Goal: Task Accomplishment & Management: Use online tool/utility

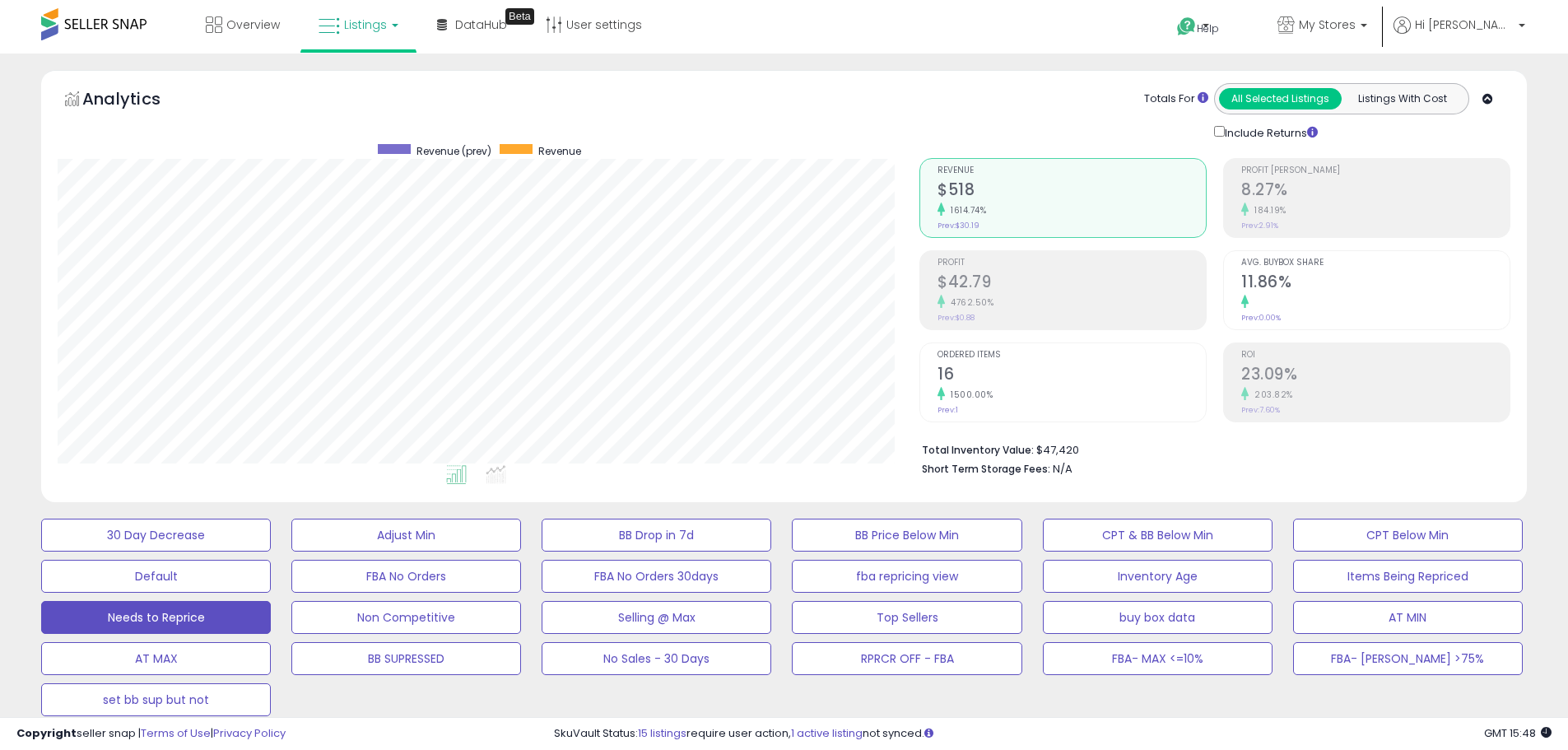
select select "**"
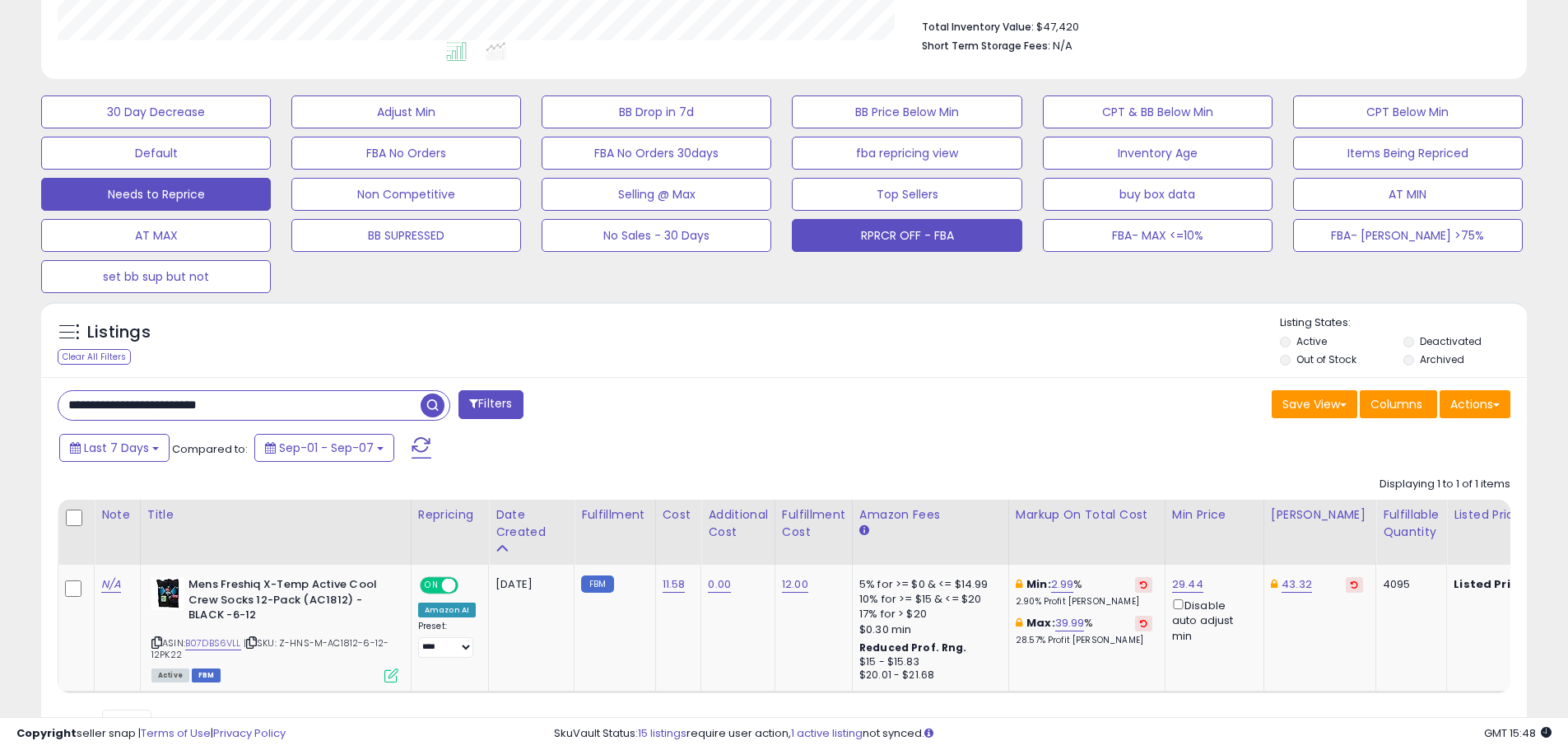
click at [865, 219] on button "RPRCR OFF - FBA" at bounding box center [906, 236] width 230 height 33
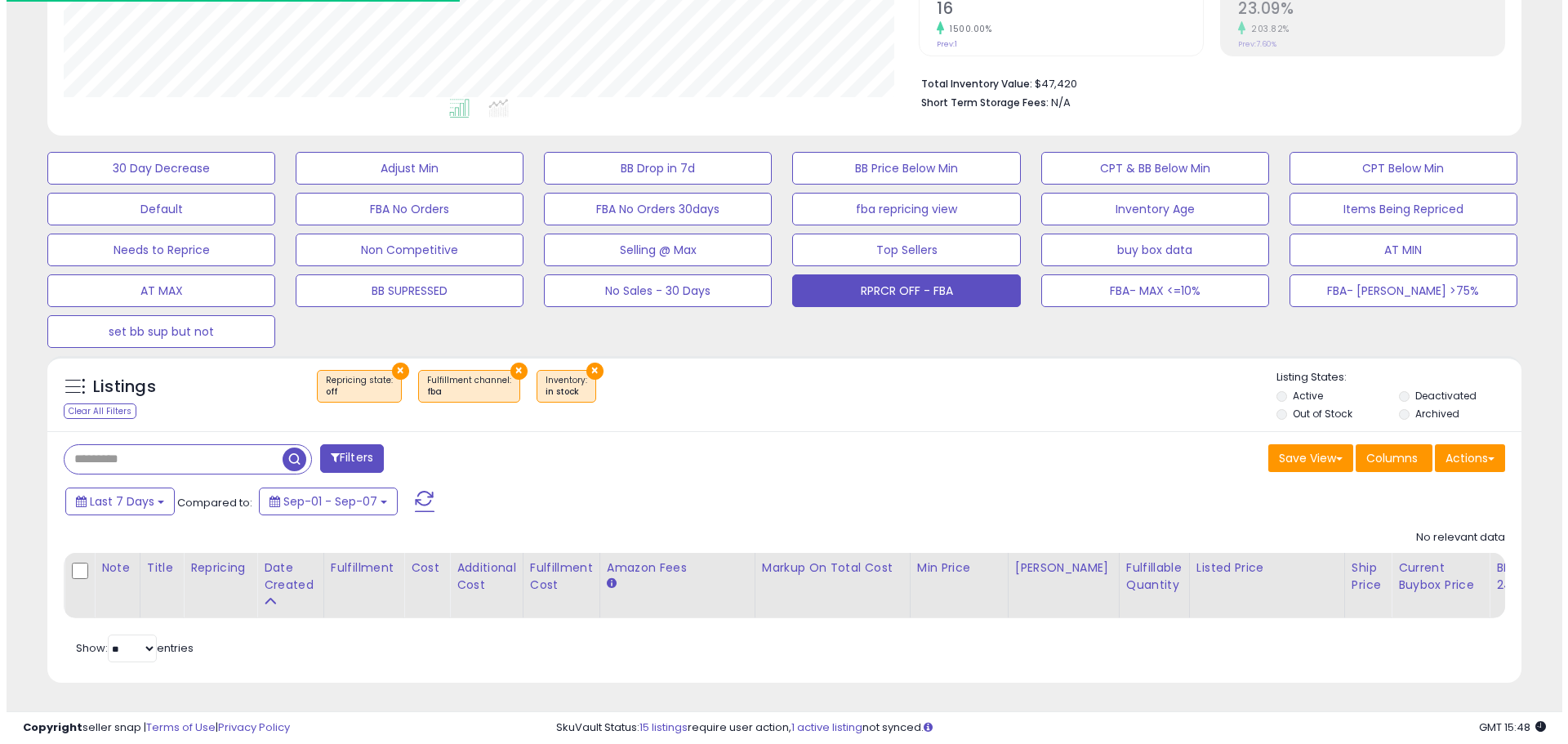
scroll to position [816348, 815945]
click at [357, 447] on button "Filters" at bounding box center [345, 458] width 63 height 29
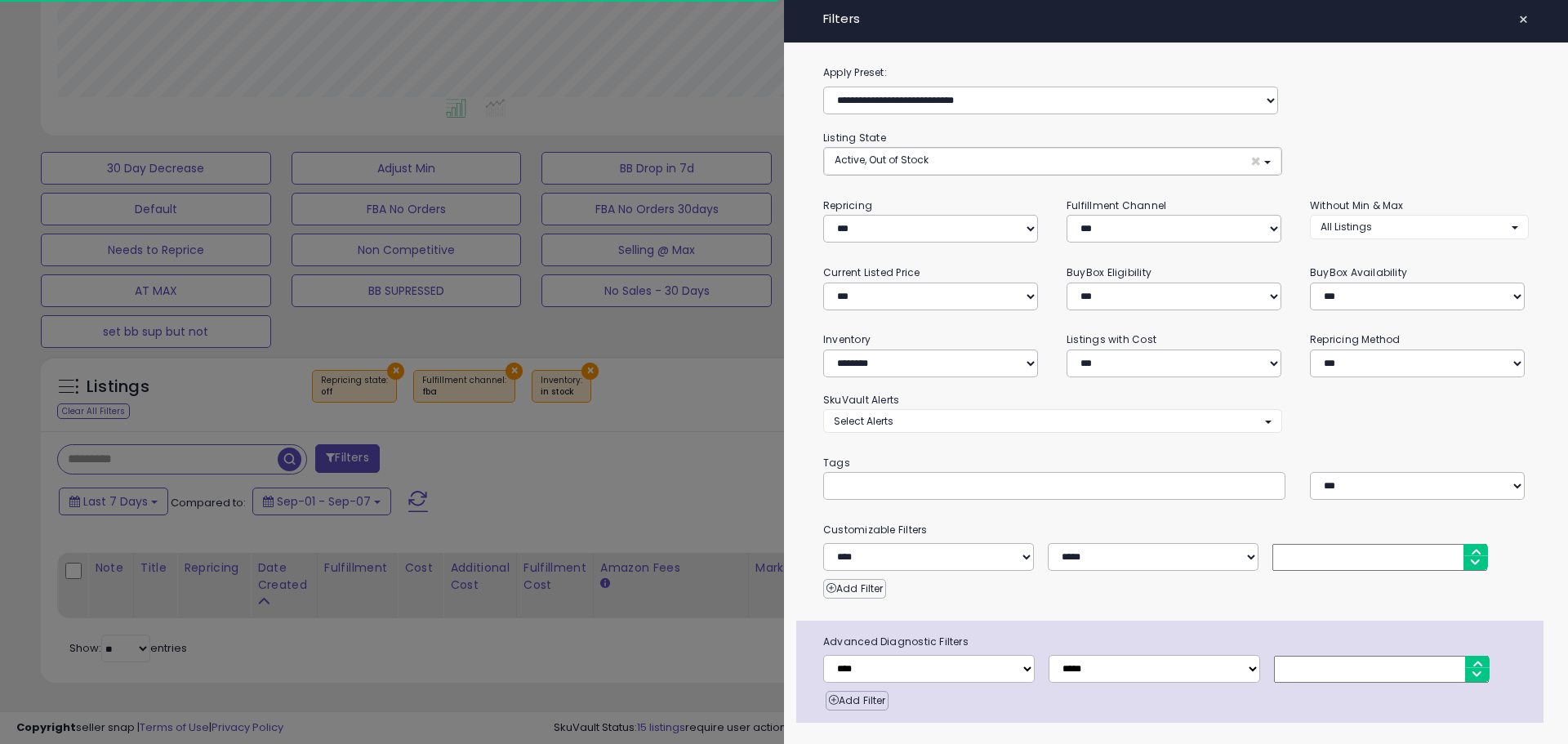
scroll to position [335, 863]
click at [1182, 227] on select "*** *** *** ***" at bounding box center [1174, 229] width 215 height 28
select select "***"
click at [1067, 215] on select "*** *** *** ***" at bounding box center [1174, 229] width 215 height 28
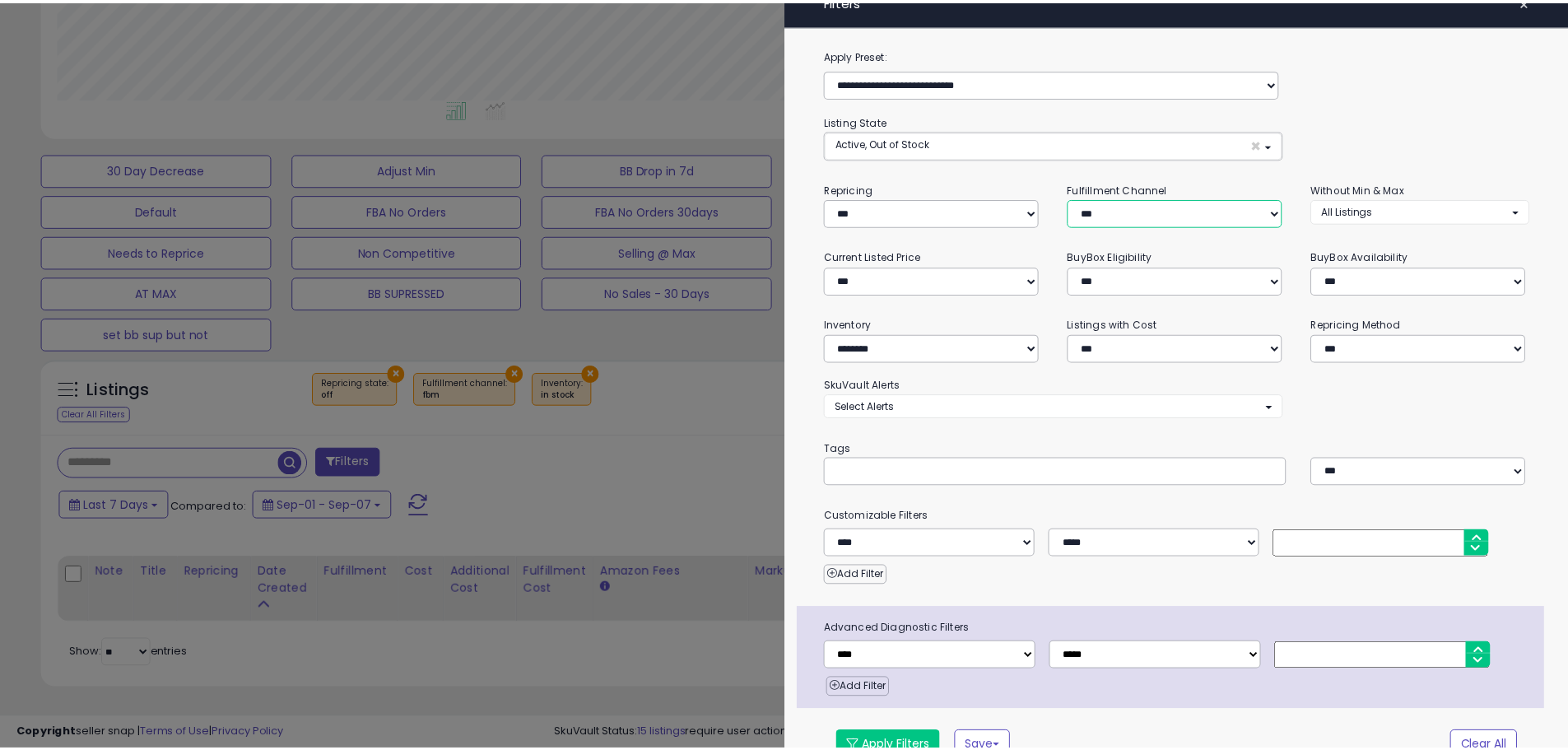
scroll to position [46, 0]
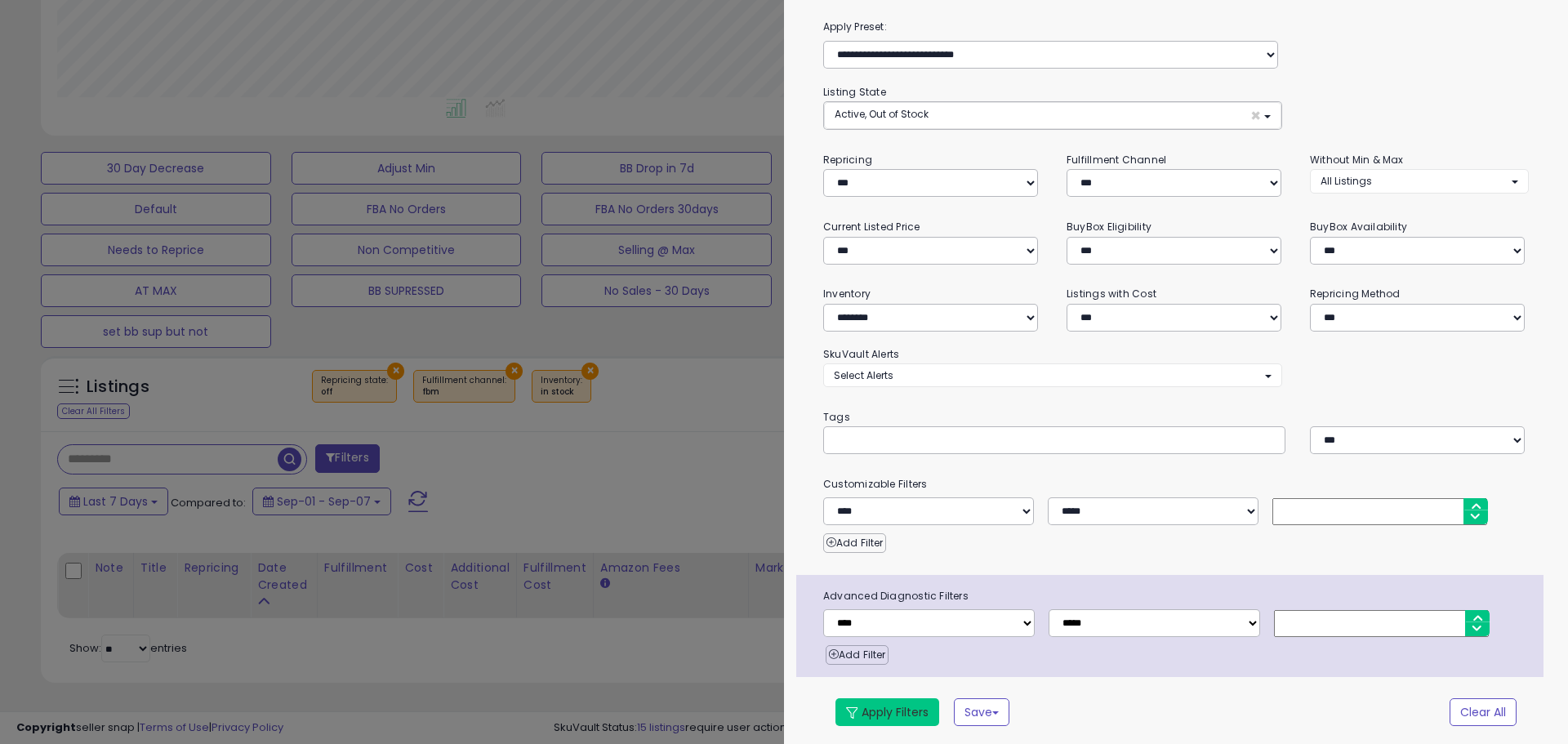
click at [889, 698] on button "Apply Filters" at bounding box center [887, 712] width 104 height 28
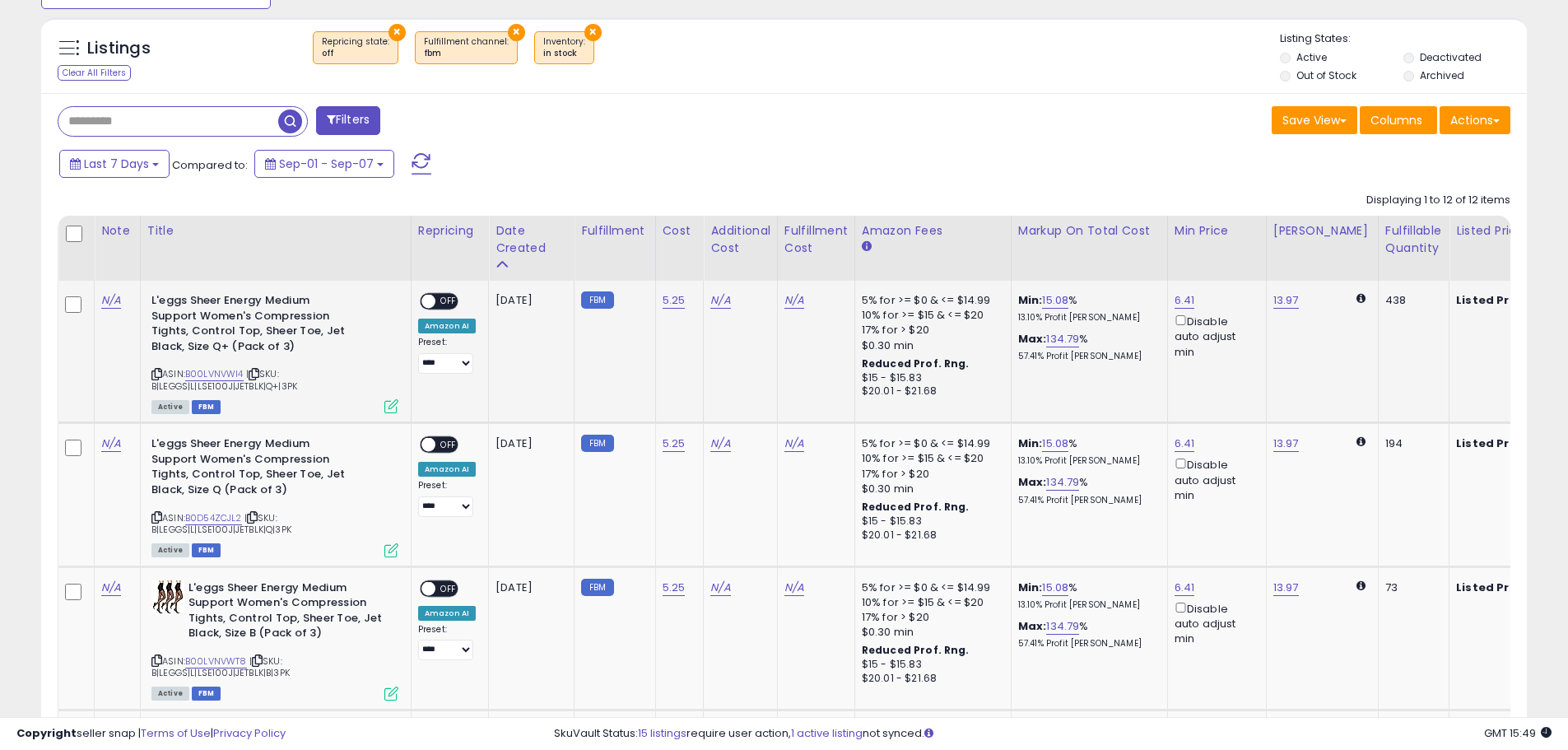
scroll to position [337, 862]
click at [427, 307] on span at bounding box center [428, 302] width 14 height 14
click at [786, 302] on link "N/A" at bounding box center [794, 300] width 20 height 17
type input "****"
click button "submit" at bounding box center [838, 259] width 28 height 24
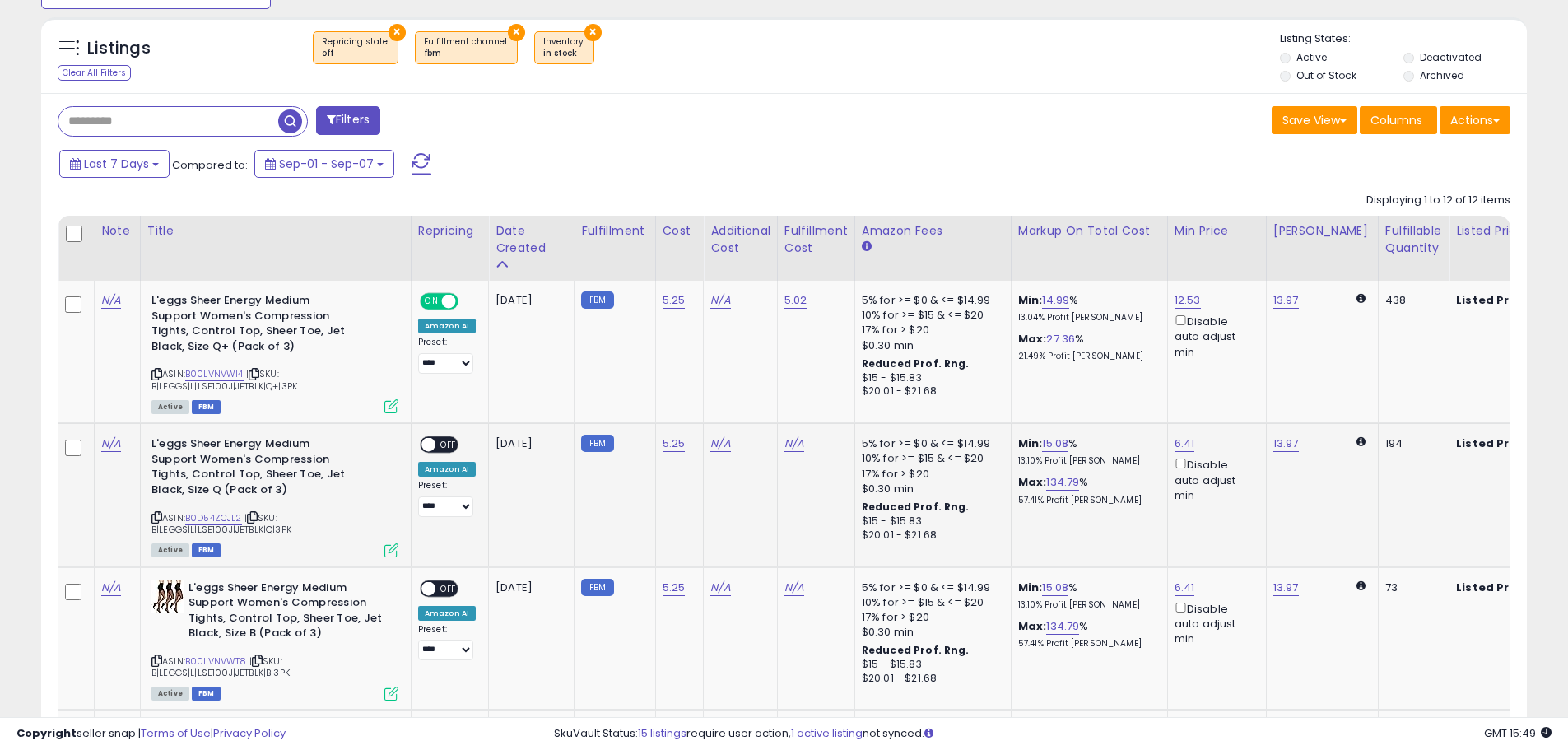
click at [443, 448] on span "OFF" at bounding box center [448, 445] width 26 height 14
click at [798, 448] on link "N/A" at bounding box center [794, 443] width 20 height 17
type input "****"
click button "submit" at bounding box center [838, 401] width 28 height 24
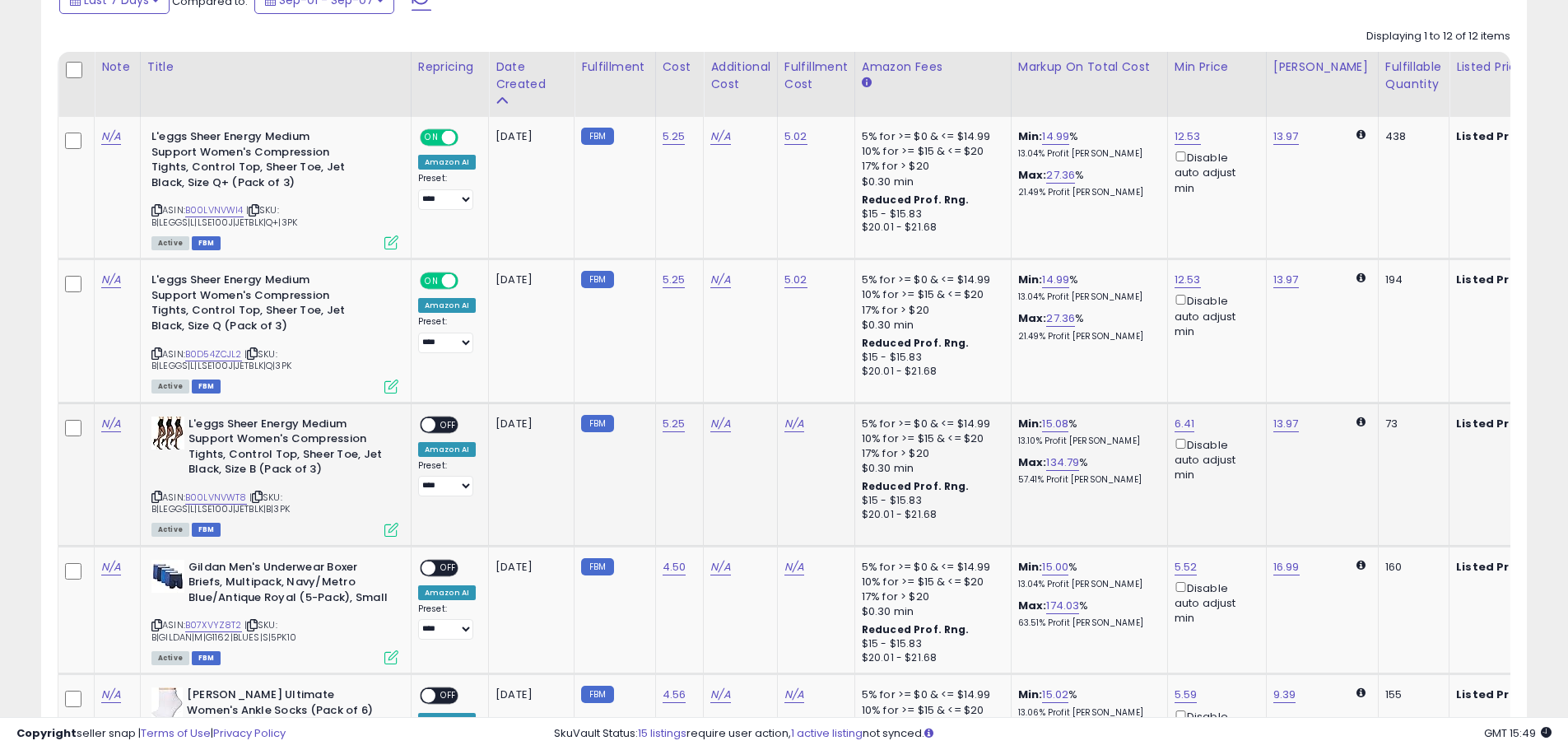
scroll to position [872, 0]
click at [428, 420] on span at bounding box center [428, 424] width 14 height 14
click at [814, 427] on div "N/A" at bounding box center [814, 423] width 58 height 15
click at [799, 423] on link "N/A" at bounding box center [794, 423] width 20 height 17
type input "****"
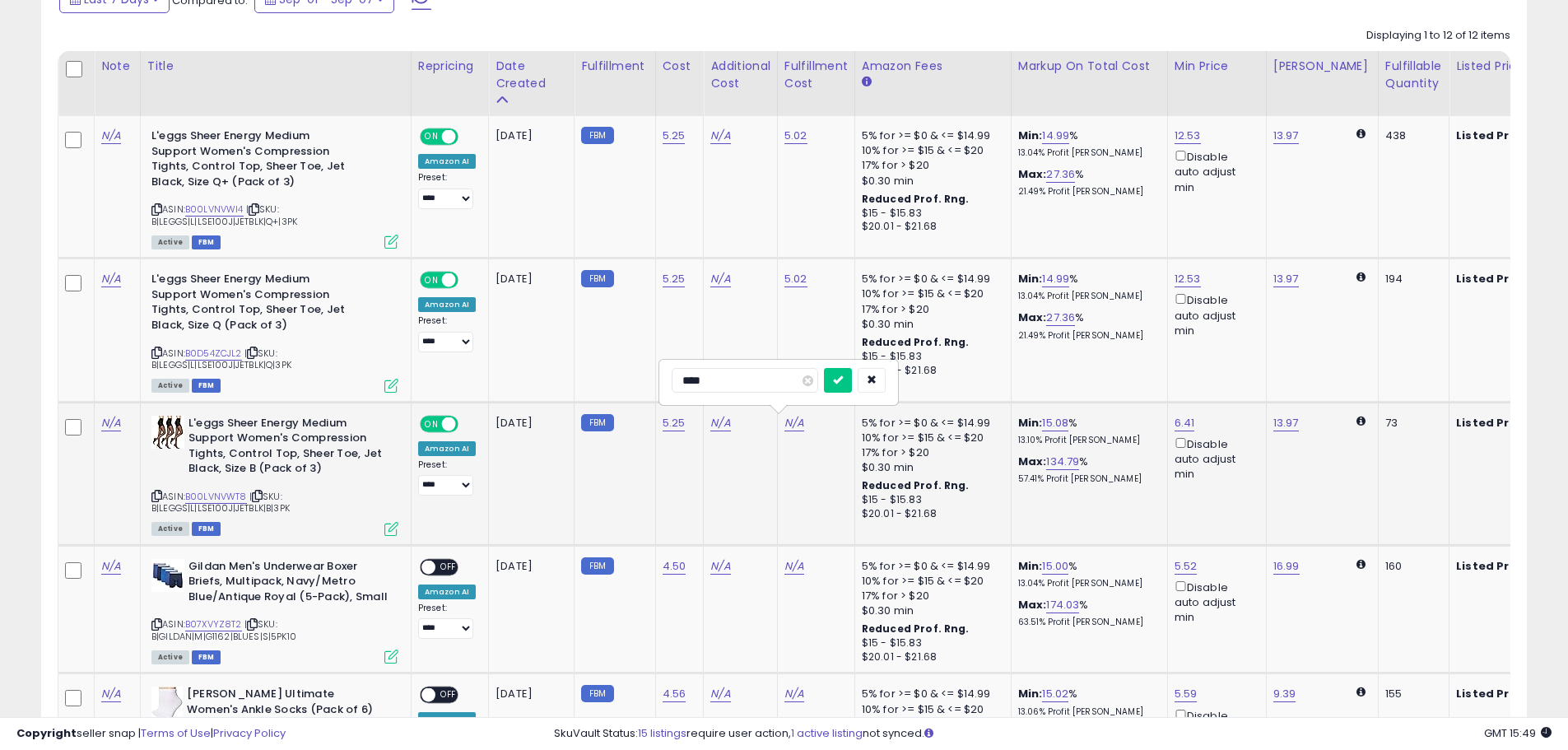
click button "submit" at bounding box center [838, 380] width 28 height 24
click at [454, 561] on span "OFF" at bounding box center [448, 566] width 26 height 14
click at [785, 567] on link "N/A" at bounding box center [794, 566] width 20 height 17
type input "****"
click button "submit" at bounding box center [838, 524] width 28 height 24
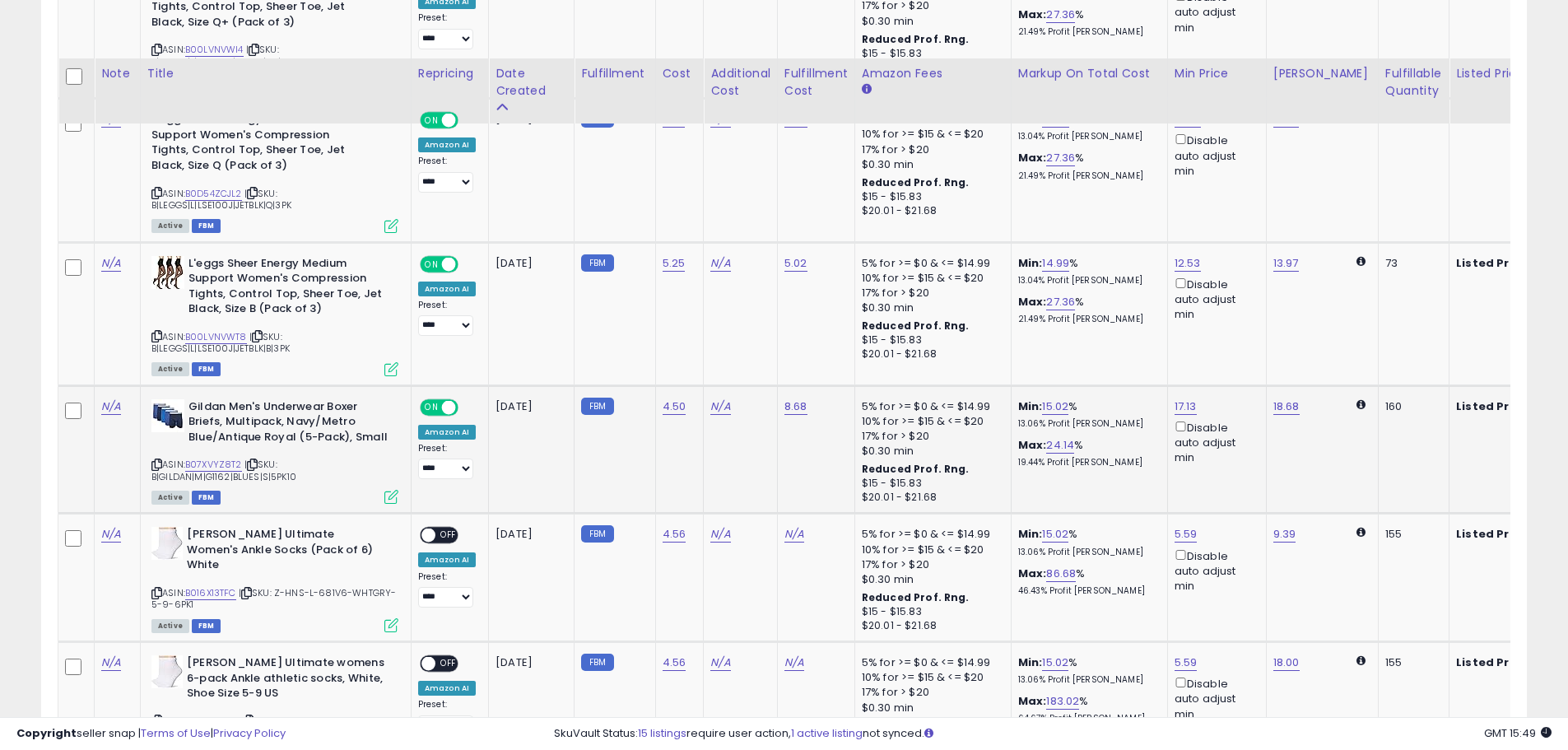
scroll to position [1119, 0]
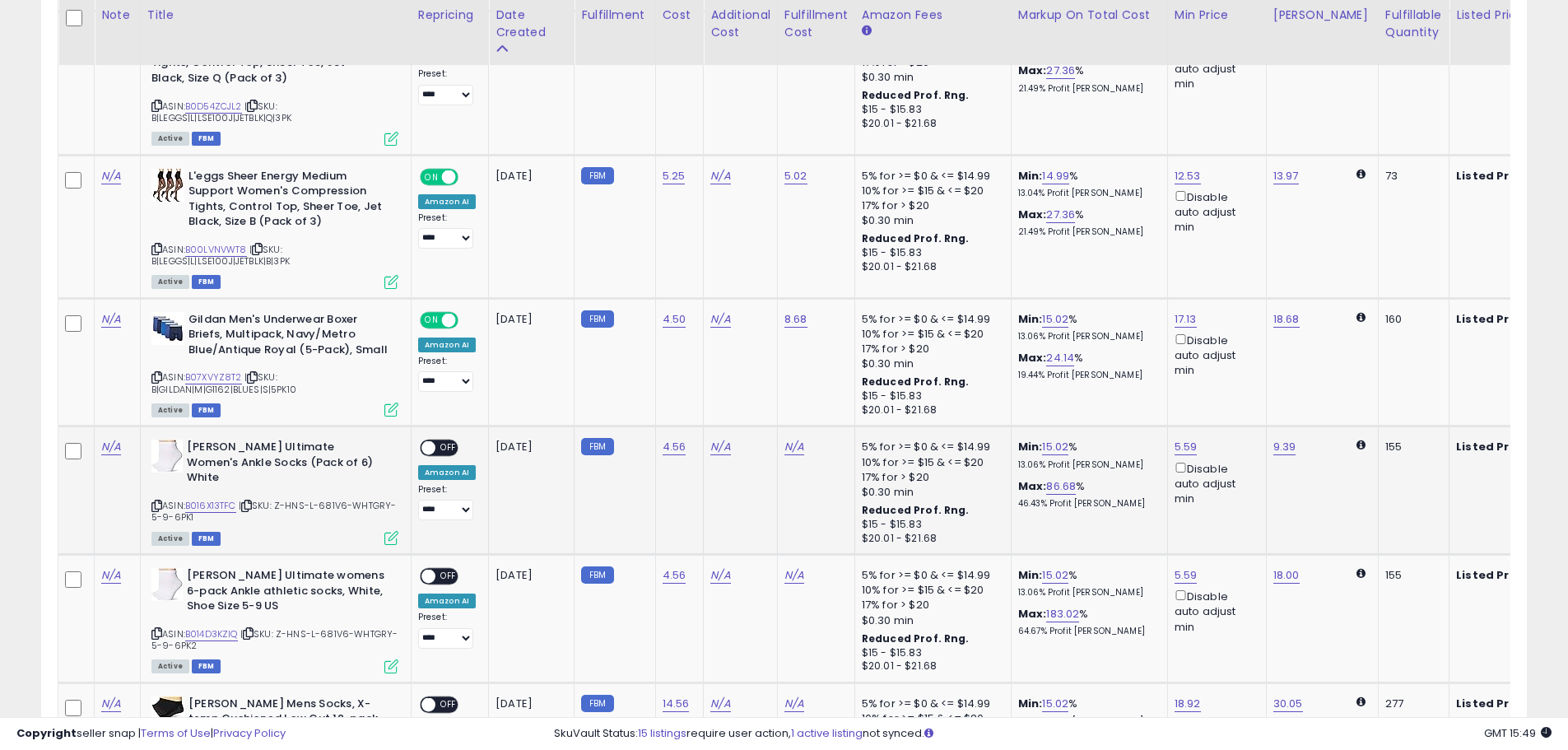
click at [446, 450] on span "OFF" at bounding box center [448, 448] width 26 height 14
click at [787, 445] on link "N/A" at bounding box center [794, 447] width 20 height 17
type input "***"
click button "submit" at bounding box center [838, 405] width 28 height 24
click at [446, 580] on span "OFF" at bounding box center [448, 577] width 26 height 14
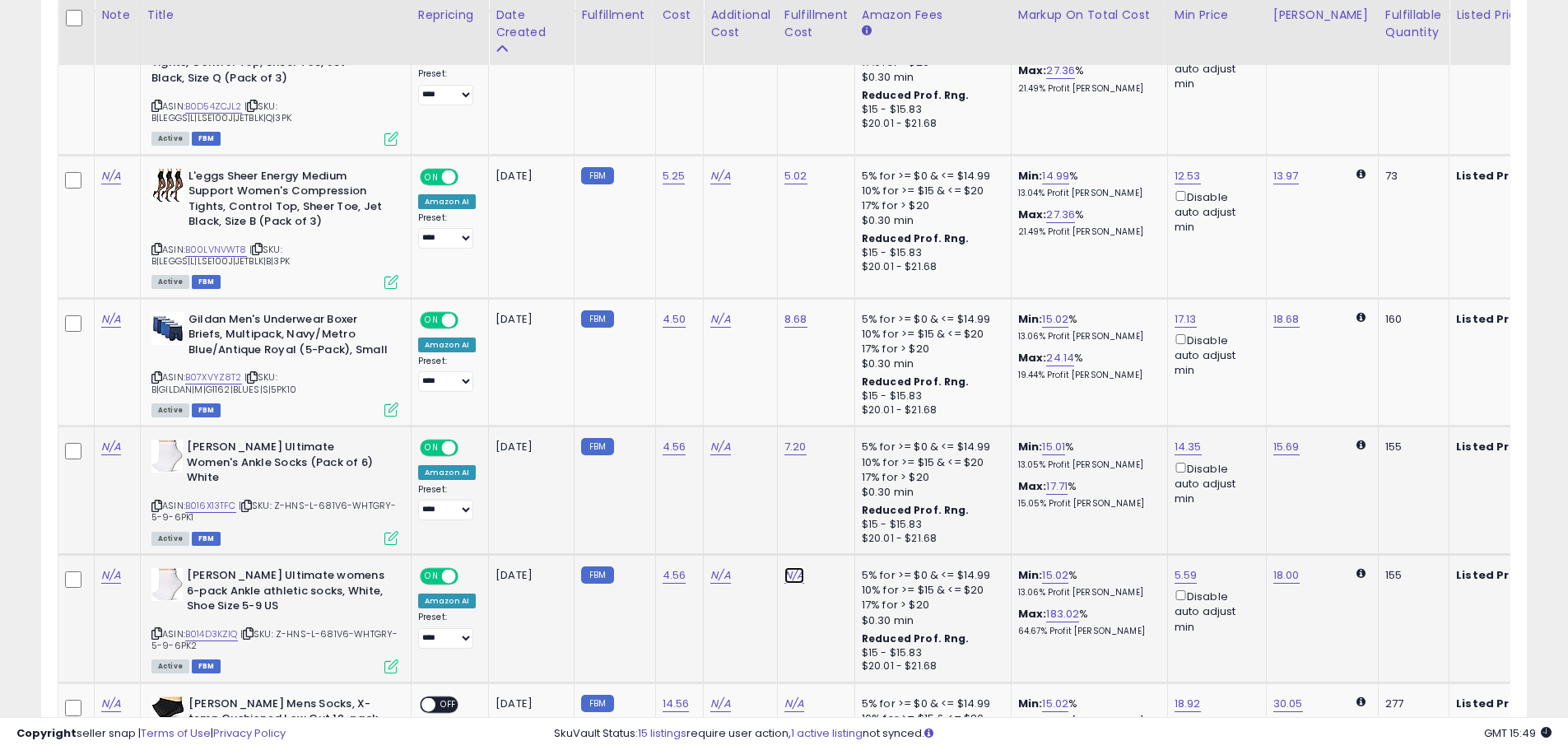
click at [794, 572] on link "N/A" at bounding box center [794, 575] width 20 height 17
type input "***"
click button "submit" at bounding box center [838, 531] width 28 height 24
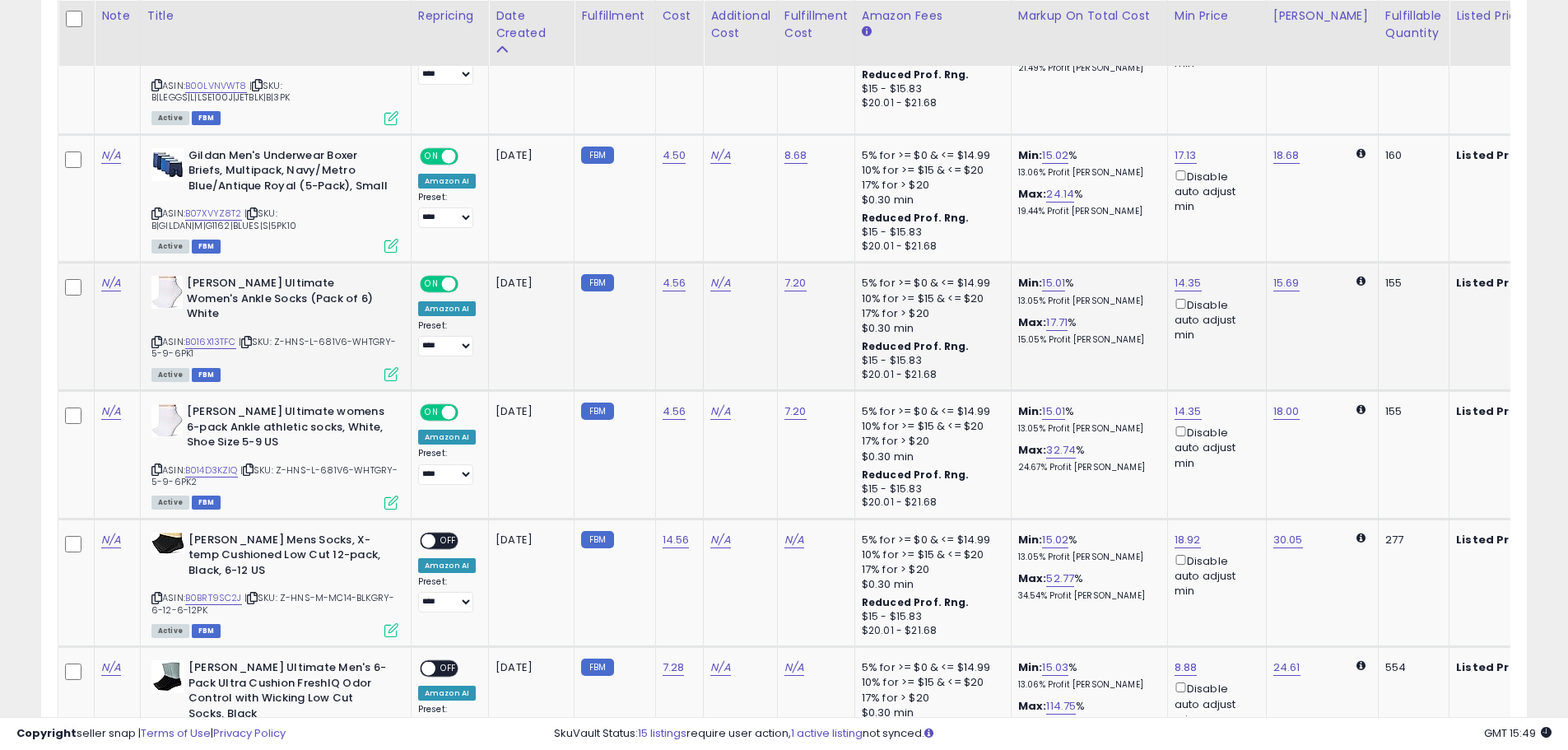
scroll to position [1283, 0]
click at [435, 545] on div "ON OFF" at bounding box center [420, 539] width 38 height 14
click at [439, 538] on span "OFF" at bounding box center [448, 539] width 26 height 14
click at [794, 536] on link "N/A" at bounding box center [794, 538] width 20 height 17
type input "****"
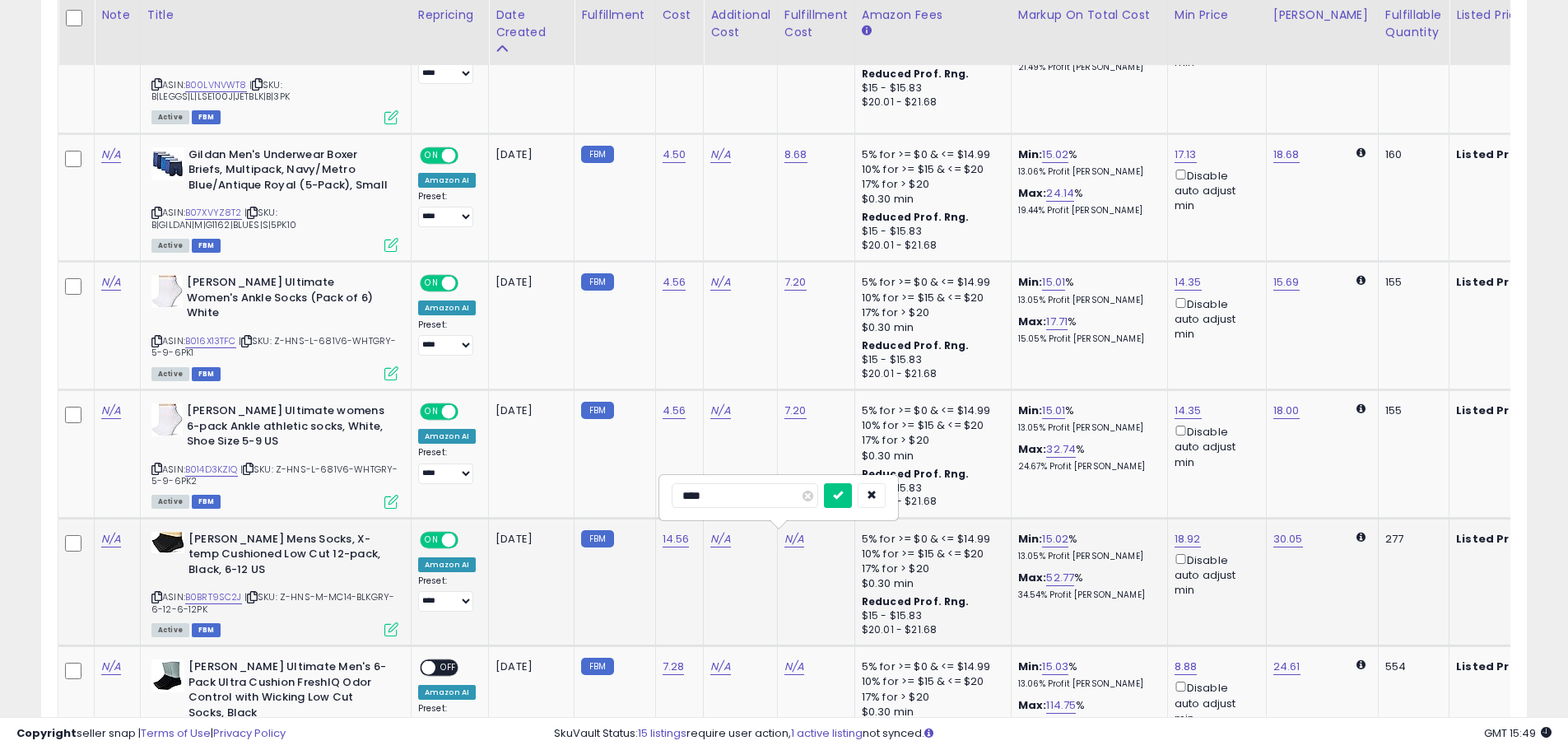
click button "submit" at bounding box center [838, 496] width 28 height 24
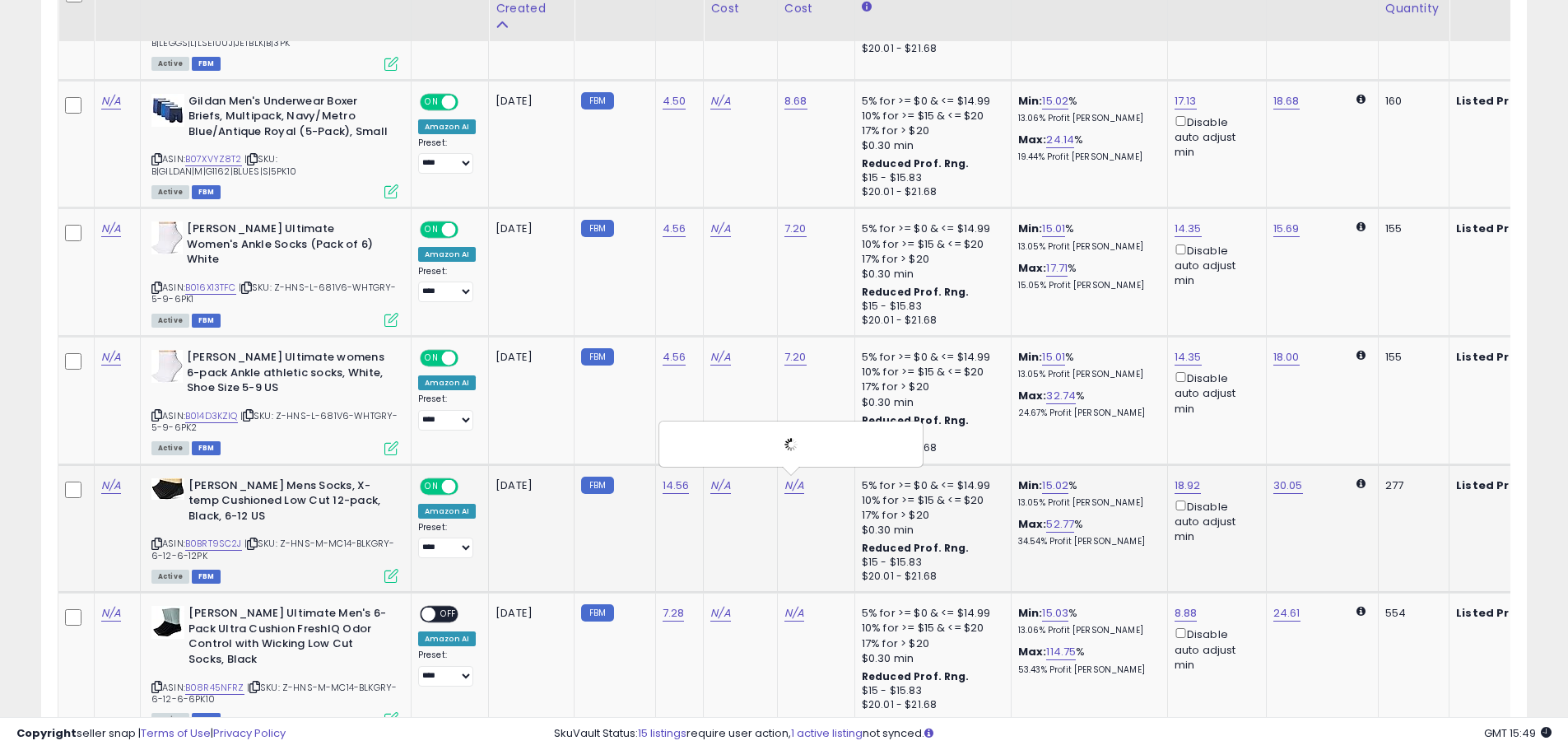
scroll to position [1365, 0]
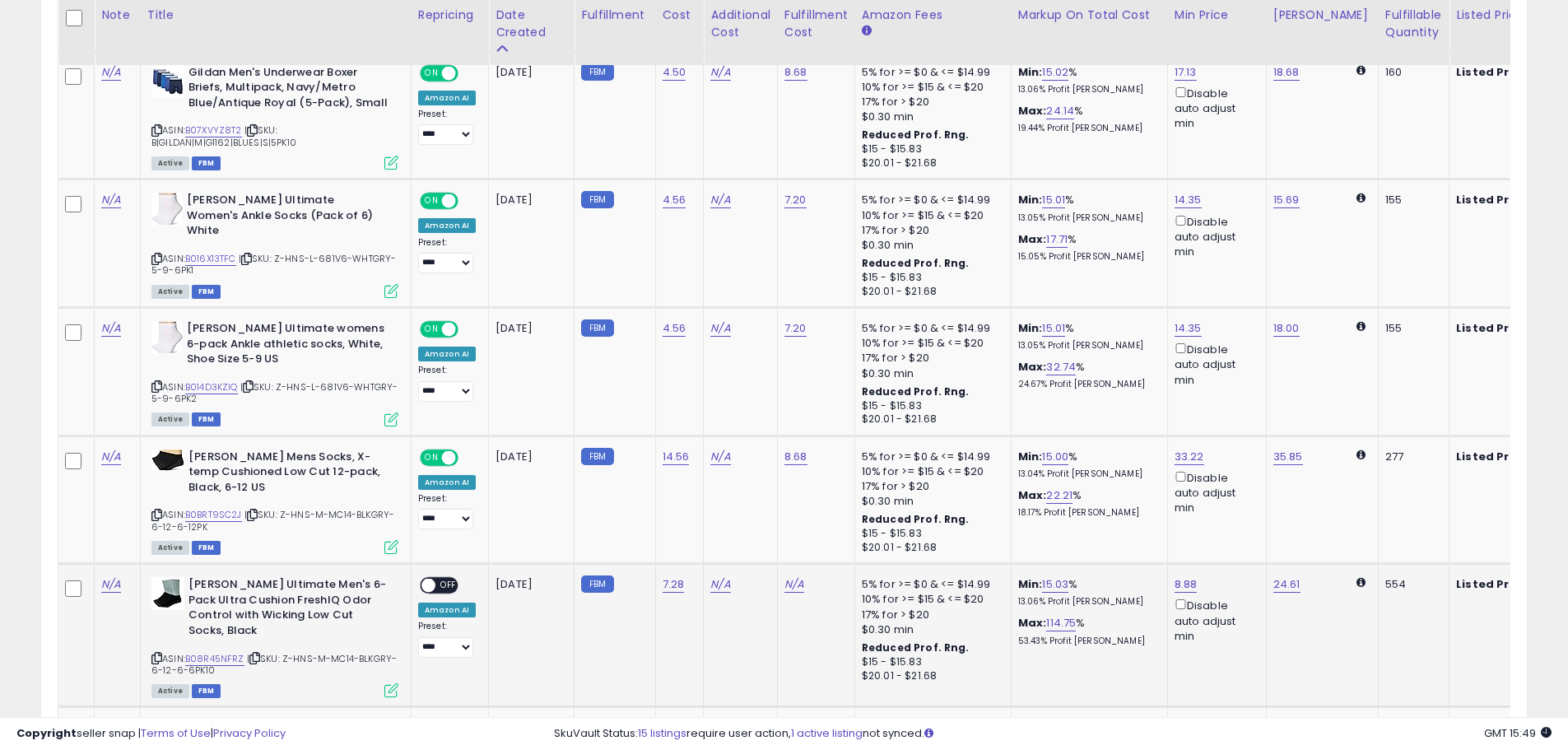
click at [447, 587] on span "OFF" at bounding box center [448, 586] width 26 height 14
click at [808, 578] on div "N/A" at bounding box center [814, 584] width 58 height 15
click at [786, 583] on link "N/A" at bounding box center [794, 584] width 20 height 17
type input "****"
click button "submit" at bounding box center [838, 542] width 28 height 24
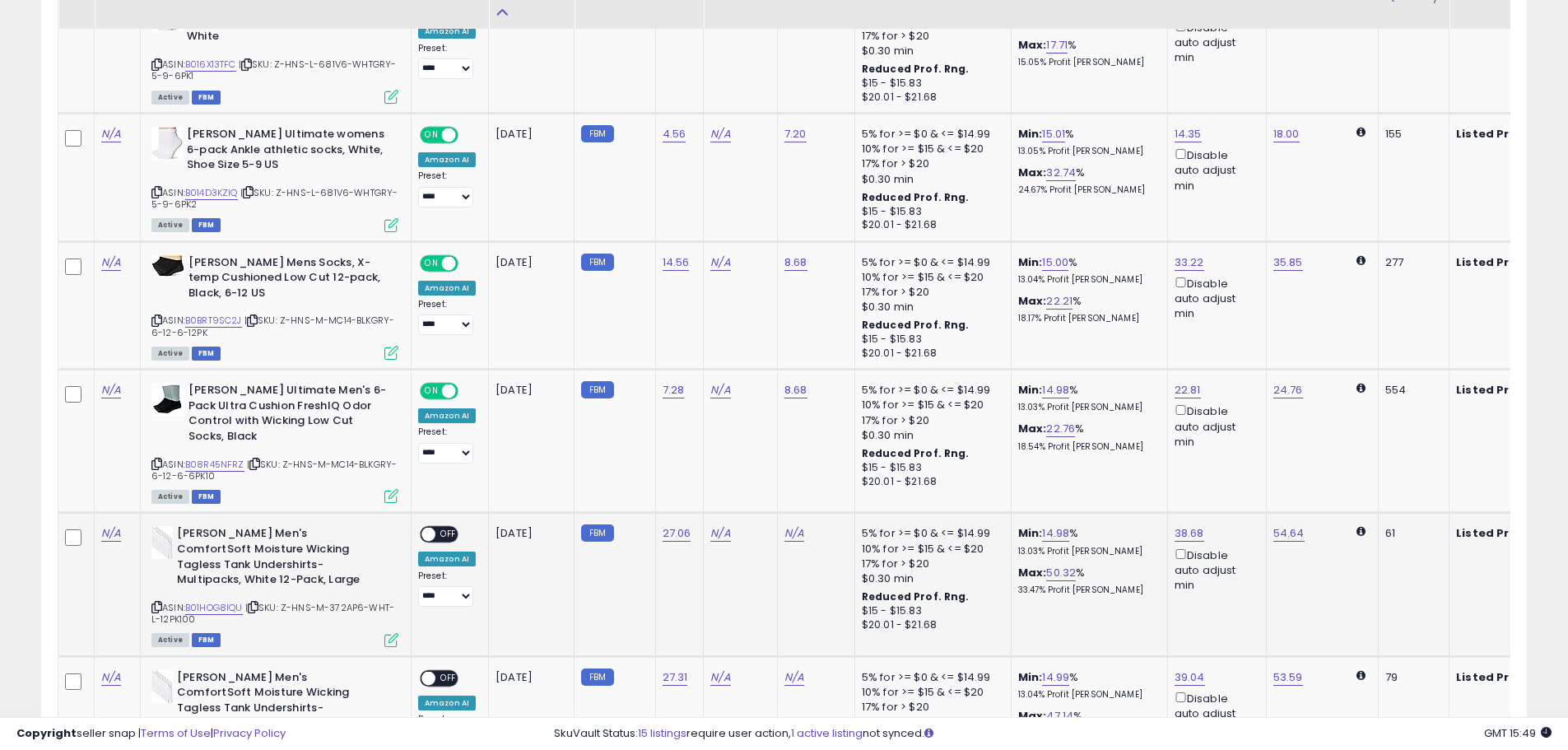
scroll to position [1613, 0]
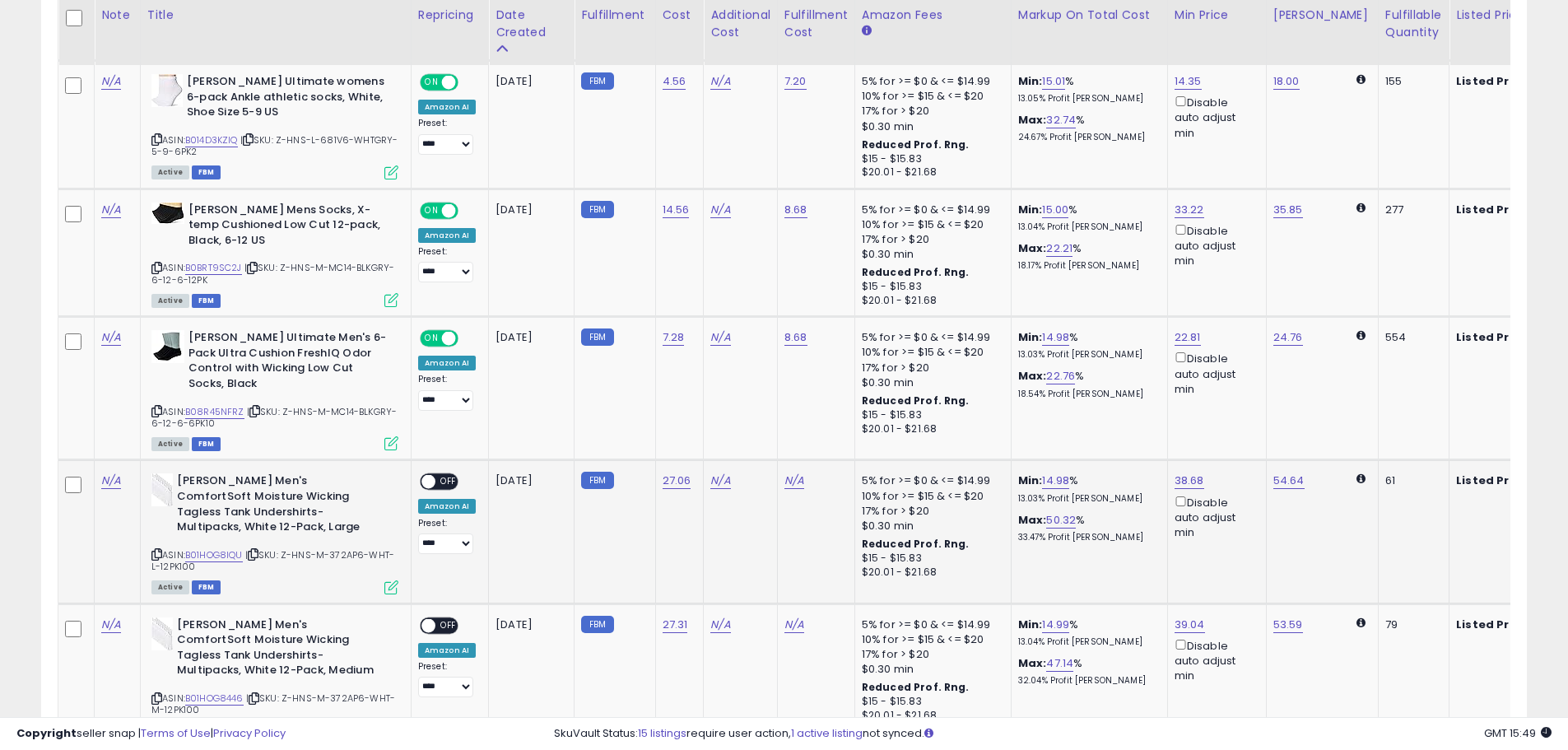
click at [443, 475] on span "OFF" at bounding box center [448, 482] width 26 height 14
drag, startPoint x: 790, startPoint y: 465, endPoint x: 807, endPoint y: 466, distance: 17.0
click at [792, 473] on link "N/A" at bounding box center [794, 481] width 20 height 17
type input "**"
click button "submit" at bounding box center [838, 422] width 28 height 24
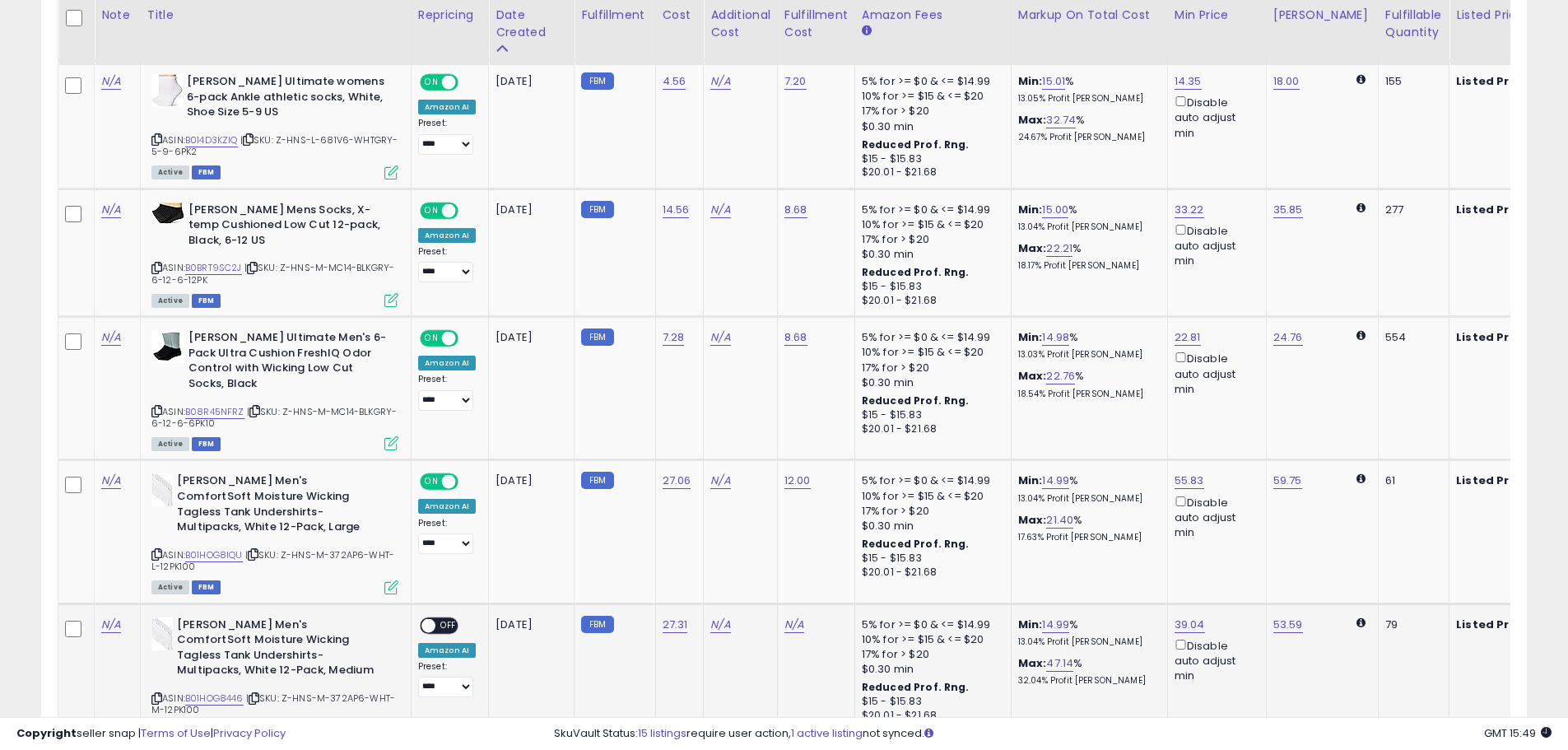
click at [433, 618] on span at bounding box center [428, 625] width 14 height 14
click at [780, 603] on td "N/A" at bounding box center [815, 675] width 78 height 143
click at [785, 616] on link "N/A" at bounding box center [794, 624] width 20 height 17
type input "**"
click button "submit" at bounding box center [838, 551] width 28 height 24
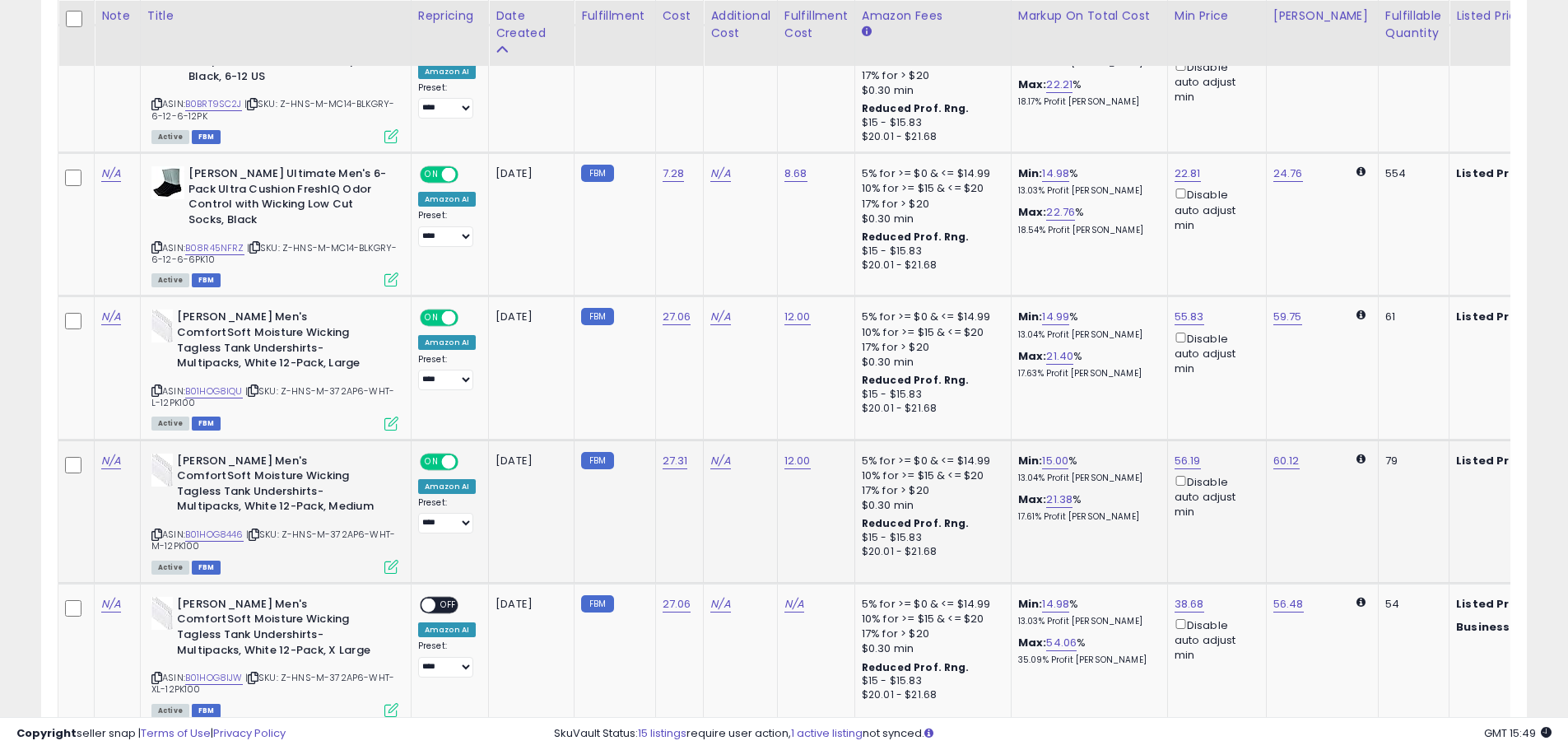
scroll to position [1777, 0]
click at [422, 597] on div "ON OFF" at bounding box center [420, 604] width 38 height 14
click at [428, 597] on span at bounding box center [428, 604] width 14 height 14
click at [785, 595] on link "N/A" at bounding box center [794, 603] width 20 height 17
type input "**"
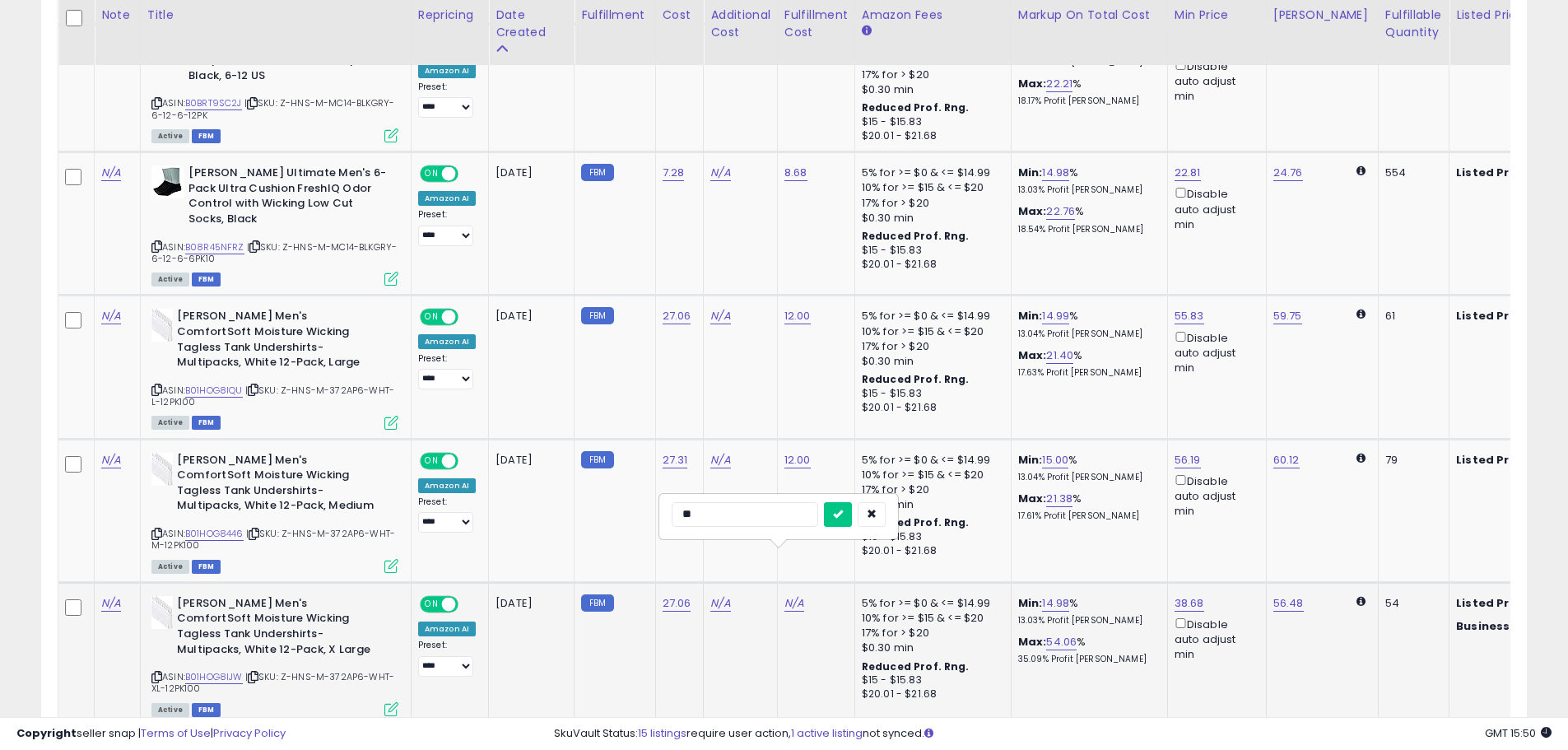
click button "submit" at bounding box center [838, 515] width 28 height 24
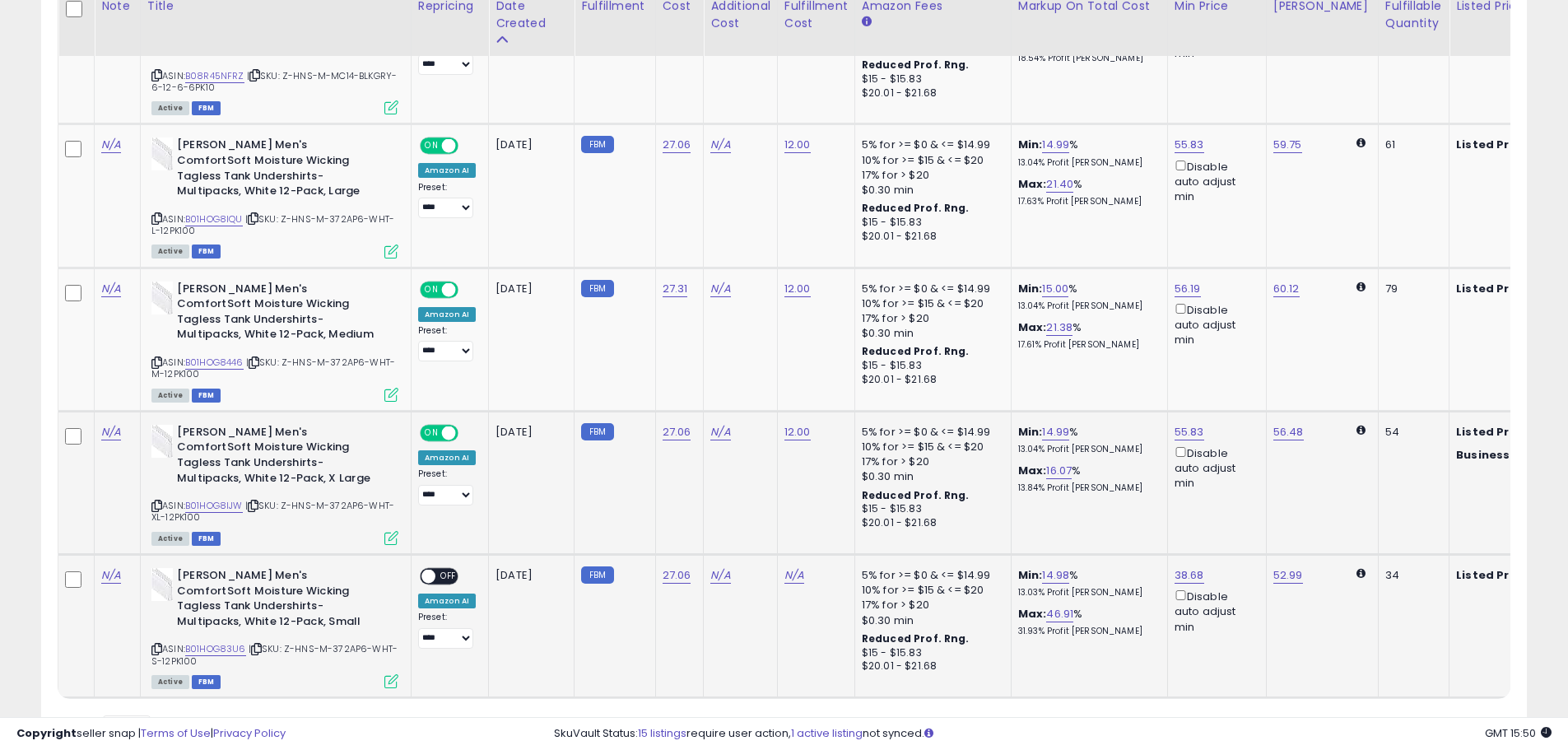
scroll to position [1960, 0]
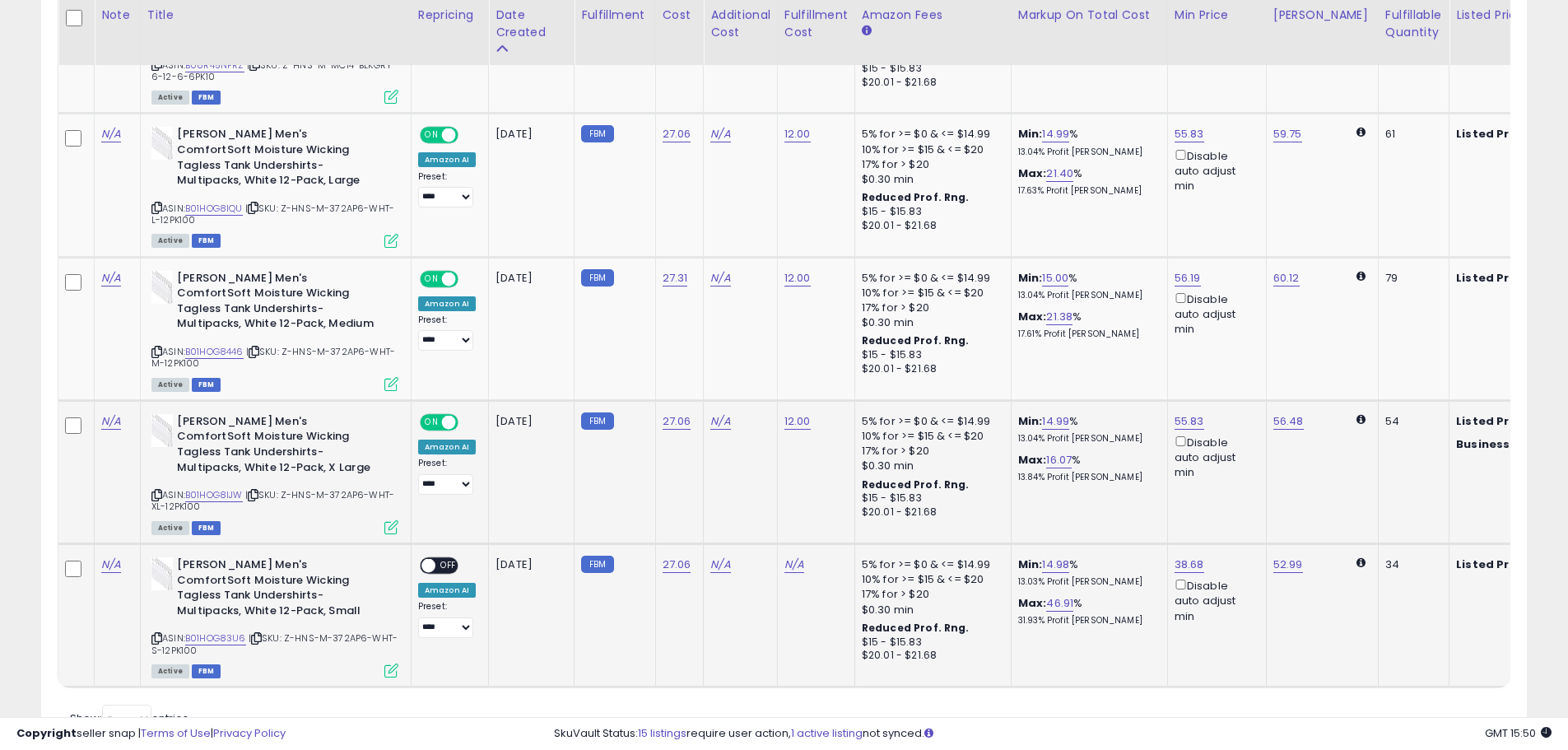
click at [443, 559] on span "OFF" at bounding box center [448, 566] width 26 height 14
click at [800, 557] on link "N/A" at bounding box center [794, 565] width 20 height 17
type input "**"
click button "submit" at bounding box center [838, 460] width 28 height 24
click at [1058, 557] on link "14.99" at bounding box center [1055, 565] width 27 height 17
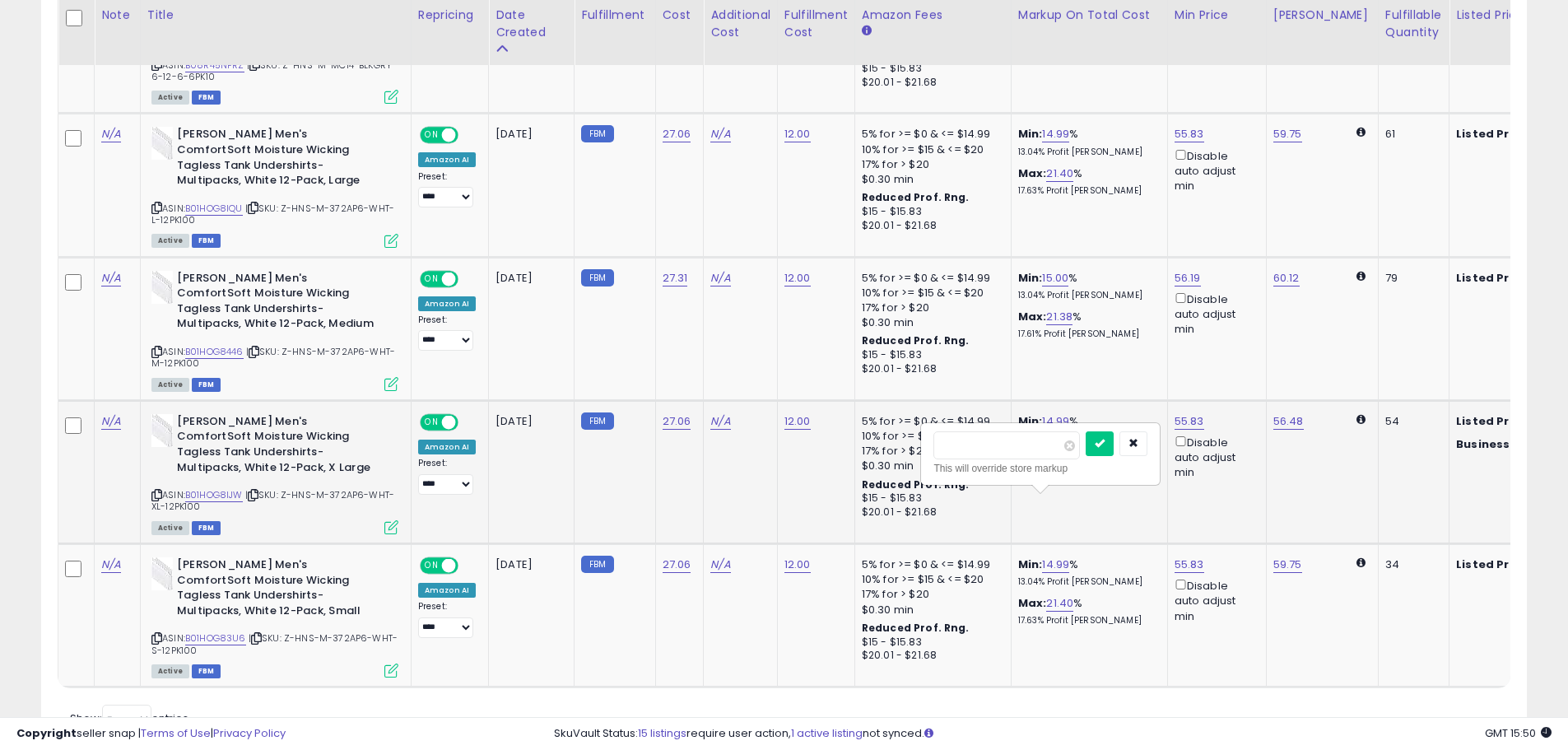
drag, startPoint x: 1041, startPoint y: 442, endPoint x: 919, endPoint y: 445, distance: 122.0
click at [925, 445] on div "***** This will override store markup" at bounding box center [1040, 454] width 237 height 60
type input "*"
click button "submit" at bounding box center [1100, 444] width 28 height 24
click at [1060, 595] on link "10.24" at bounding box center [1059, 603] width 27 height 17
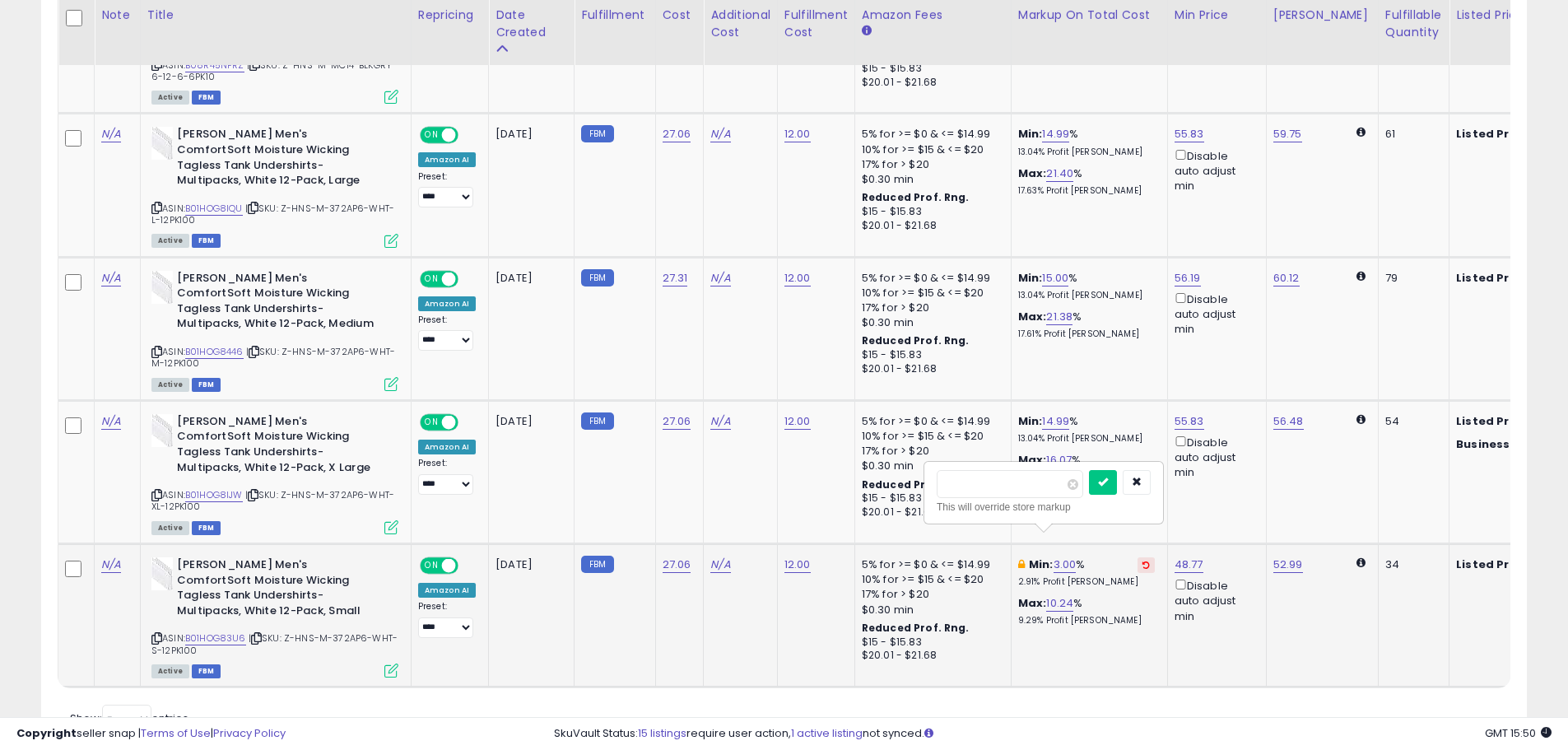
drag, startPoint x: 1031, startPoint y: 488, endPoint x: 868, endPoint y: 487, distance: 163.0
click at [869, 545] on tr "N/A [PERSON_NAME] Men's ComfortSoft Moisture Wicking Tagless Tank Undershirts-M…" at bounding box center [979, 616] width 1842 height 143
type input "**"
click button "submit" at bounding box center [1103, 483] width 28 height 24
click at [1046, 413] on link "14.99" at bounding box center [1055, 421] width 27 height 17
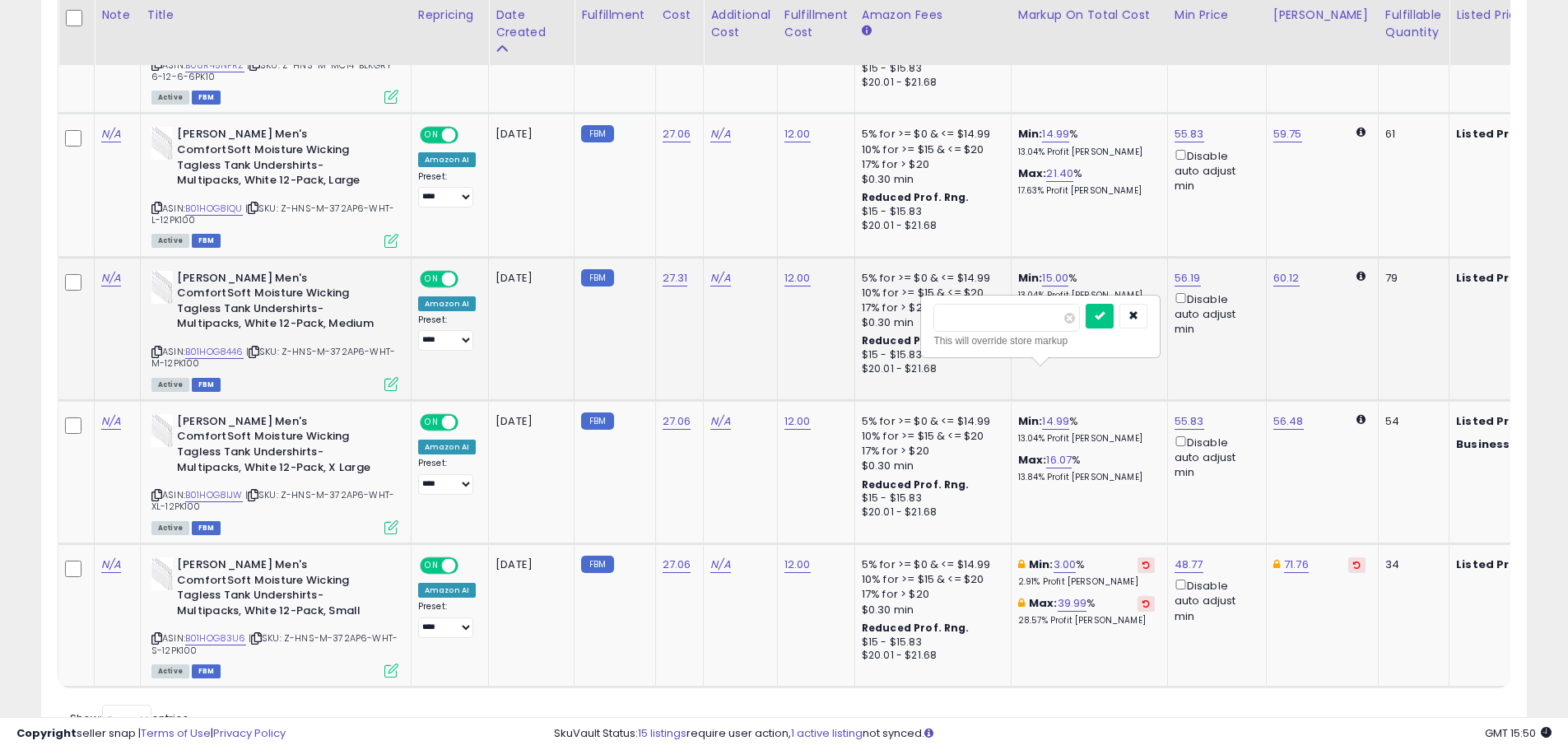
drag, startPoint x: 1029, startPoint y: 313, endPoint x: 903, endPoint y: 324, distance: 126.5
type input "*"
click button "submit" at bounding box center [1100, 316] width 28 height 24
click at [1049, 452] on link "16.07" at bounding box center [1058, 460] width 25 height 17
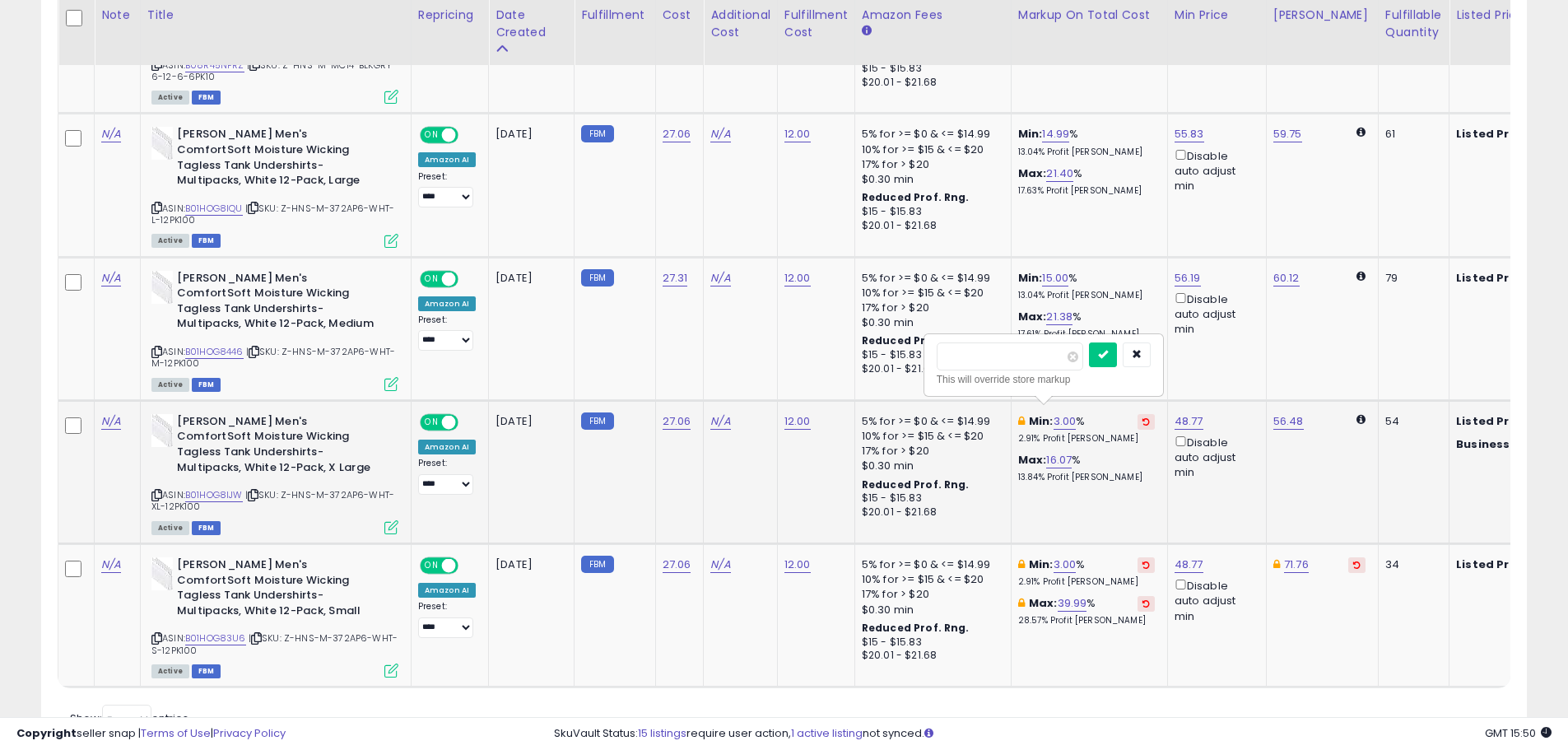
drag, startPoint x: 1023, startPoint y: 362, endPoint x: 940, endPoint y: 358, distance: 83.1
click at [942, 358] on input "*****" at bounding box center [1010, 357] width 147 height 28
type input "**"
click button "submit" at bounding box center [1103, 355] width 28 height 24
click at [1043, 270] on link "15.00" at bounding box center [1055, 278] width 26 height 17
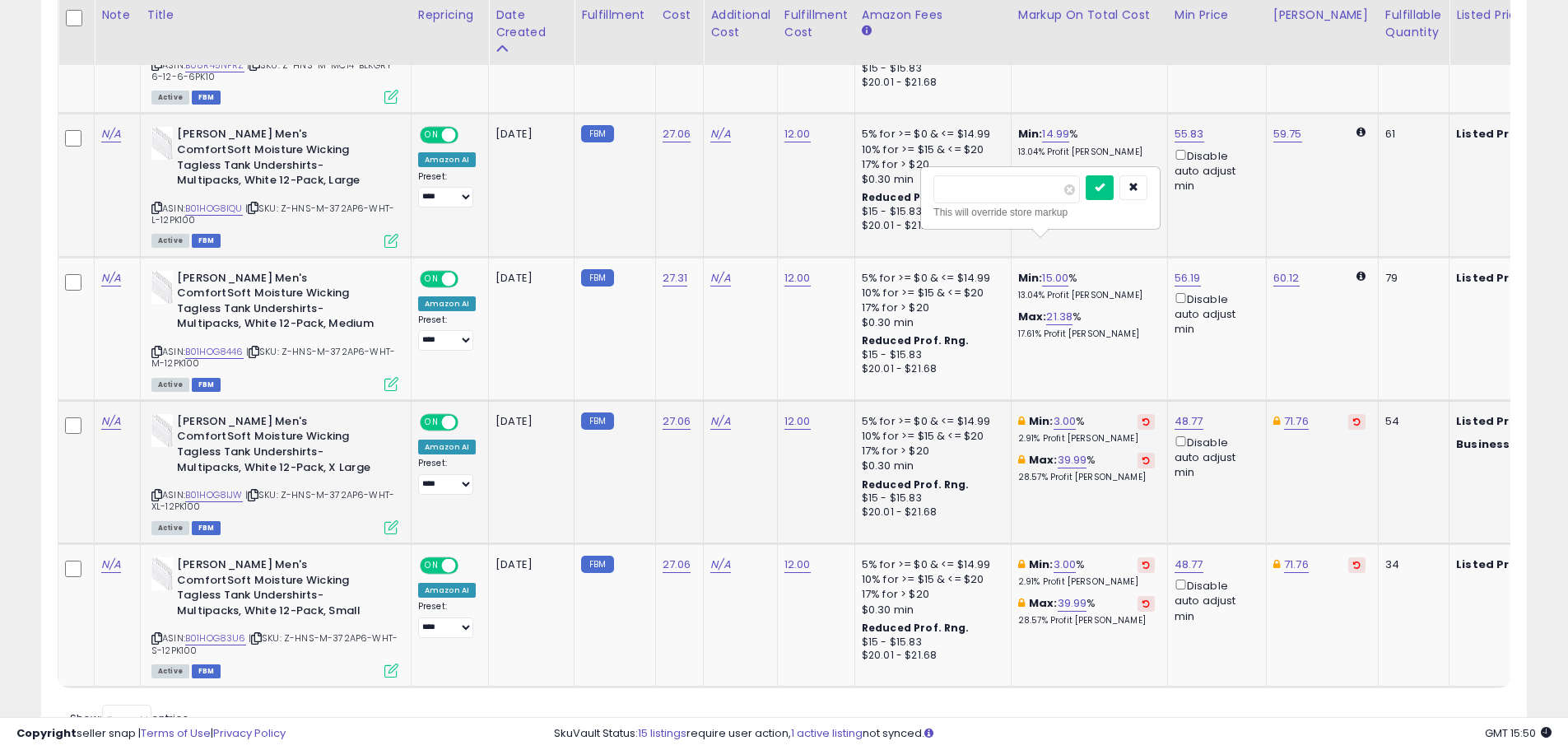
drag, startPoint x: 982, startPoint y: 191, endPoint x: 897, endPoint y: 187, distance: 85.1
type input "*"
click button "submit" at bounding box center [1100, 188] width 28 height 24
click at [1064, 309] on link "10.68" at bounding box center [1059, 316] width 26 height 17
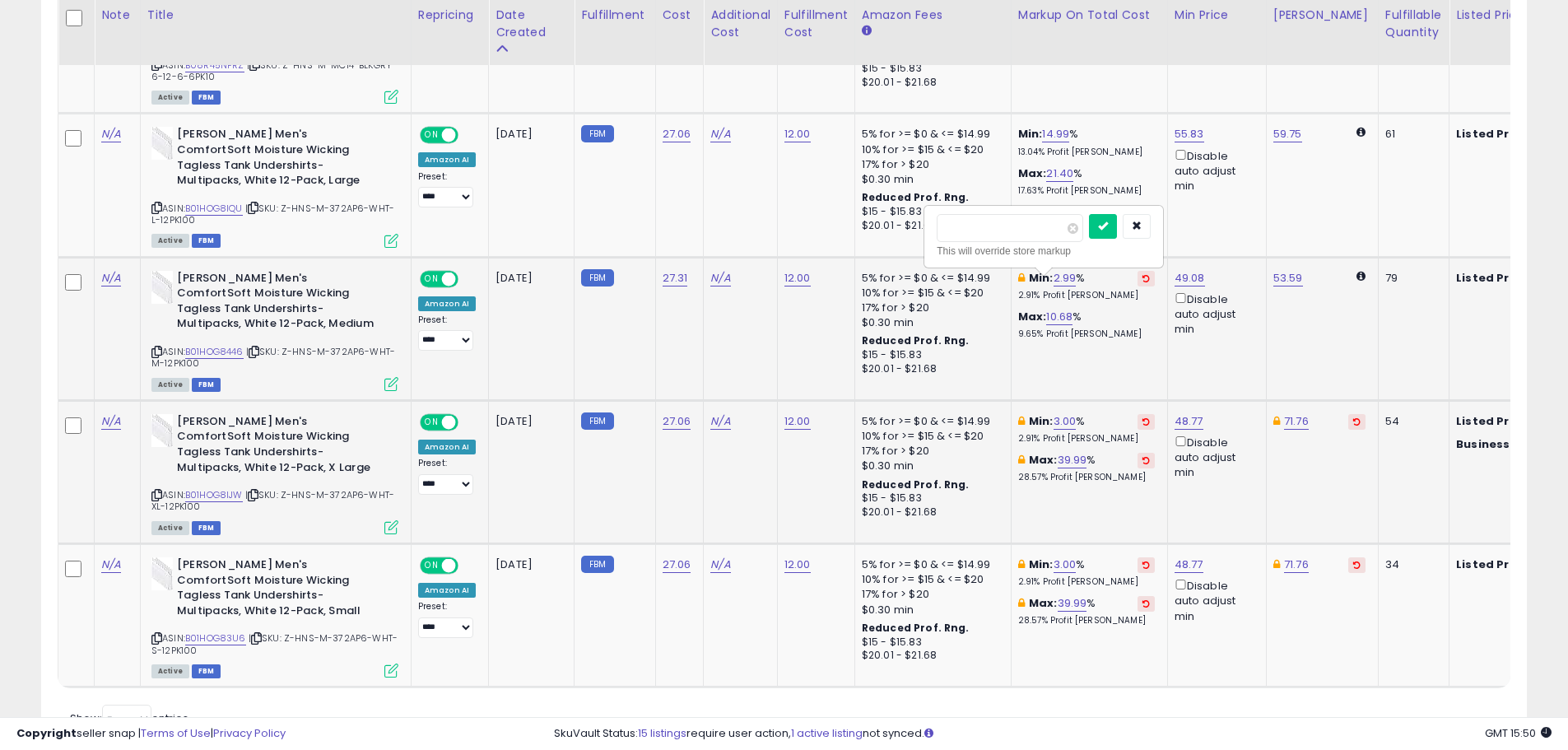
drag, startPoint x: 1041, startPoint y: 233, endPoint x: 900, endPoint y: 233, distance: 141.0
click at [900, 257] on tr "N/A [PERSON_NAME] Men's ComfortSoft Moisture Wicking Tagless Tank Undershirts-M…" at bounding box center [979, 329] width 1842 height 143
type input "**"
click button "submit" at bounding box center [1103, 226] width 28 height 24
click at [1037, 126] on b "Min:" at bounding box center [1030, 134] width 24 height 16
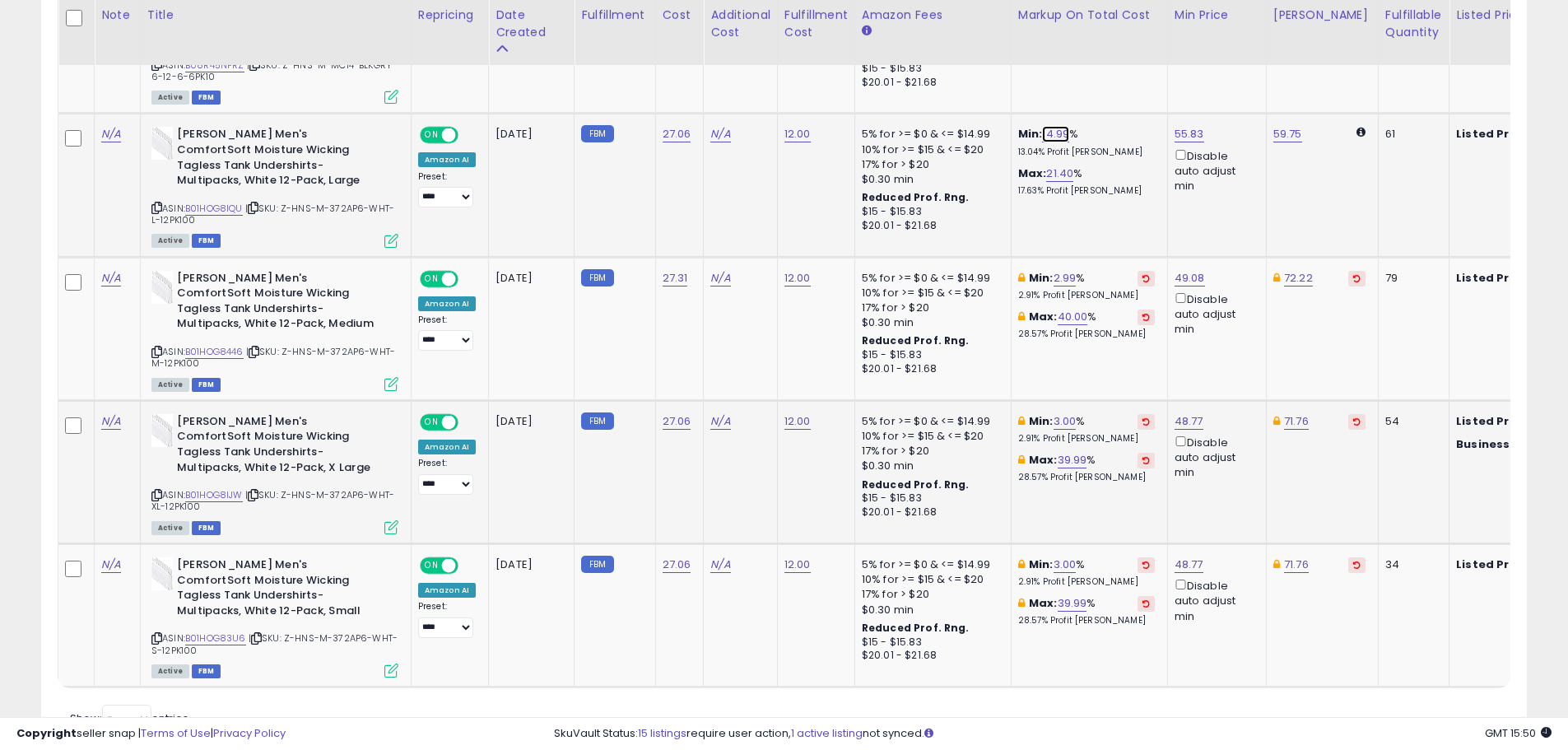
click at [1048, 126] on link "14.99" at bounding box center [1055, 134] width 27 height 17
drag, startPoint x: 1048, startPoint y: 120, endPoint x: 894, endPoint y: 47, distance: 170.4
type input "*"
click button "submit" at bounding box center [1100, 59] width 28 height 24
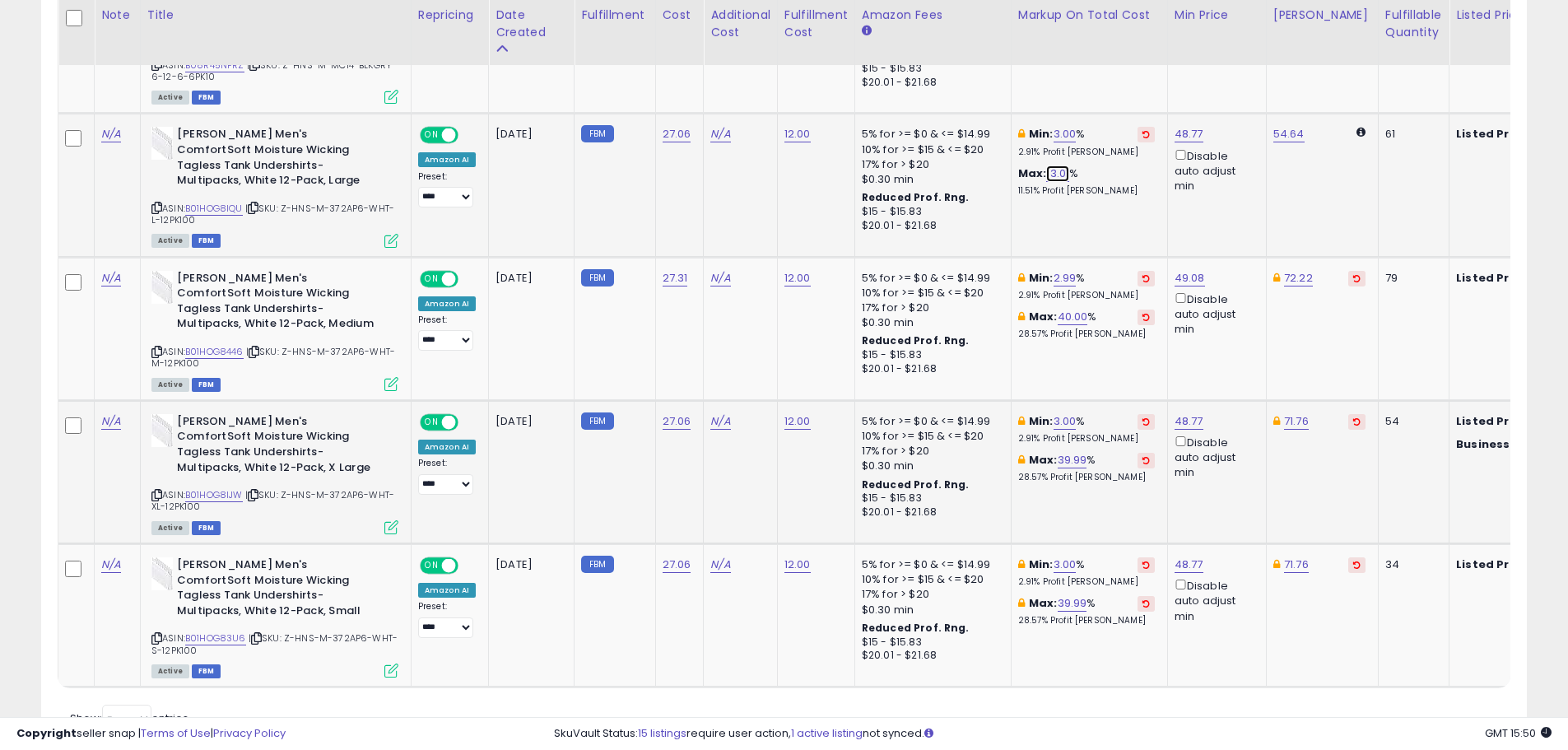
click at [1056, 165] on link "13.01" at bounding box center [1058, 173] width 23 height 17
drag, startPoint x: 948, startPoint y: 108, endPoint x: 884, endPoint y: 105, distance: 64.1
click at [885, 114] on tr "N/A [PERSON_NAME] Men's ComfortSoft Moisture Wicking Tagless Tank Undershirts-M…" at bounding box center [979, 185] width 1842 height 143
type input "**"
click button "submit" at bounding box center [1101, 99] width 28 height 24
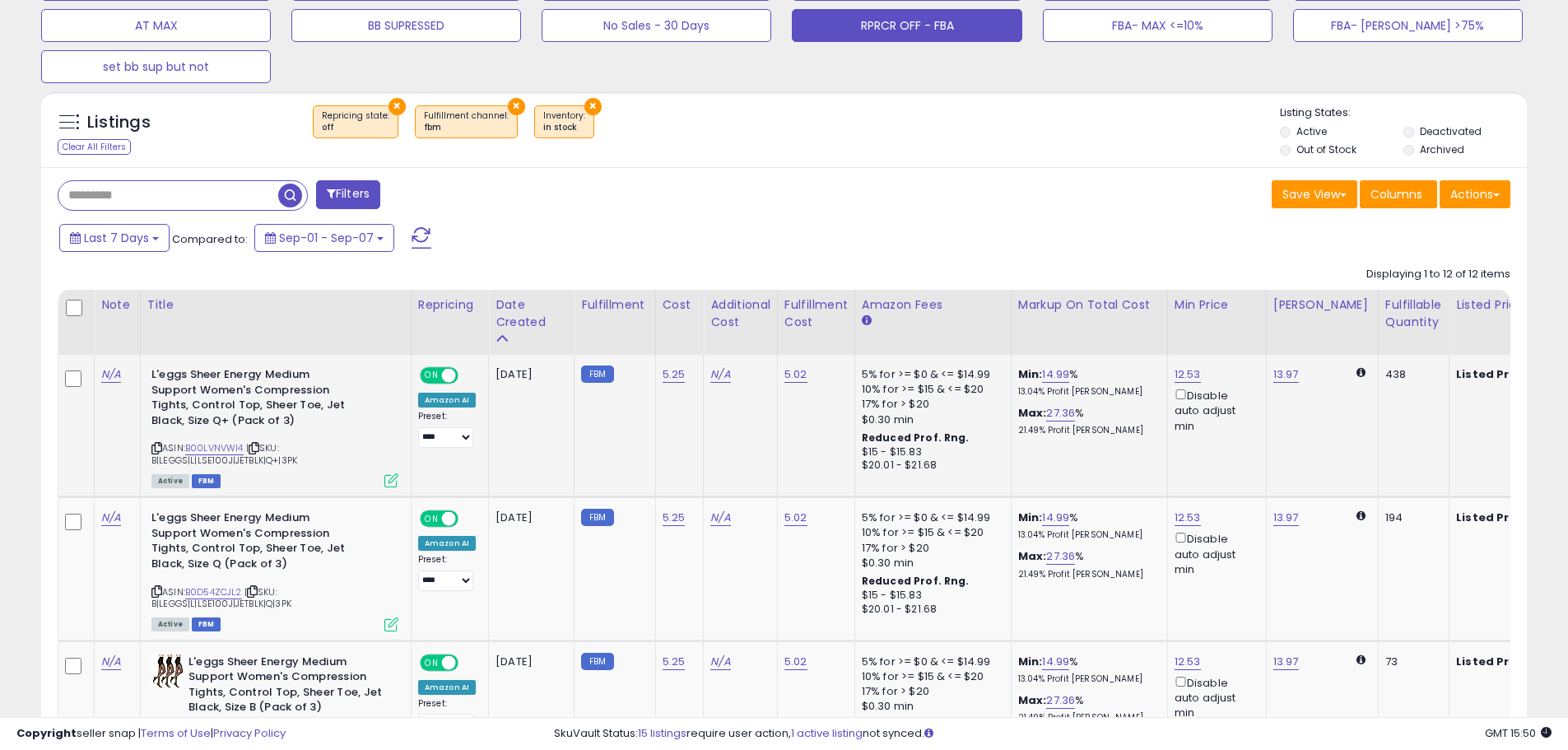
scroll to position [725, 0]
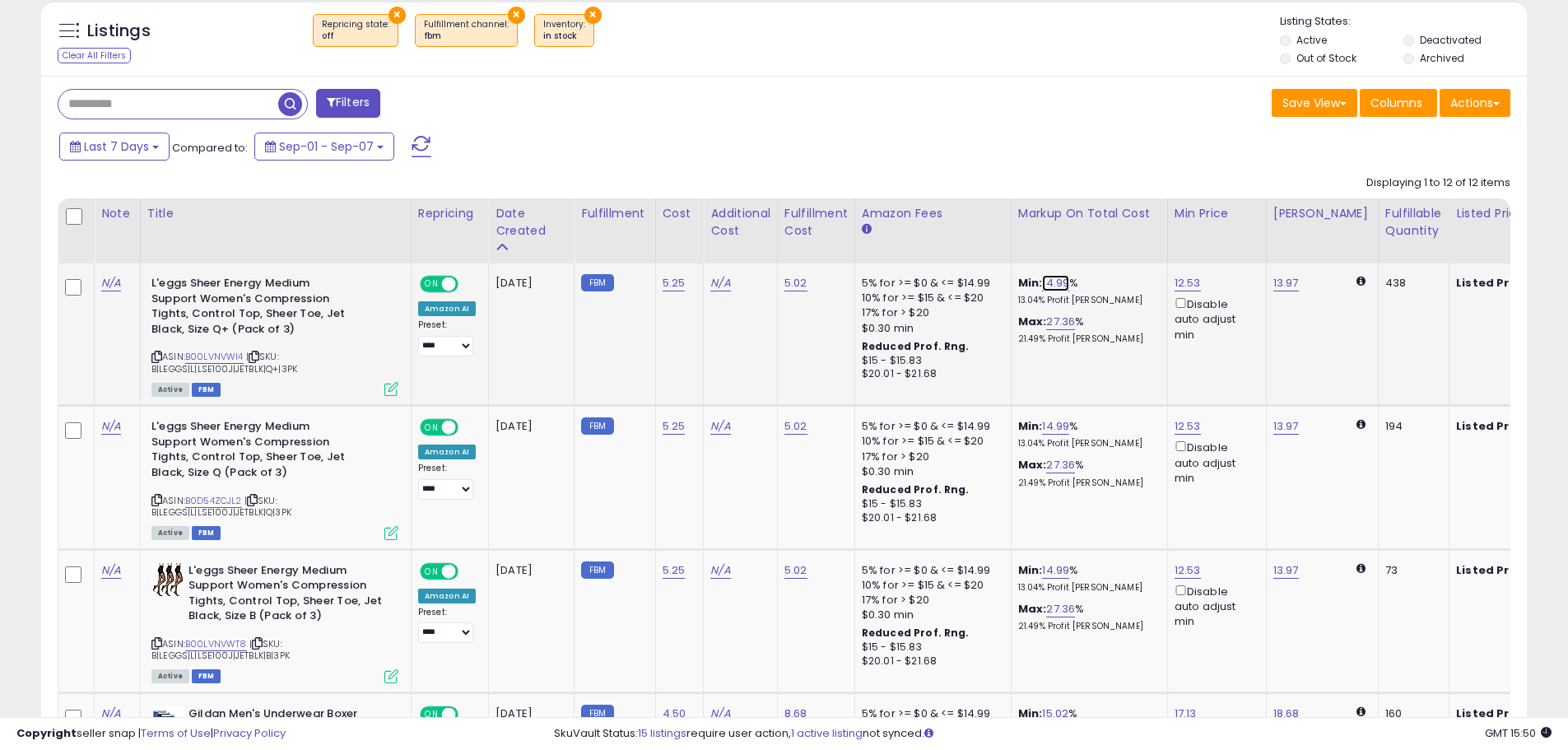
click at [1045, 289] on link "14.99" at bounding box center [1055, 283] width 27 height 17
drag, startPoint x: 1009, startPoint y: 224, endPoint x: 912, endPoint y: 232, distance: 97.3
type input "*"
click button "submit" at bounding box center [1100, 225] width 28 height 24
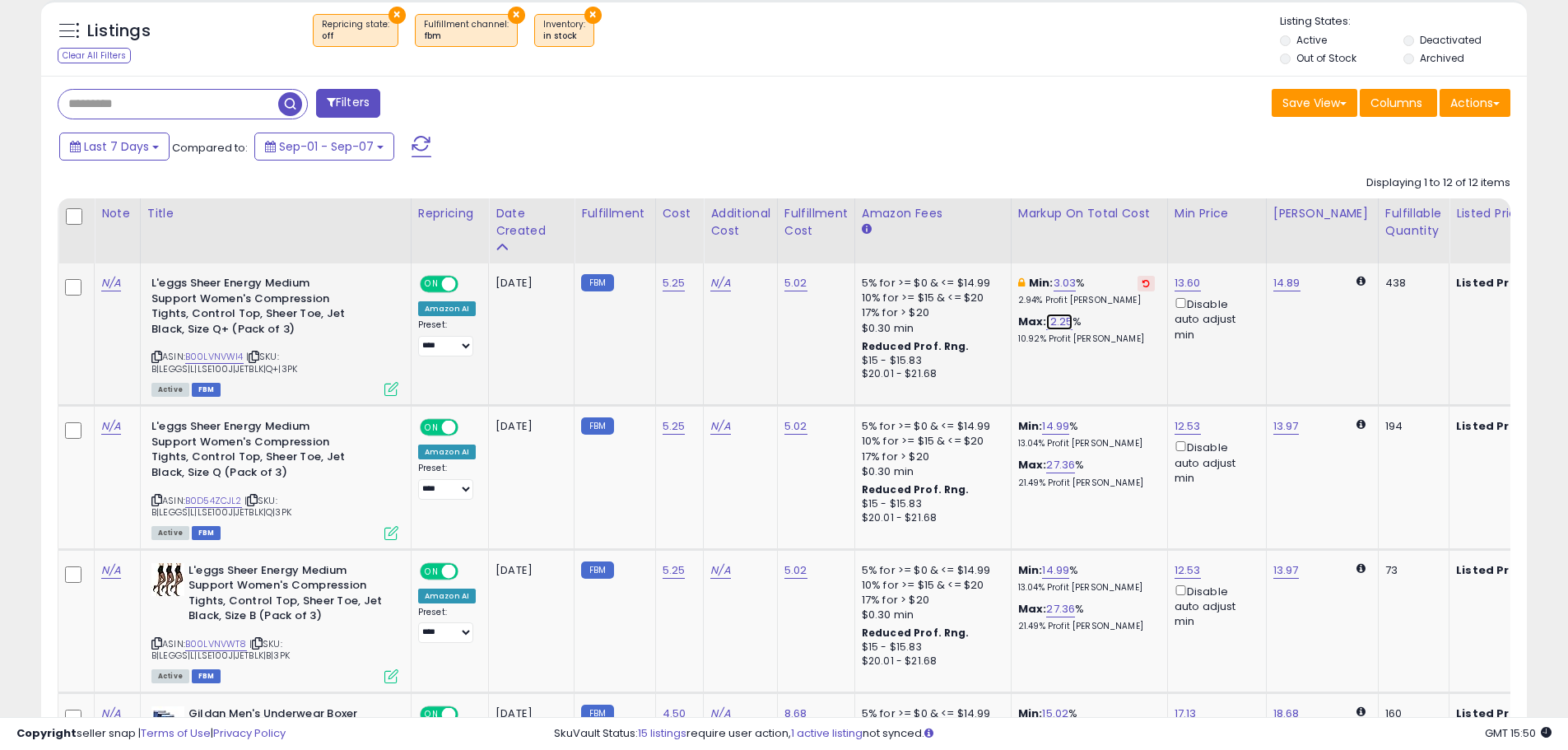
click at [1049, 317] on link "12.25" at bounding box center [1059, 322] width 26 height 17
drag, startPoint x: 1047, startPoint y: 281, endPoint x: 961, endPoint y: 275, distance: 86.2
click at [958, 280] on div "This will override store markup" at bounding box center [1044, 288] width 214 height 17
click at [997, 260] on input "*****" at bounding box center [1010, 265] width 147 height 28
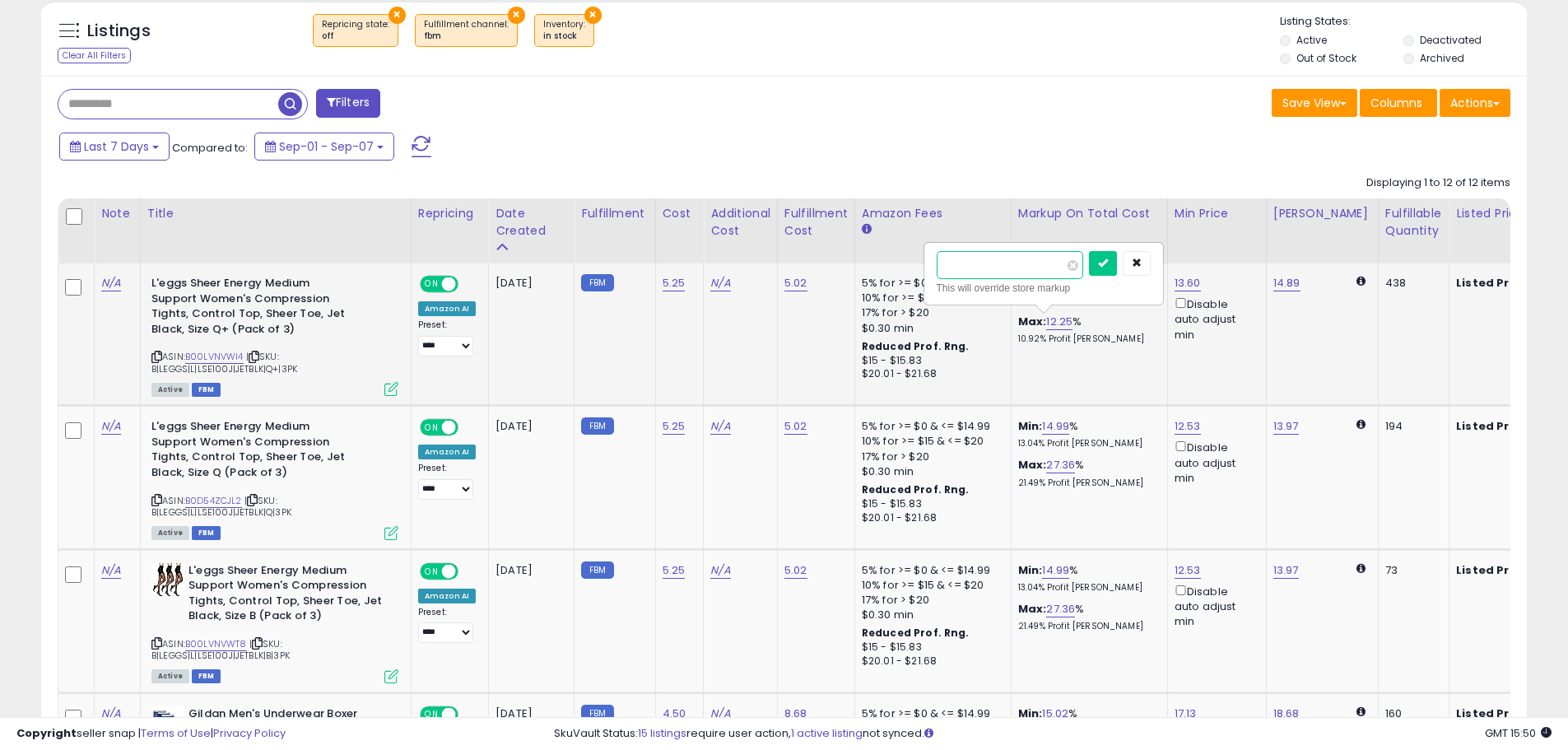
click at [997, 260] on input "*****" at bounding box center [1010, 265] width 147 height 28
type input "*"
click button "submit" at bounding box center [1103, 263] width 28 height 24
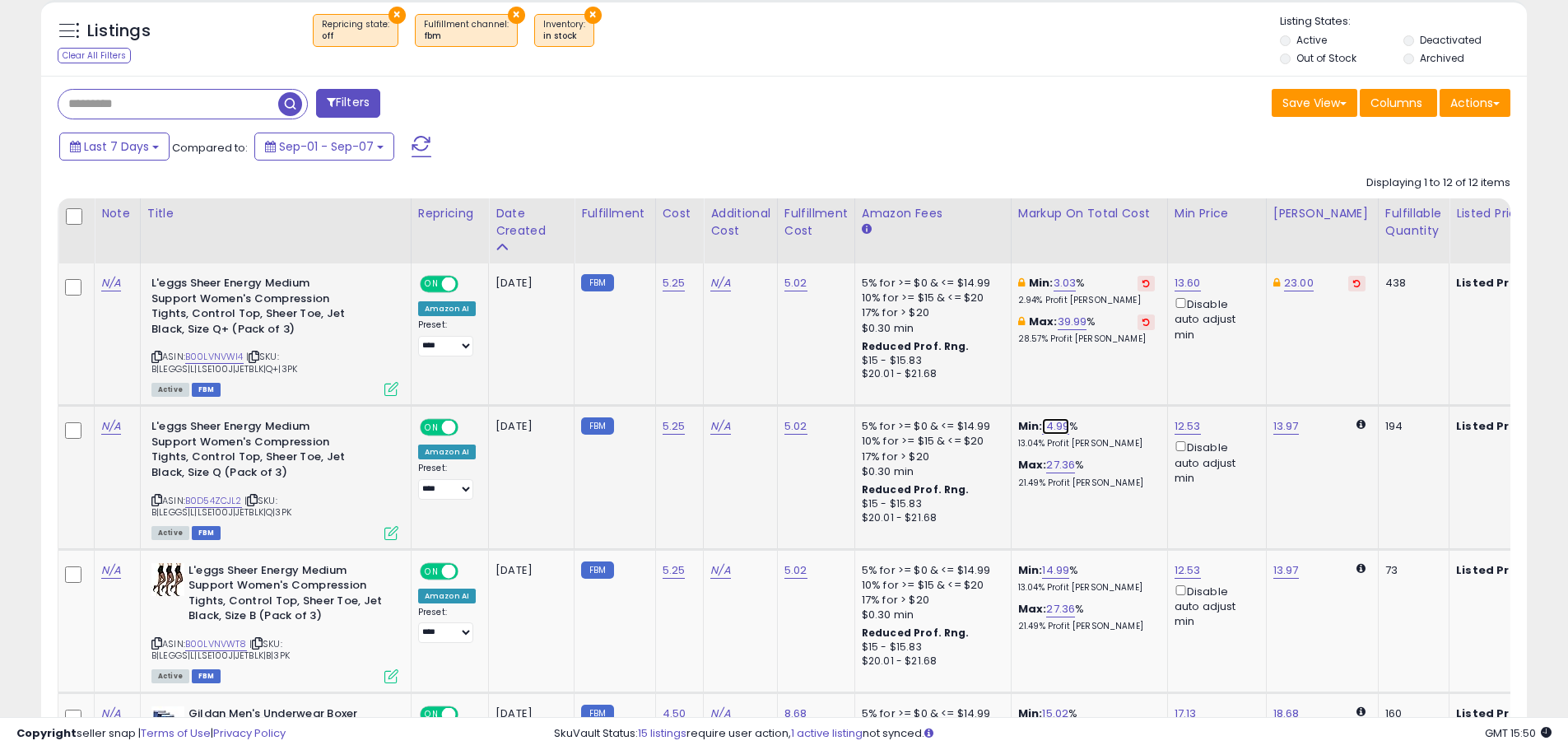
click at [1052, 424] on link "14.99" at bounding box center [1055, 426] width 27 height 17
drag, startPoint x: 1032, startPoint y: 373, endPoint x: 915, endPoint y: 366, distance: 117.2
type input "*"
click button "submit" at bounding box center [1100, 368] width 28 height 24
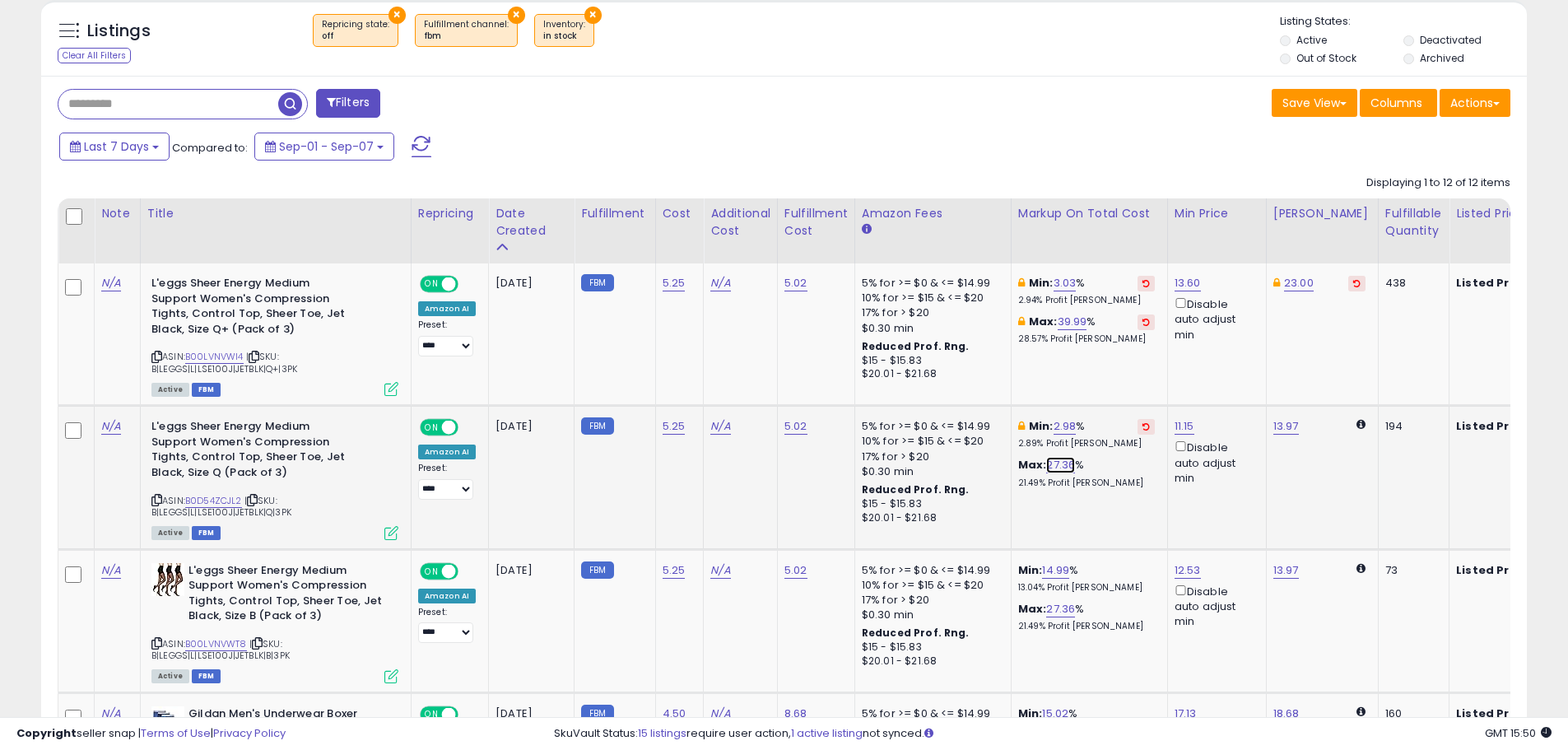
click at [1055, 467] on link "27.36" at bounding box center [1060, 465] width 29 height 17
drag, startPoint x: 1023, startPoint y: 420, endPoint x: 959, endPoint y: 418, distance: 64.0
click at [959, 418] on input "*****" at bounding box center [1011, 408] width 147 height 28
click at [969, 417] on input "*****" at bounding box center [1011, 408] width 147 height 28
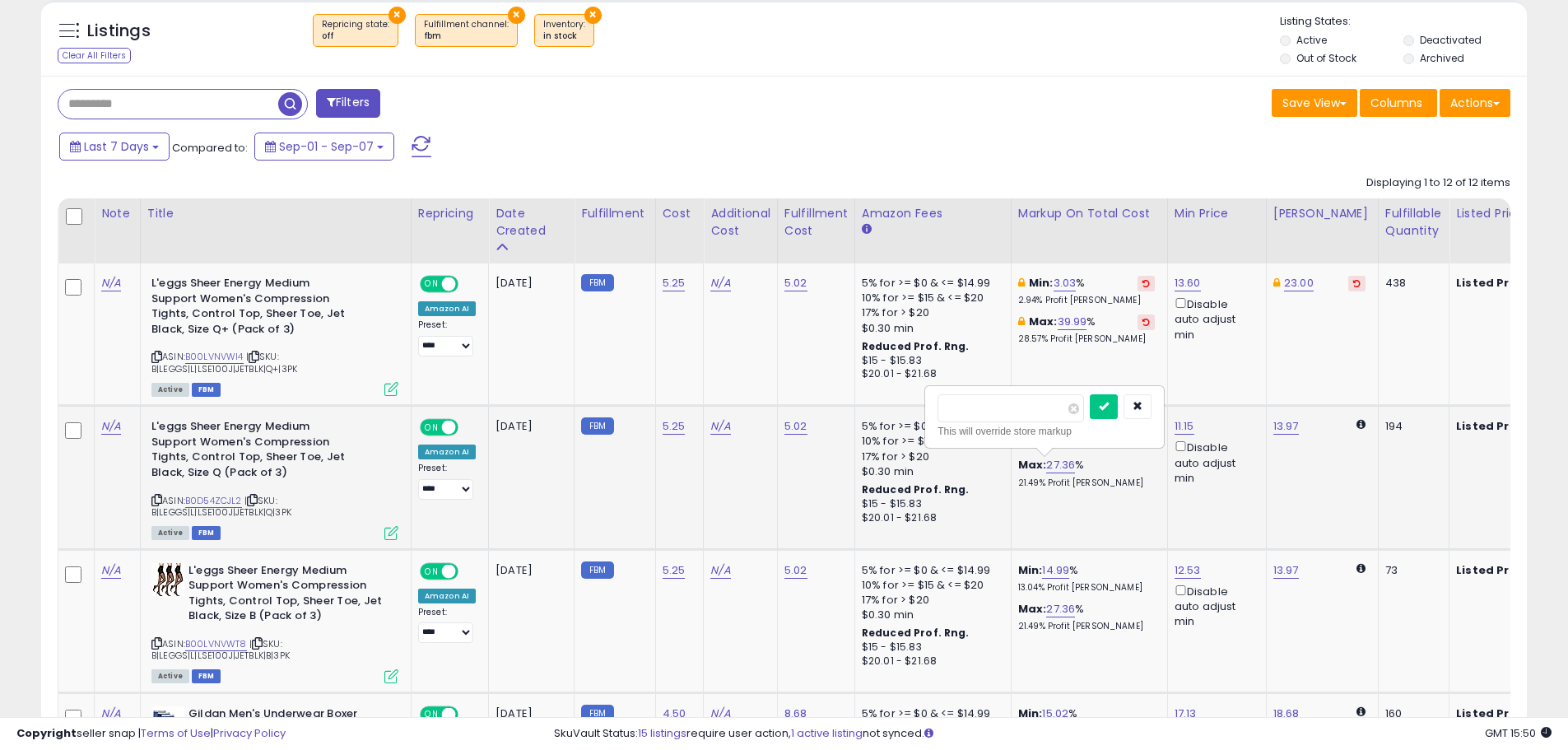
click at [969, 417] on input "*****" at bounding box center [1011, 408] width 147 height 28
type input "**"
click button "submit" at bounding box center [1104, 406] width 28 height 24
click at [1047, 566] on link "14.99" at bounding box center [1055, 570] width 27 height 17
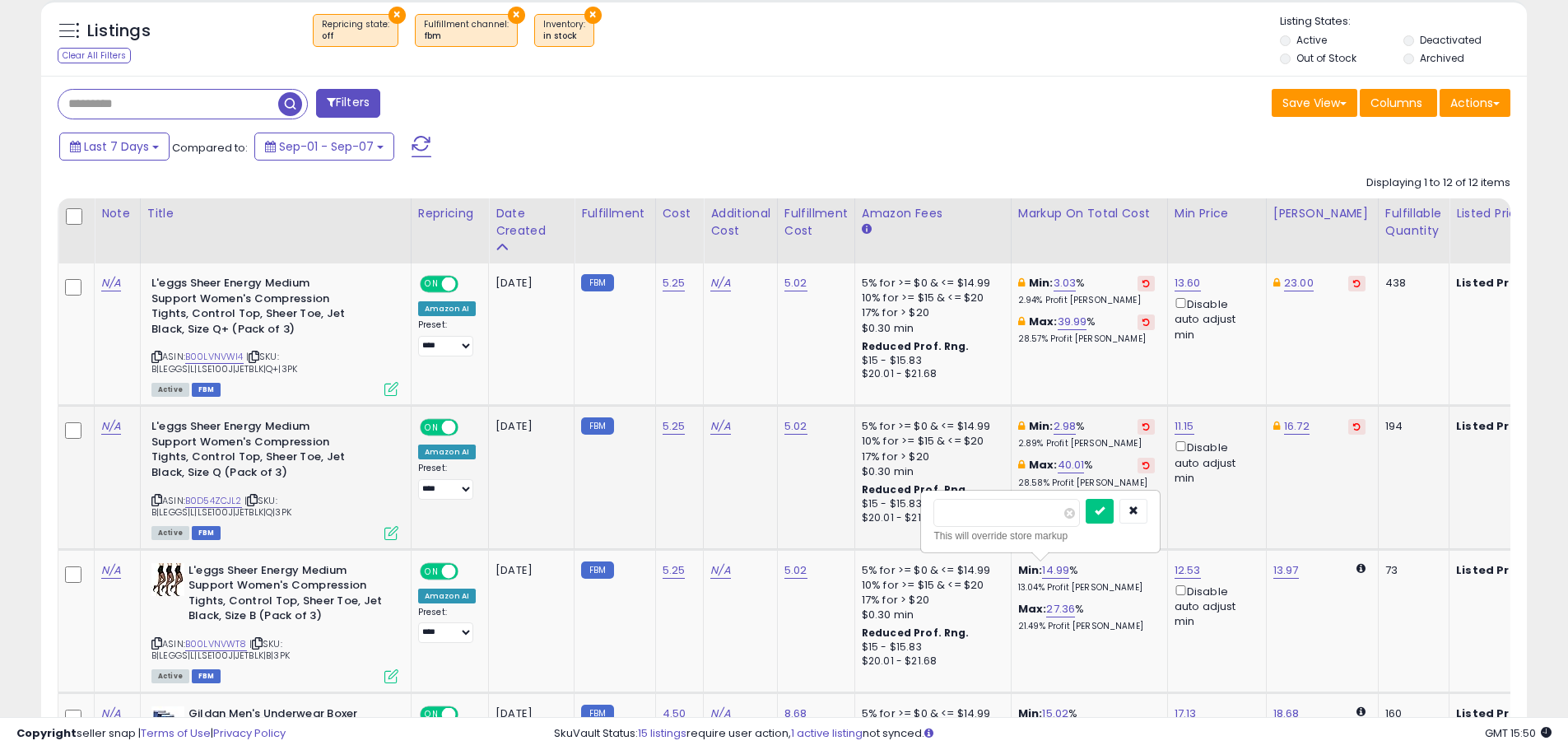
drag, startPoint x: 889, startPoint y: 515, endPoint x: 878, endPoint y: 514, distance: 11.0
type input "*"
click button "submit" at bounding box center [1100, 511] width 28 height 24
click at [1047, 608] on link "27.36" at bounding box center [1060, 609] width 29 height 17
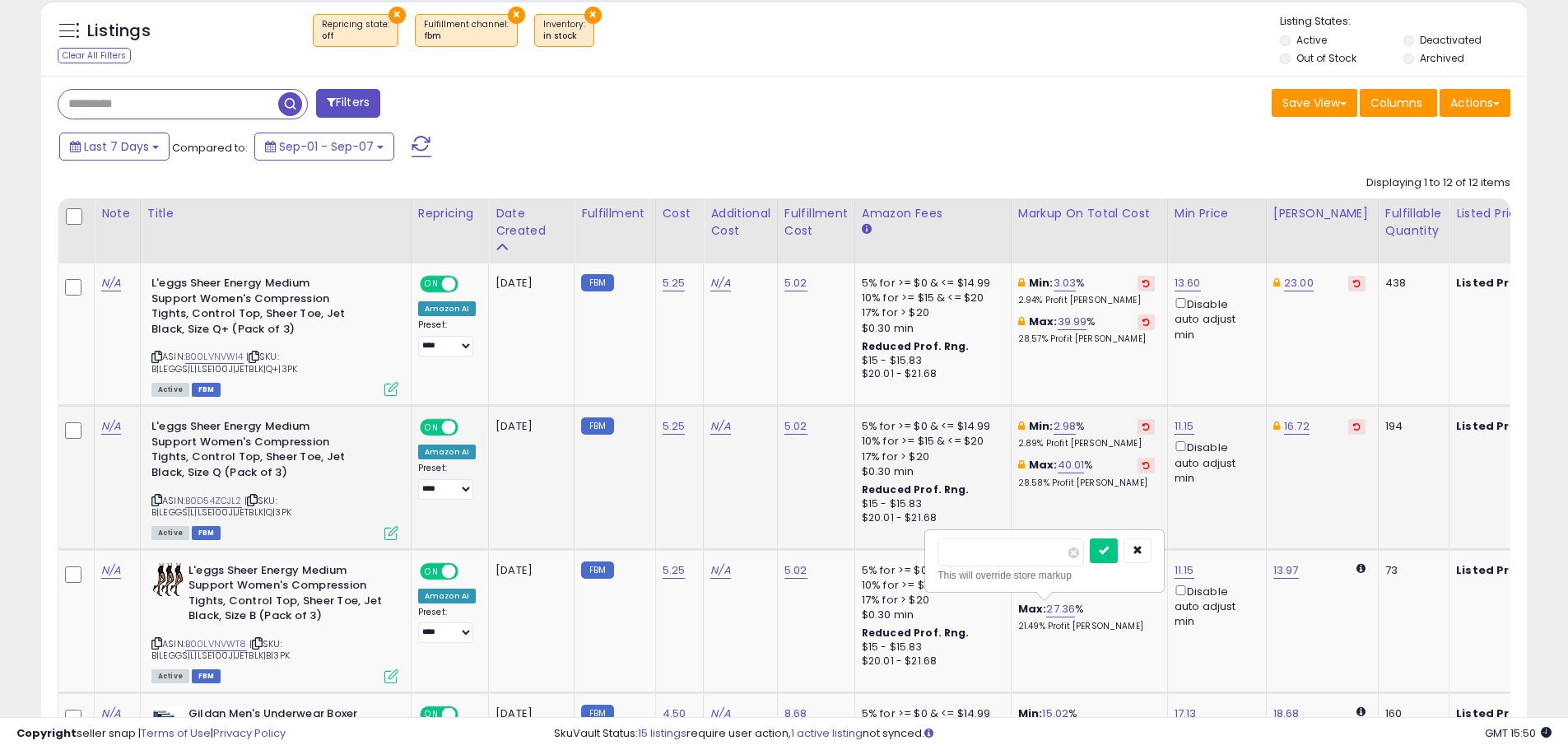
drag, startPoint x: 1028, startPoint y: 545, endPoint x: 908, endPoint y: 545, distance: 120.0
type input "*"
click button "submit" at bounding box center [1104, 551] width 28 height 24
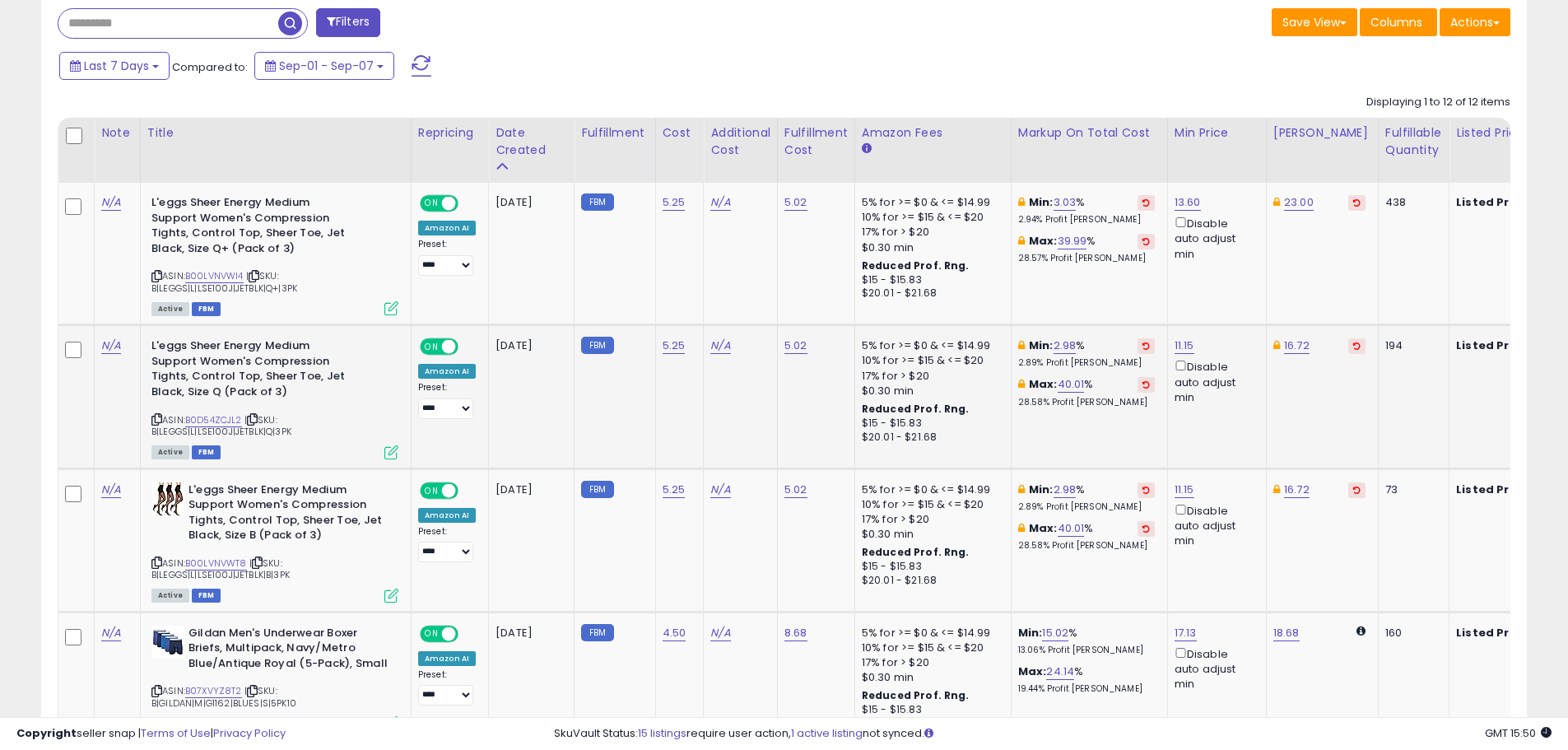
scroll to position [971, 0]
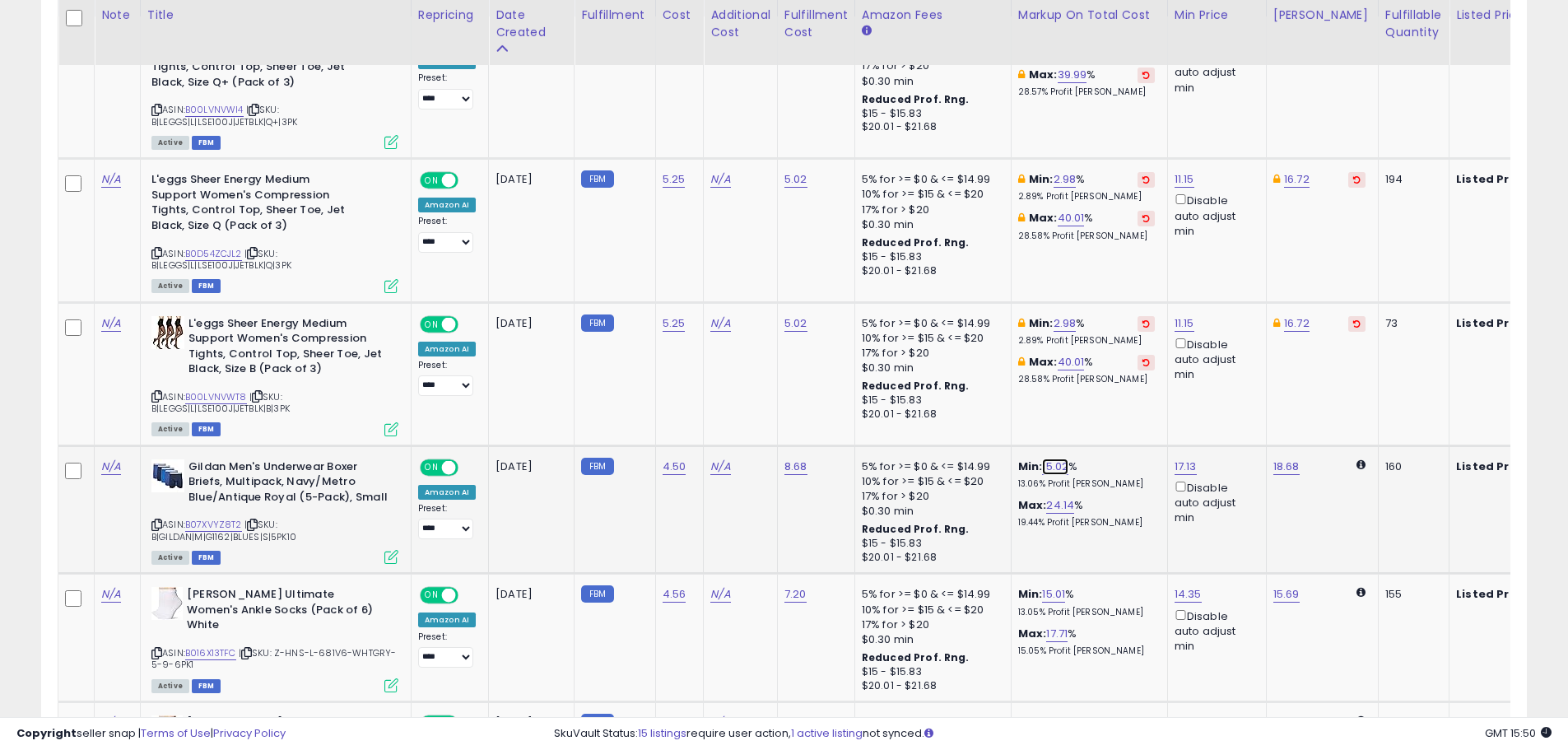
click at [1047, 473] on link "15.02" at bounding box center [1055, 467] width 26 height 17
drag, startPoint x: 928, startPoint y: 418, endPoint x: 912, endPoint y: 418, distance: 16.0
type input "*"
click button "submit" at bounding box center [1100, 408] width 28 height 24
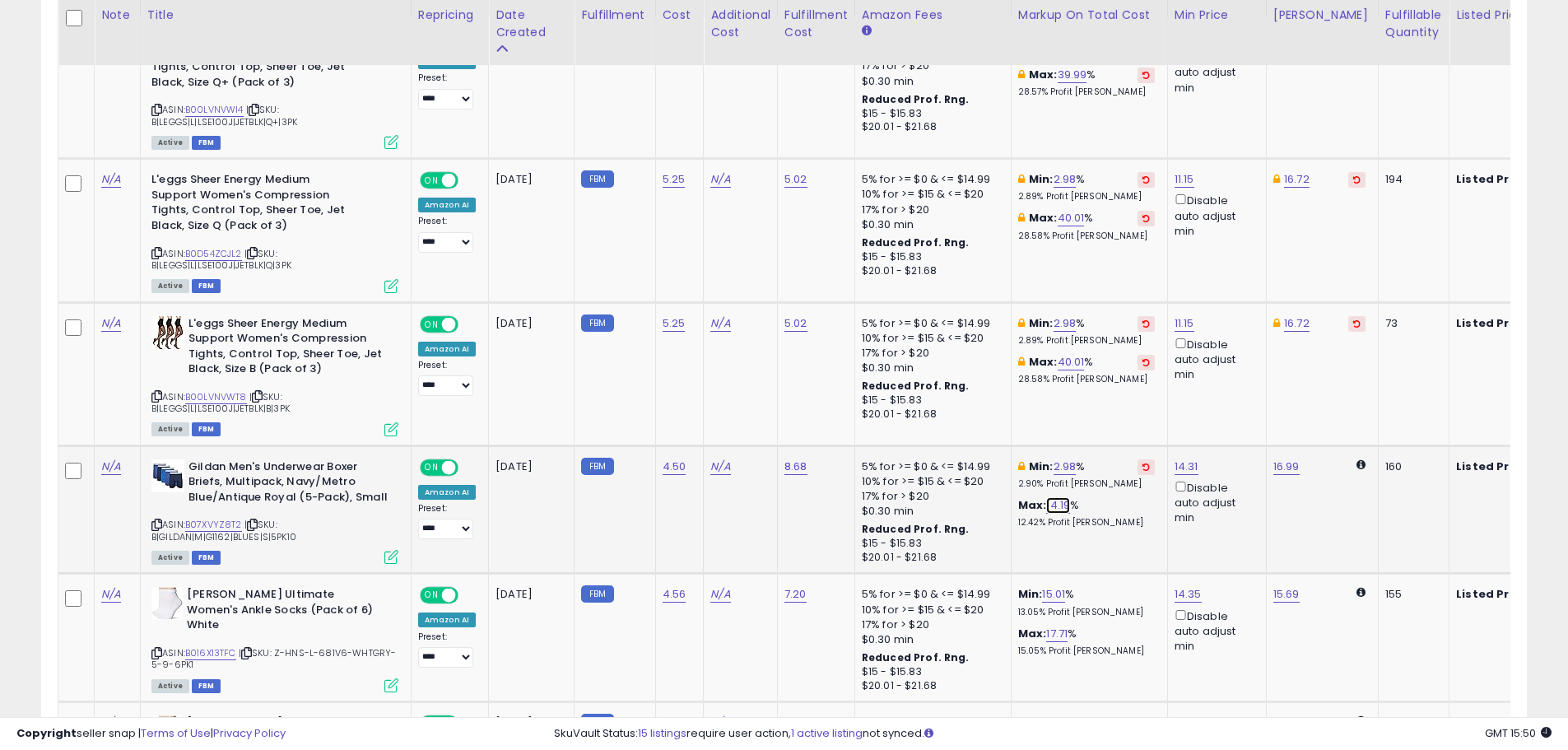
click at [1054, 510] on link "14.19" at bounding box center [1058, 505] width 24 height 17
drag, startPoint x: 992, startPoint y: 448, endPoint x: 898, endPoint y: 451, distance: 94.0
click at [898, 451] on tr "N/A Gildan Men's Underwear Boxer Briefs, Multipack, Navy/Metro Blue/Antique Roy…" at bounding box center [979, 510] width 1842 height 128
type input "*"
click button "submit" at bounding box center [1101, 447] width 28 height 24
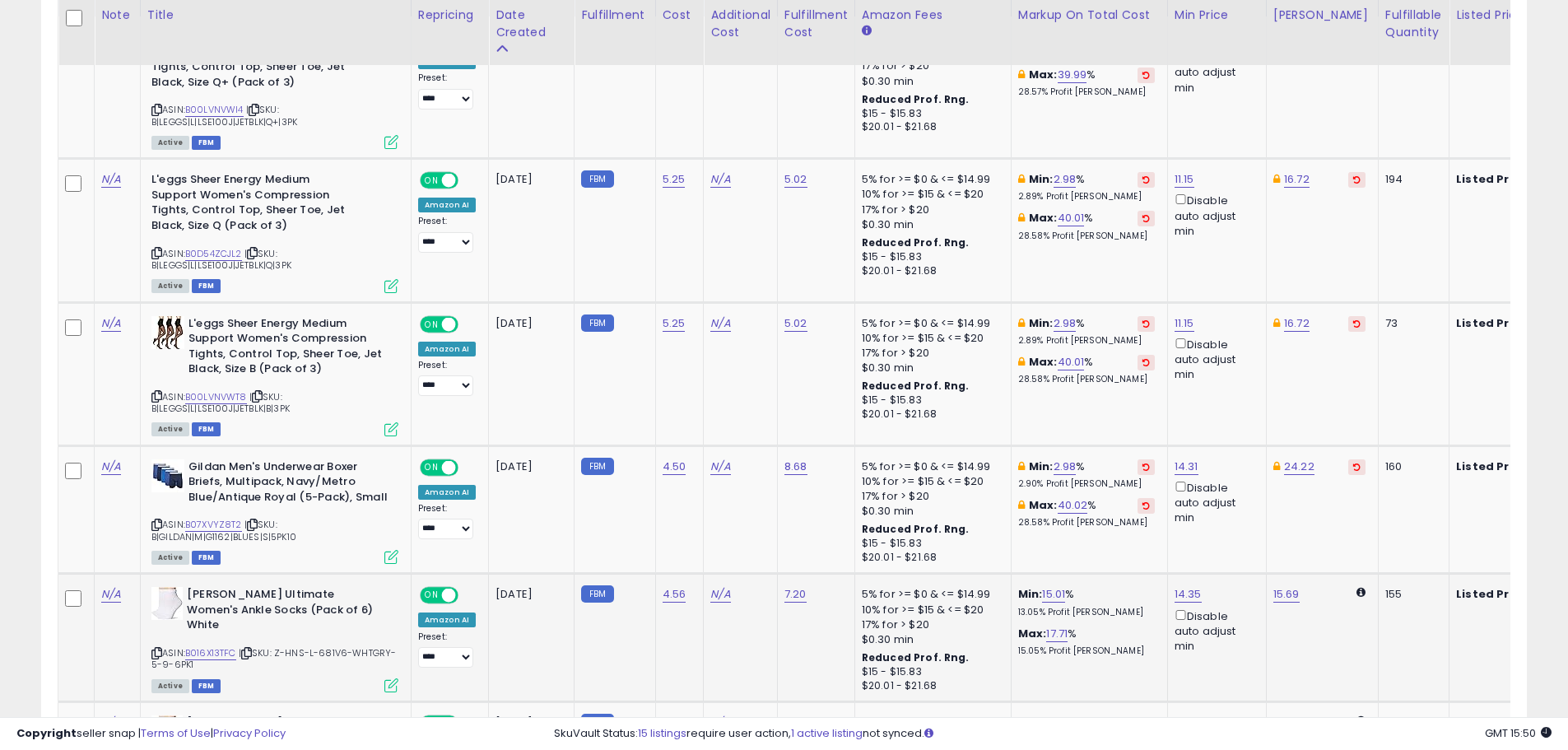
click at [1055, 583] on td "Min: 15.01 % 13.05% Profit [PERSON_NAME]: 17.71 % 15.05% Profit [PERSON_NAME]" at bounding box center [1089, 637] width 156 height 128
click at [1053, 586] on td "Min: 15.01 % 13.05% Profit [PERSON_NAME]: 17.71 % 15.05% Profit [PERSON_NAME]" at bounding box center [1089, 637] width 156 height 128
click at [1058, 594] on link "15.01" at bounding box center [1053, 594] width 23 height 17
drag, startPoint x: 1037, startPoint y: 546, endPoint x: 908, endPoint y: 543, distance: 129.0
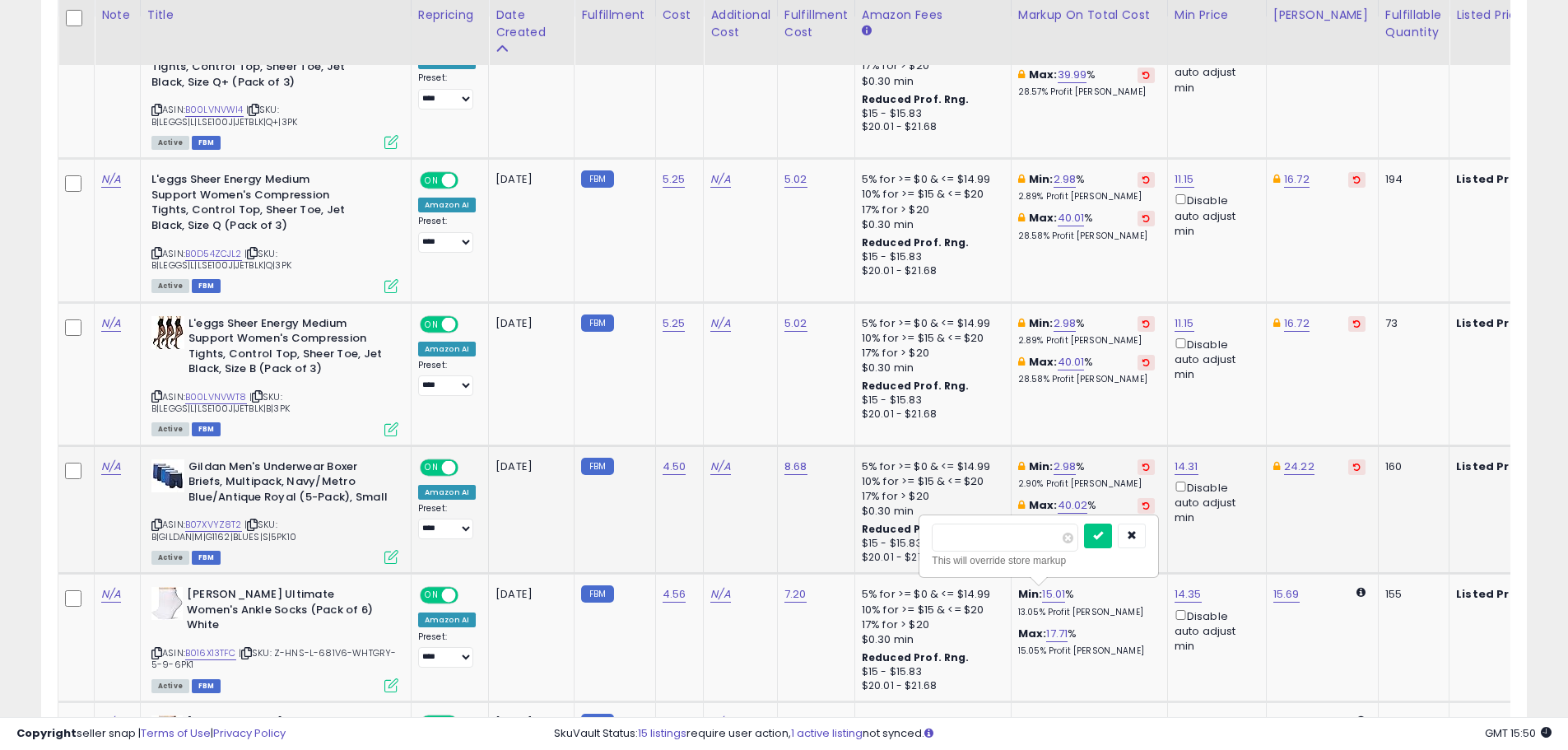
type input "*"
click button "submit" at bounding box center [1098, 536] width 28 height 24
click at [1052, 644] on div "Max: 3.15 % 3.05% Profit [PERSON_NAME]" at bounding box center [1086, 642] width 136 height 31
click at [1052, 635] on link "3.15" at bounding box center [1056, 634] width 20 height 17
drag, startPoint x: 1016, startPoint y: 585, endPoint x: 910, endPoint y: 587, distance: 106.0
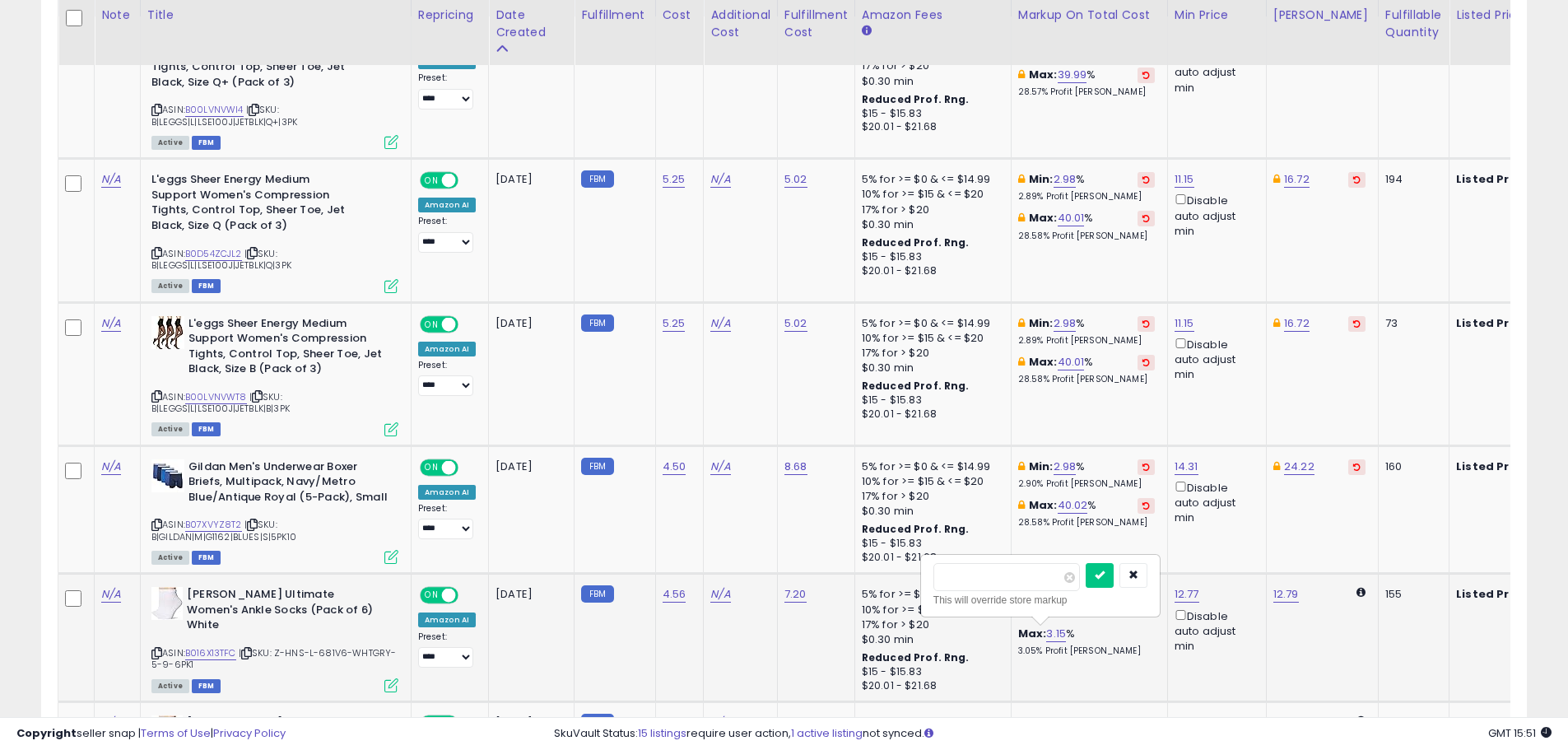
click at [911, 587] on tr "N/A [PERSON_NAME] Ultimate Women's Ankle Socks (Pack of 6) White ASIN: B016X13T…" at bounding box center [979, 637] width 1842 height 128
type input "**"
click button "submit" at bounding box center [1100, 575] width 28 height 24
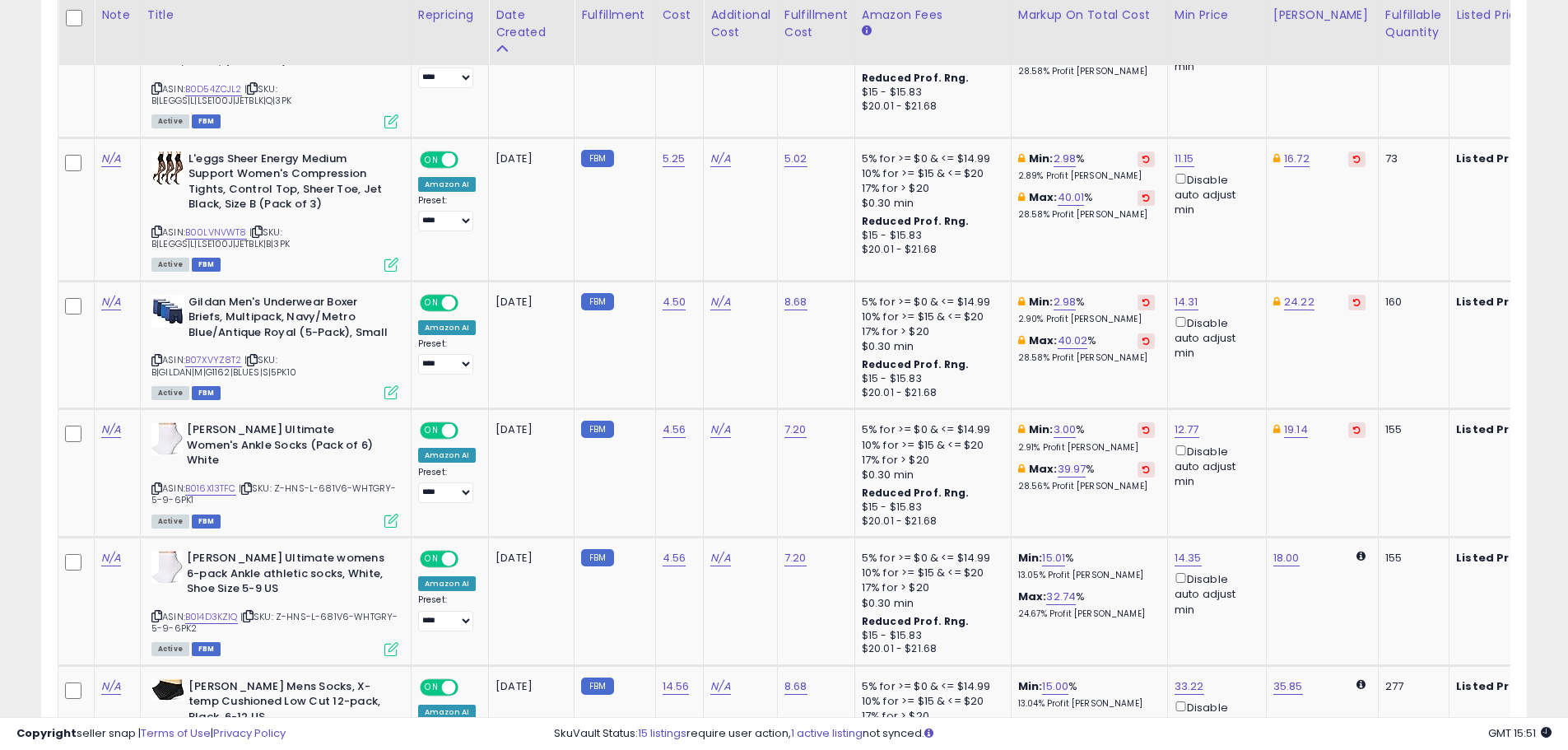
scroll to position [0, 72]
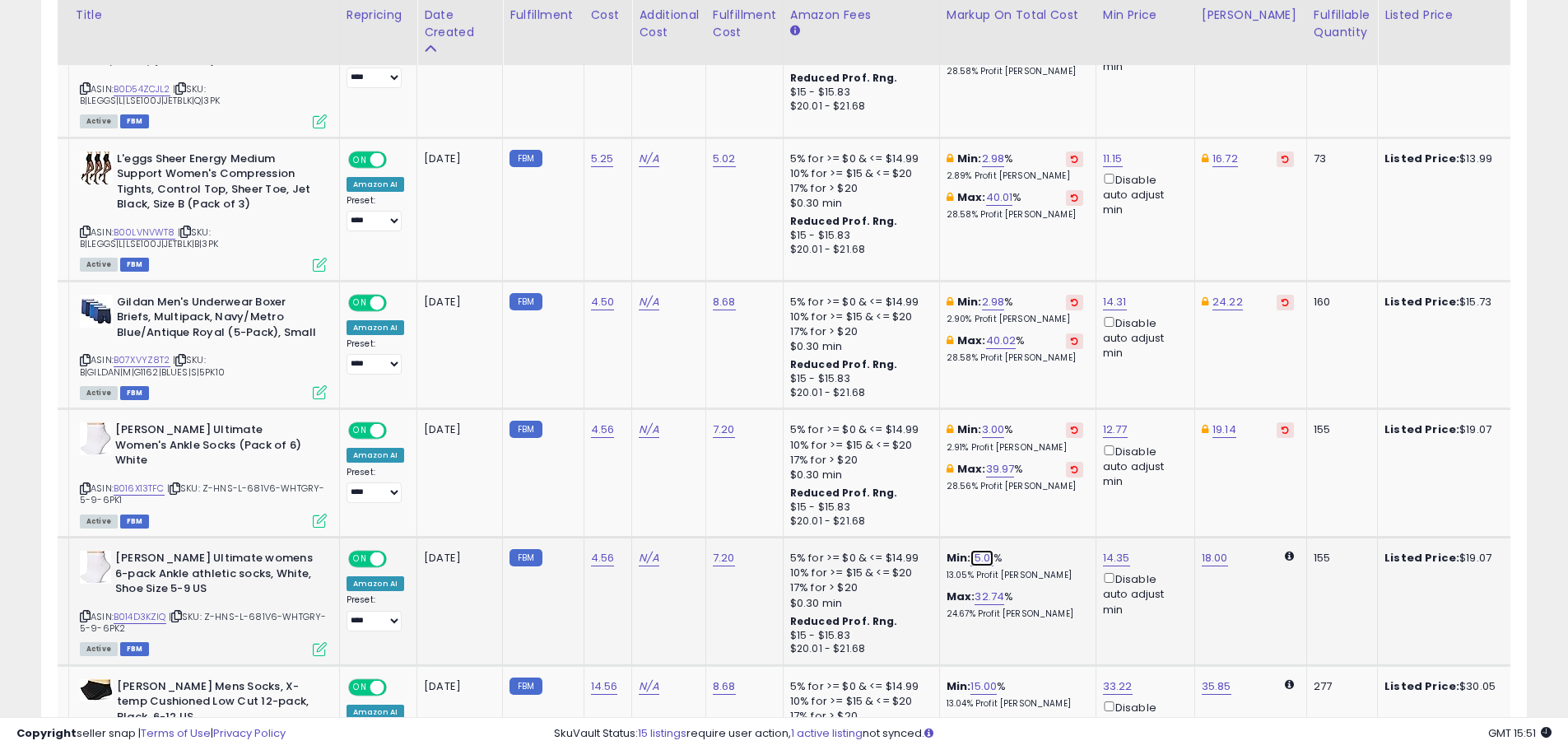
click at [970, 556] on link "15.01" at bounding box center [982, 558] width 23 height 17
drag, startPoint x: 937, startPoint y: 498, endPoint x: 833, endPoint y: 504, distance: 104.2
click at [831, 504] on tbody "N/A L'eggs Sheer Energy Medium Support Women's Compression Tights, Control Top,…" at bounding box center [907, 681] width 1842 height 1659
type input "*"
click button "submit" at bounding box center [1026, 498] width 28 height 24
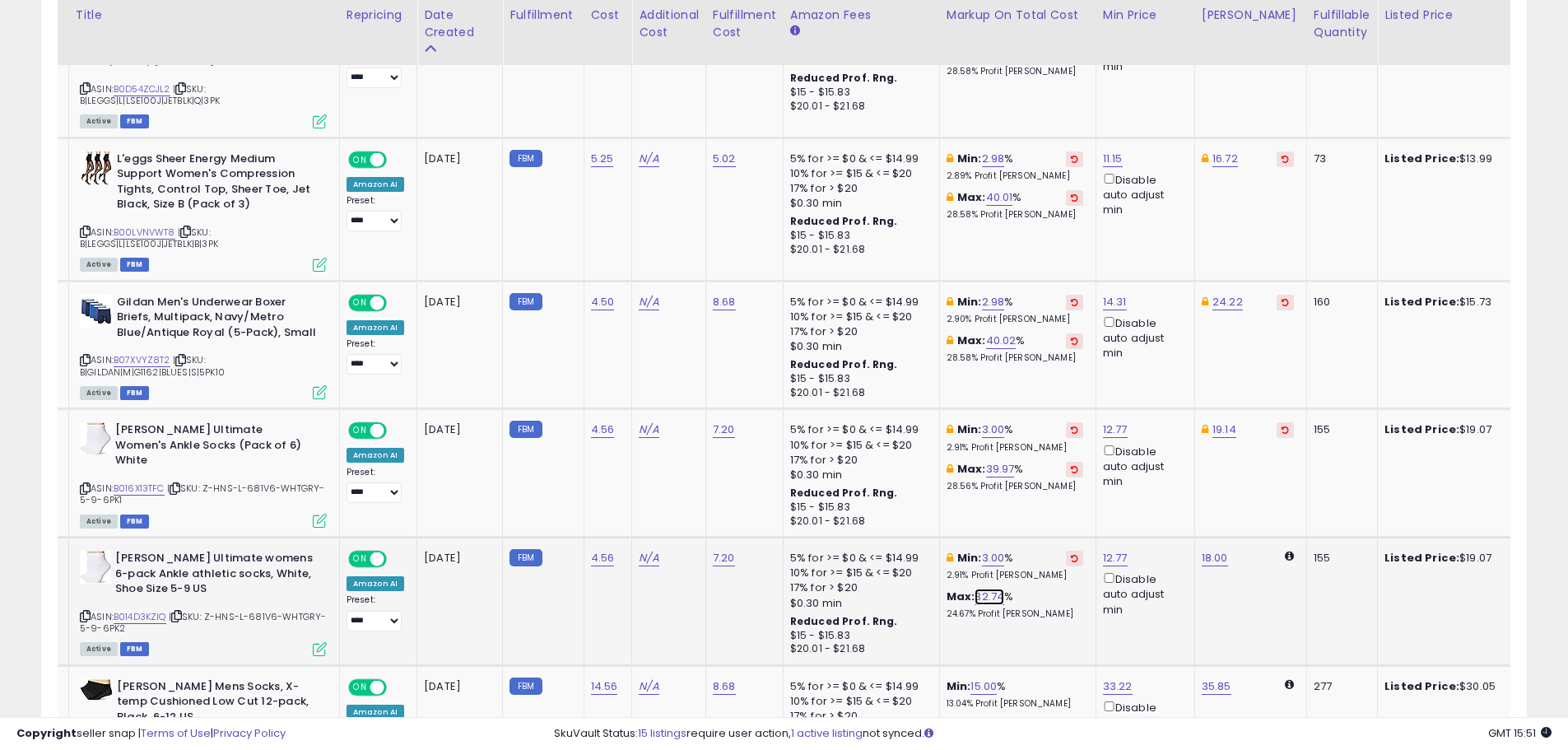
click at [984, 594] on link "32.74" at bounding box center [989, 596] width 30 height 17
drag, startPoint x: 965, startPoint y: 529, endPoint x: 848, endPoint y: 532, distance: 117.0
click at [848, 532] on tbody "N/A L'eggs Sheer Energy Medium Support Women's Compression Tights, Control Top,…" at bounding box center [907, 681] width 1842 height 1659
type input "**"
click button "submit" at bounding box center [1032, 538] width 28 height 24
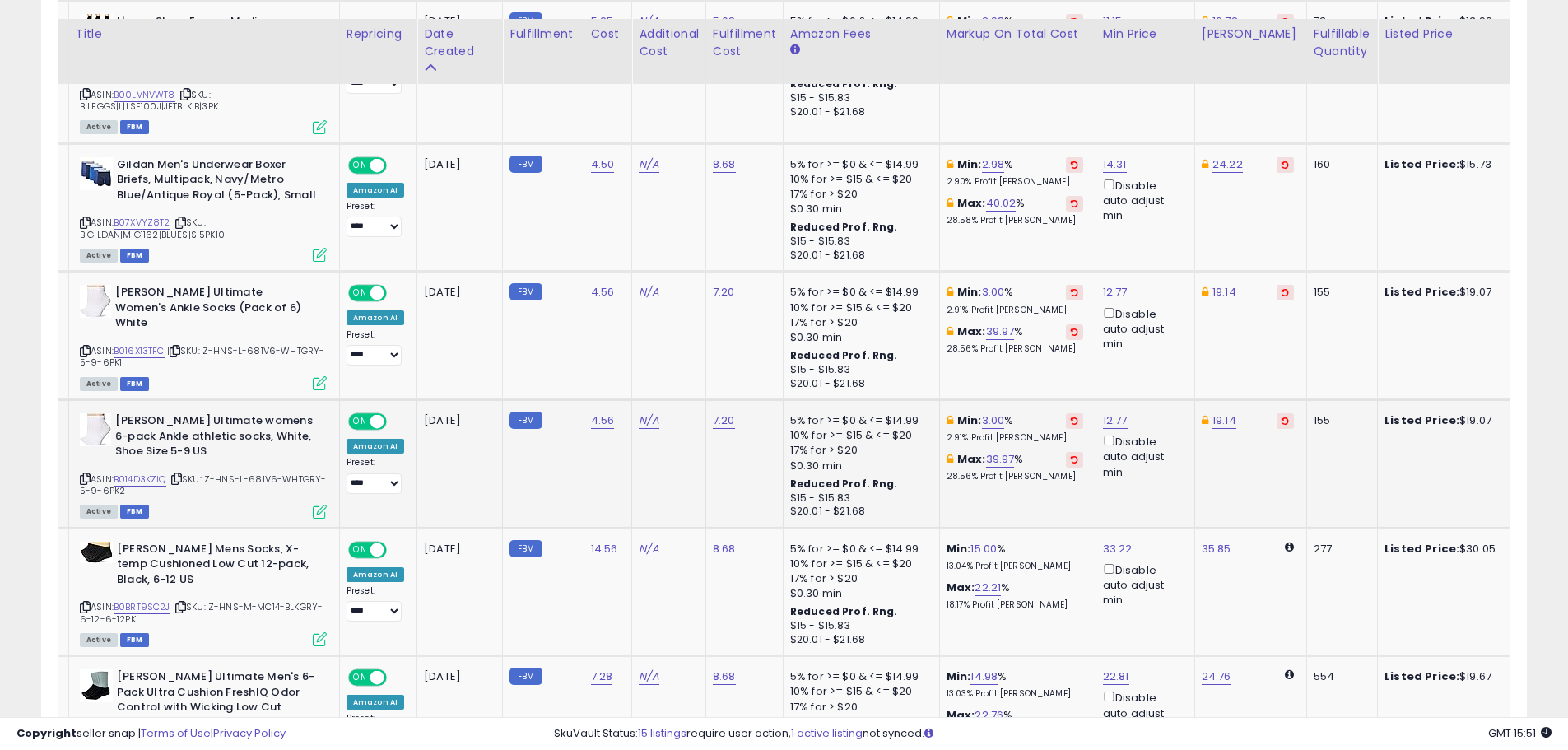
scroll to position [1301, 0]
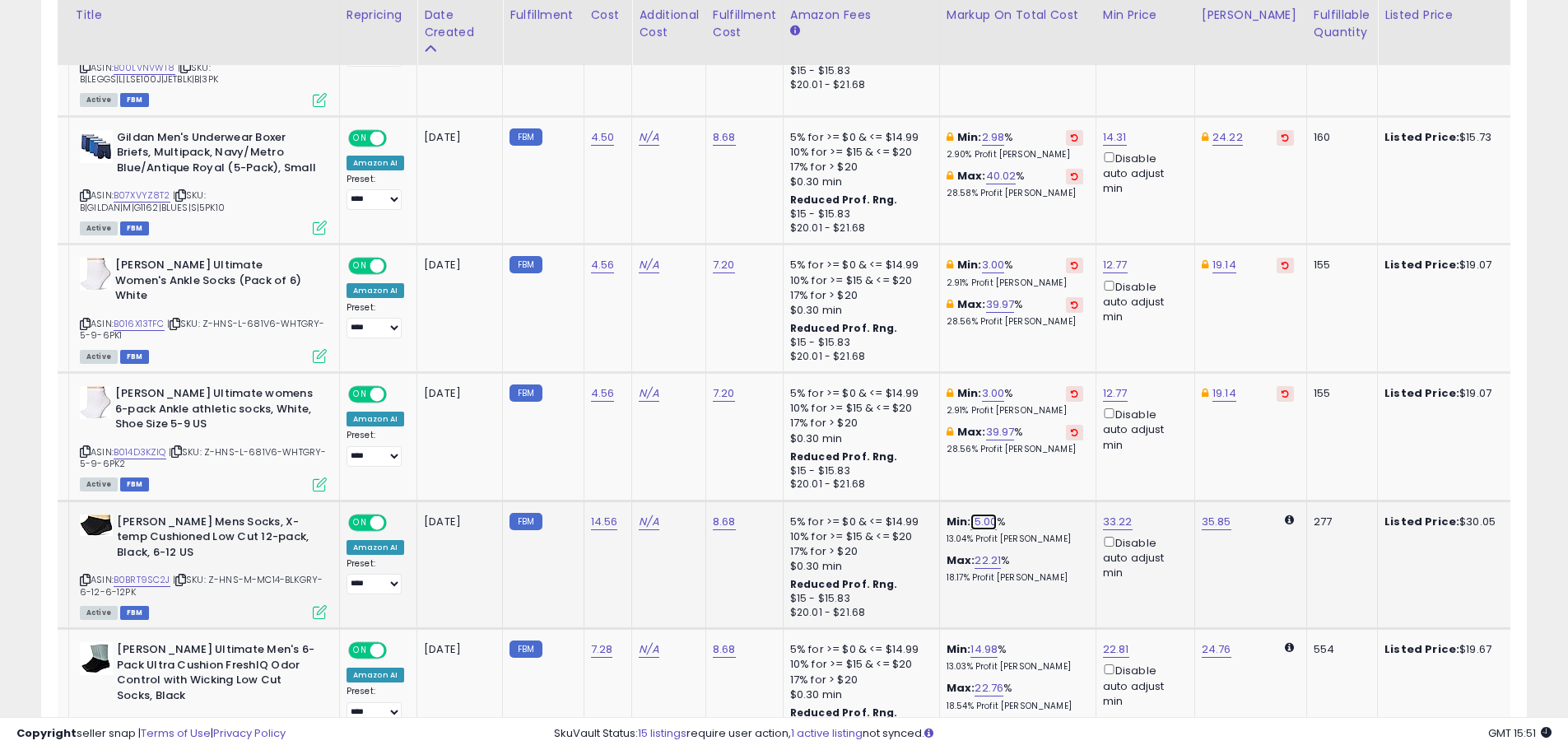
click at [979, 525] on link "15.00" at bounding box center [983, 522] width 26 height 17
drag, startPoint x: 935, startPoint y: 469, endPoint x: 762, endPoint y: 468, distance: 173.0
click at [762, 468] on tbody "N/A L'eggs Sheer Energy Medium Support Women's Compression Tights, Control Top,…" at bounding box center [907, 517] width 1842 height 1659
type input "*"
click button "submit" at bounding box center [1028, 462] width 28 height 24
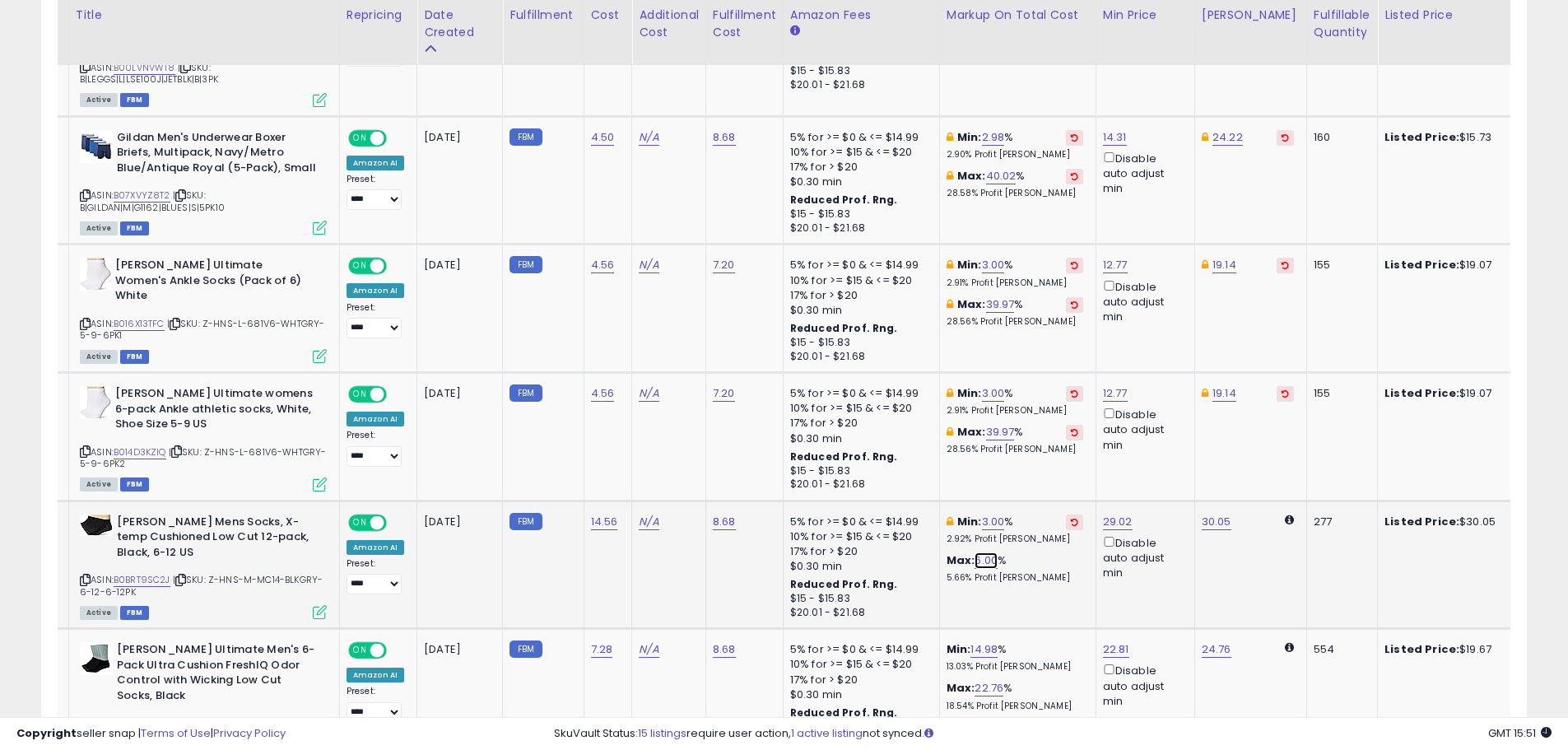
click at [982, 557] on link "6.00" at bounding box center [986, 560] width 23 height 17
drag, startPoint x: 971, startPoint y: 503, endPoint x: 822, endPoint y: 500, distance: 149.0
click at [823, 501] on tr "N/A [PERSON_NAME] Mens Socks, X-temp Cushioned Low Cut 12-pack, Black, 6-12 US …" at bounding box center [907, 565] width 1842 height 128
type input "**"
click button "submit" at bounding box center [1030, 500] width 28 height 24
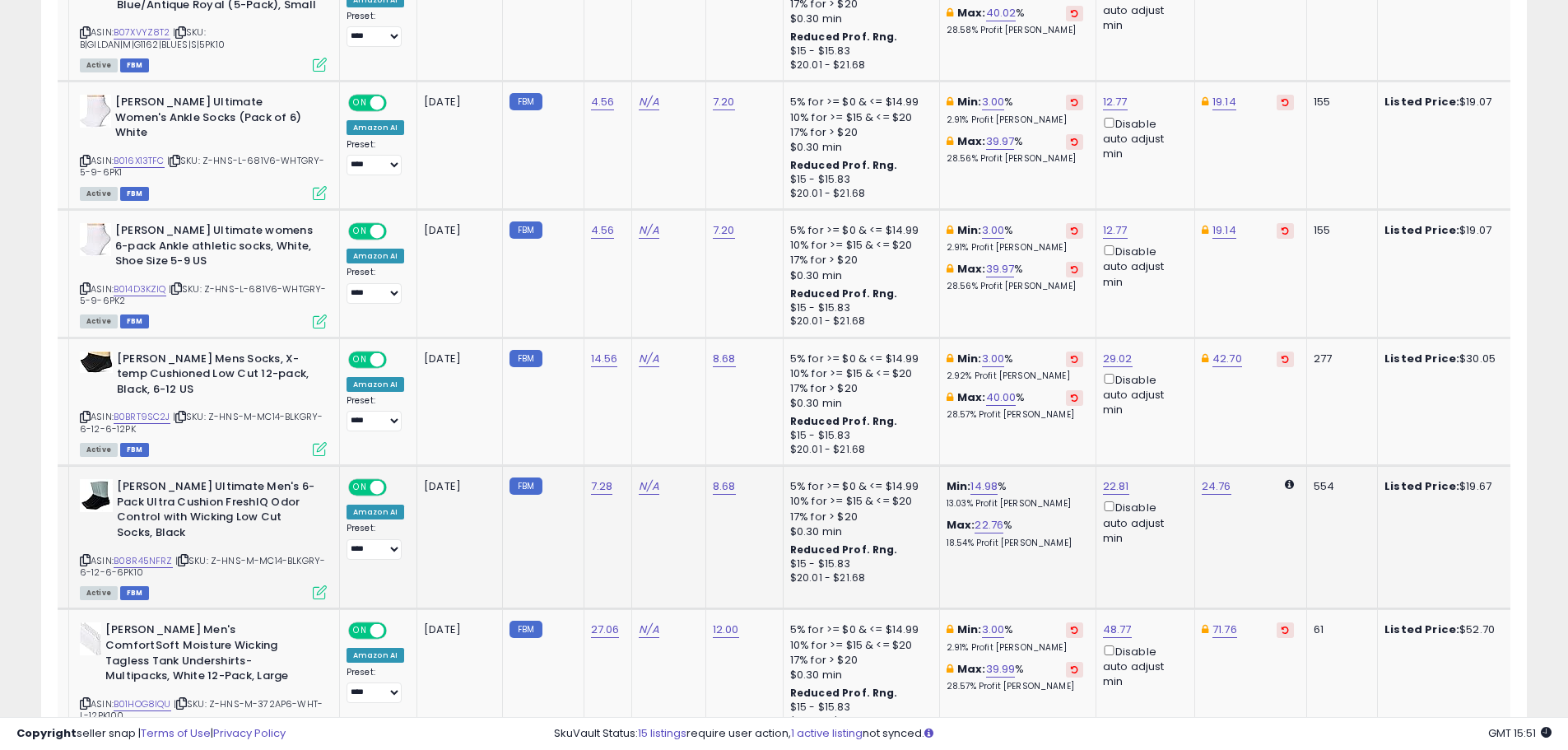
scroll to position [1465, 0]
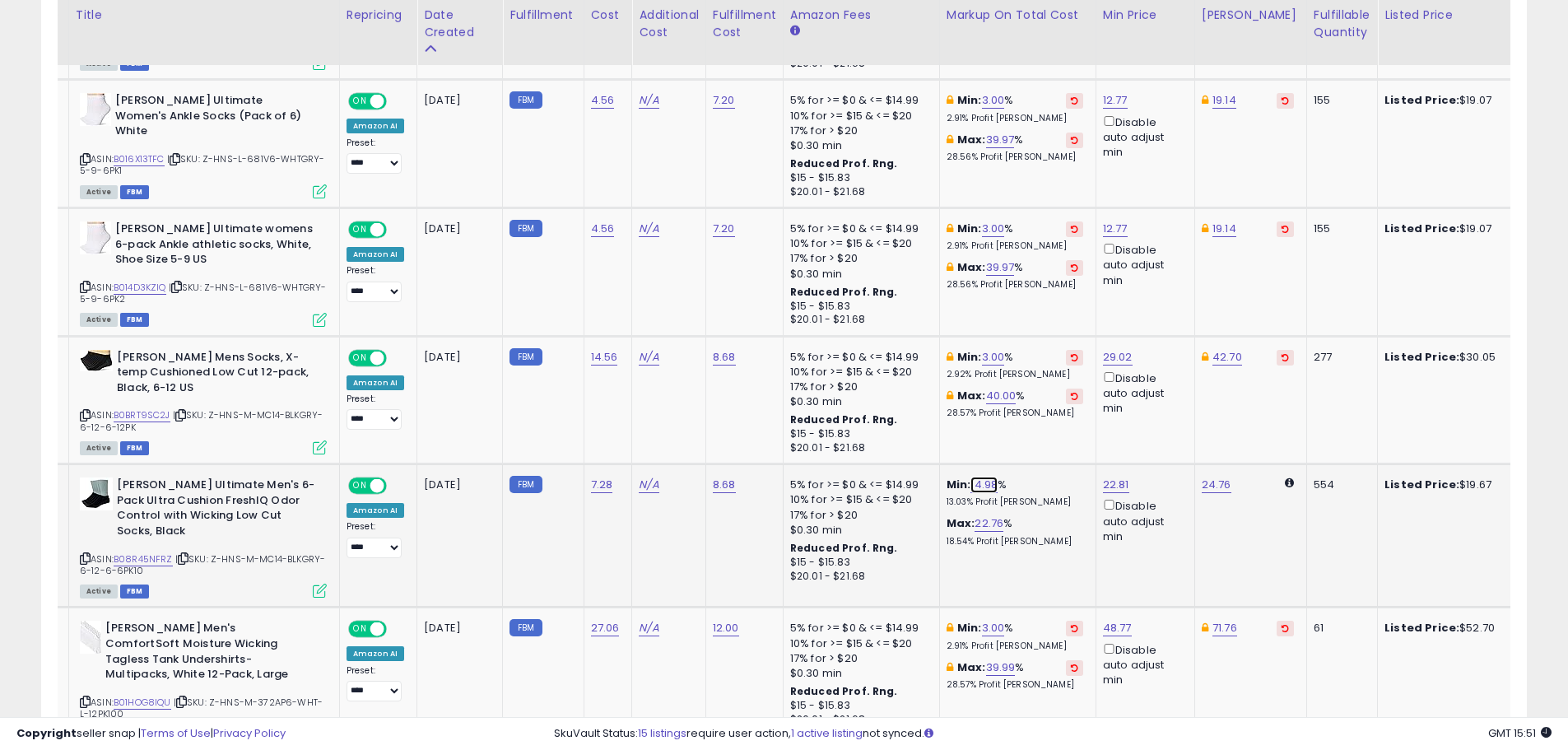
click at [978, 485] on link "14.98" at bounding box center [983, 484] width 27 height 17
click at [933, 442] on div "This will override store markup" at bounding box center [968, 450] width 214 height 17
drag, startPoint x: 936, startPoint y: 426, endPoint x: 814, endPoint y: 423, distance: 122.0
click at [814, 423] on tbody "N/A L'eggs Sheer Energy Medium Support Women's Compression Tights, Control Top,…" at bounding box center [907, 352] width 1842 height 1659
type input "*"
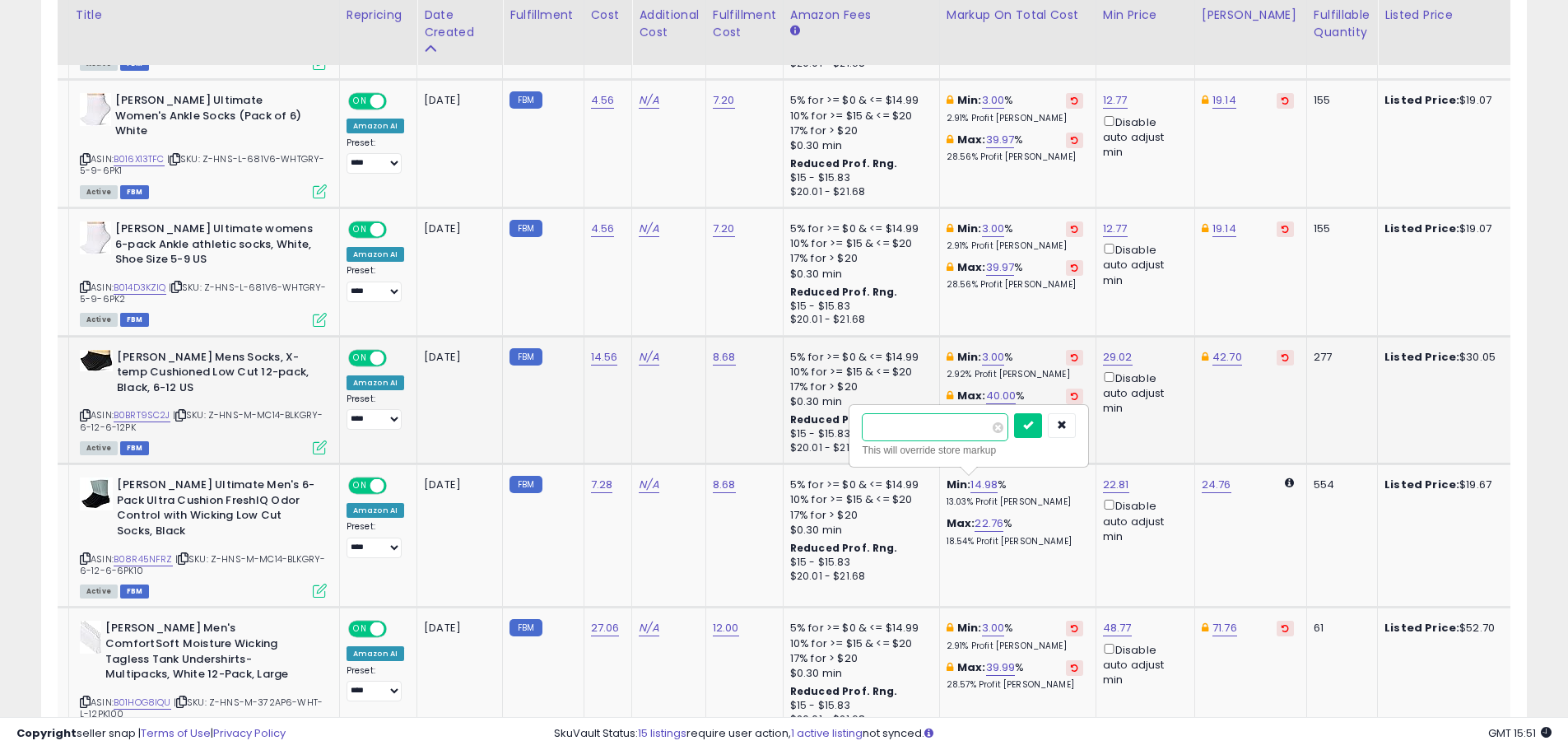
click button "submit" at bounding box center [1028, 426] width 28 height 24
click at [979, 521] on link "11.68" at bounding box center [986, 524] width 23 height 17
drag, startPoint x: 947, startPoint y: 474, endPoint x: 842, endPoint y: 467, distance: 105.2
click at [842, 467] on tr "N/A [PERSON_NAME] Ultimate Men's 6-Pack Ultra Cushion FreshIQ Odor Control with…" at bounding box center [907, 536] width 1842 height 143
type input "**"
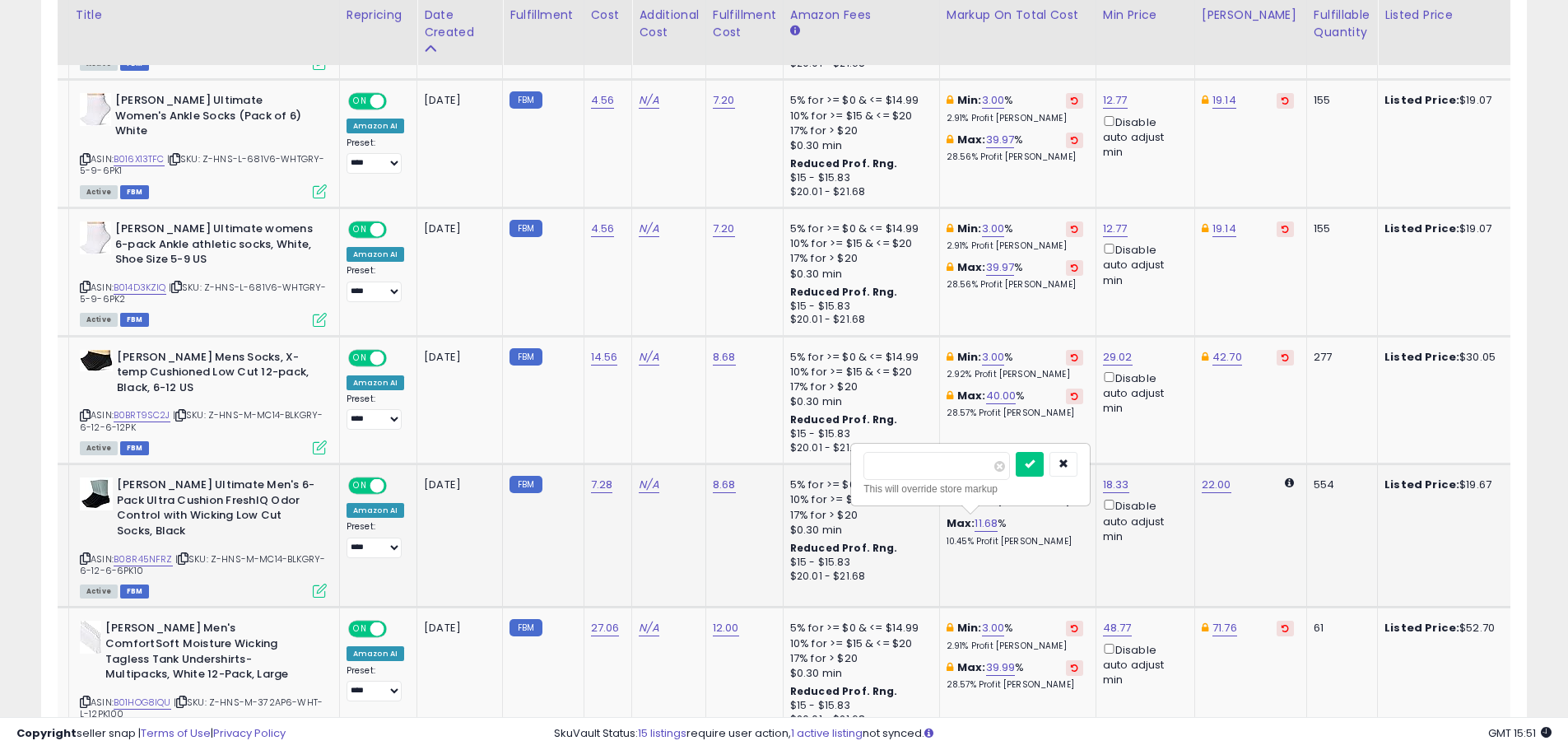
click button "submit" at bounding box center [1030, 464] width 28 height 24
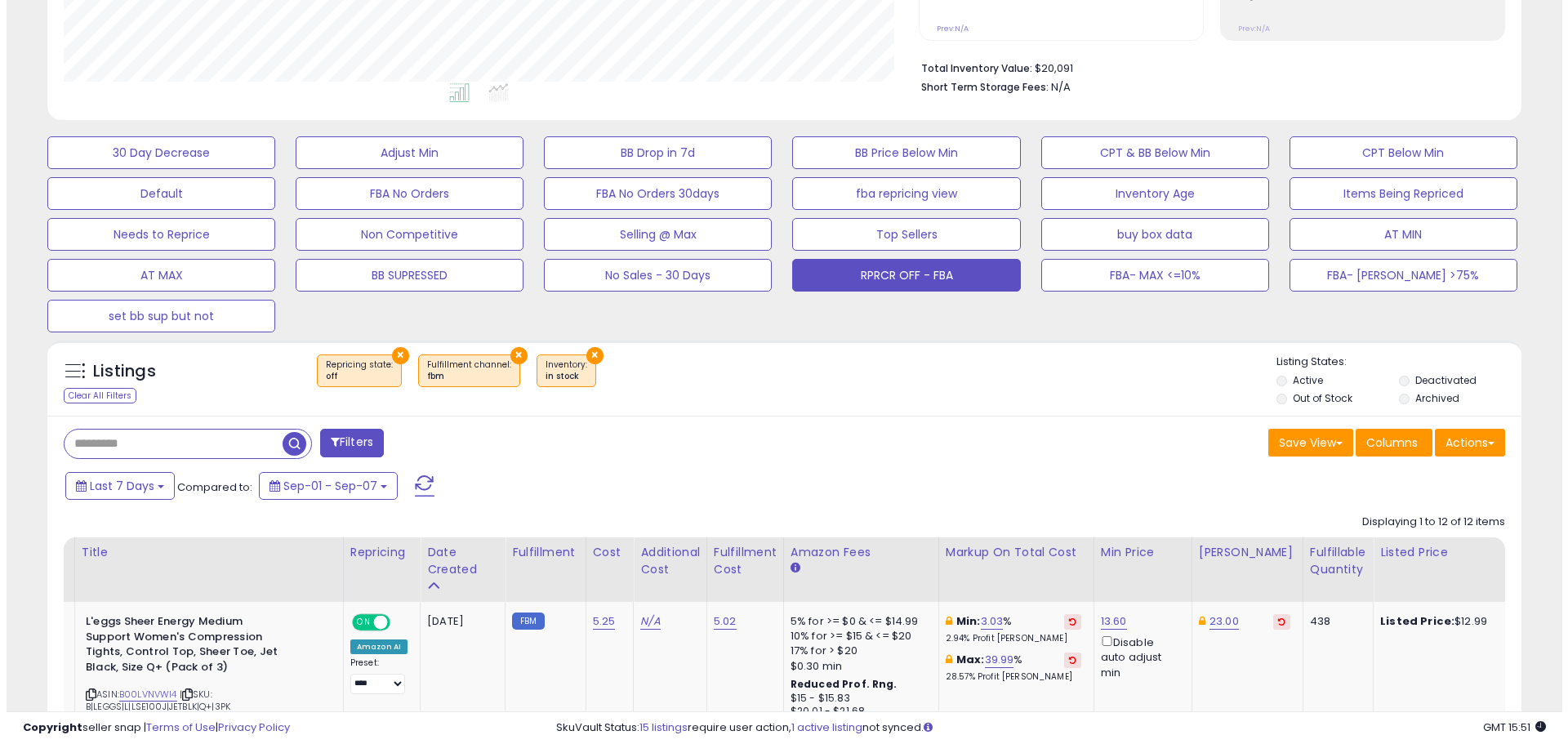
scroll to position [310, 0]
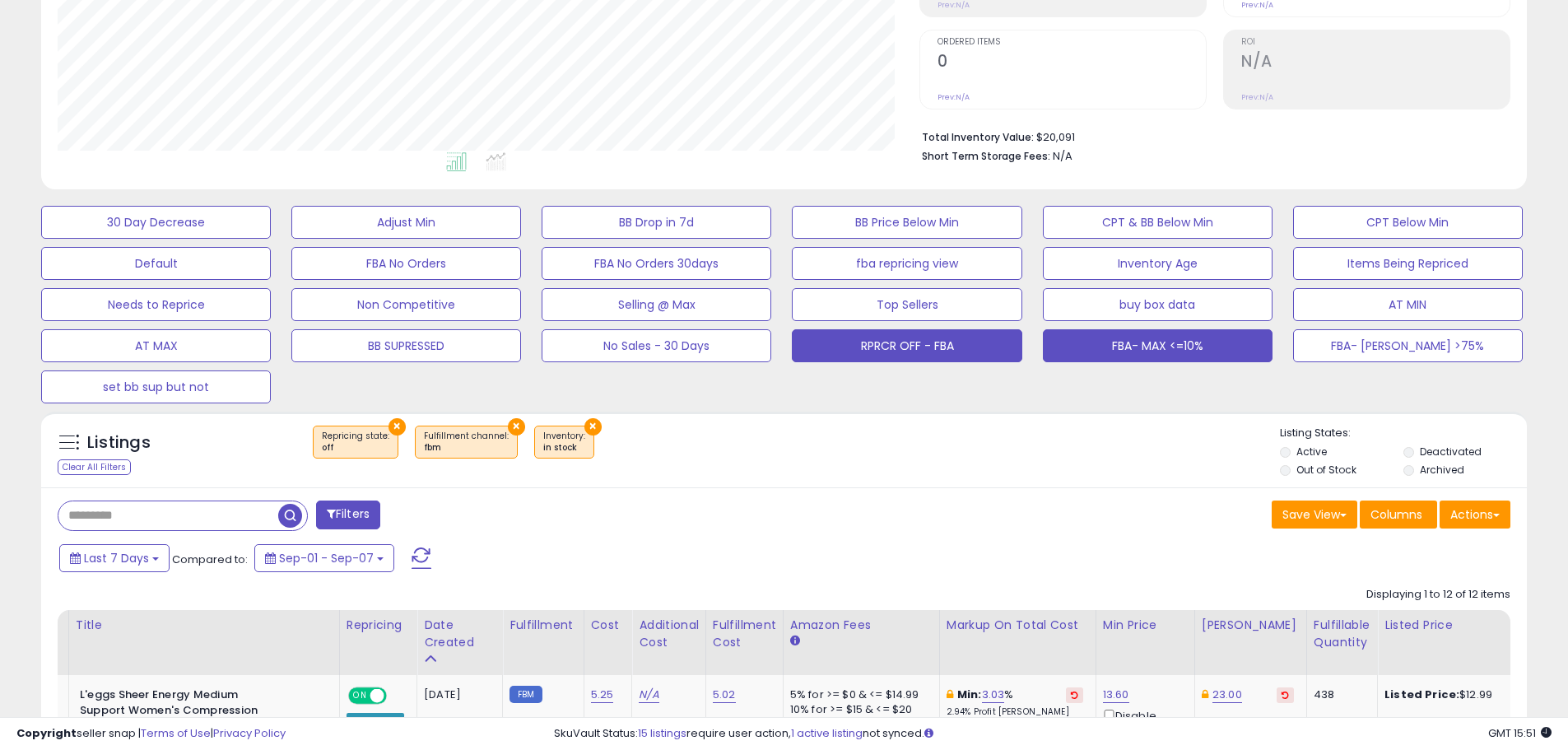
click at [1145, 344] on button "FBA- MAX <=10%" at bounding box center [1157, 346] width 230 height 33
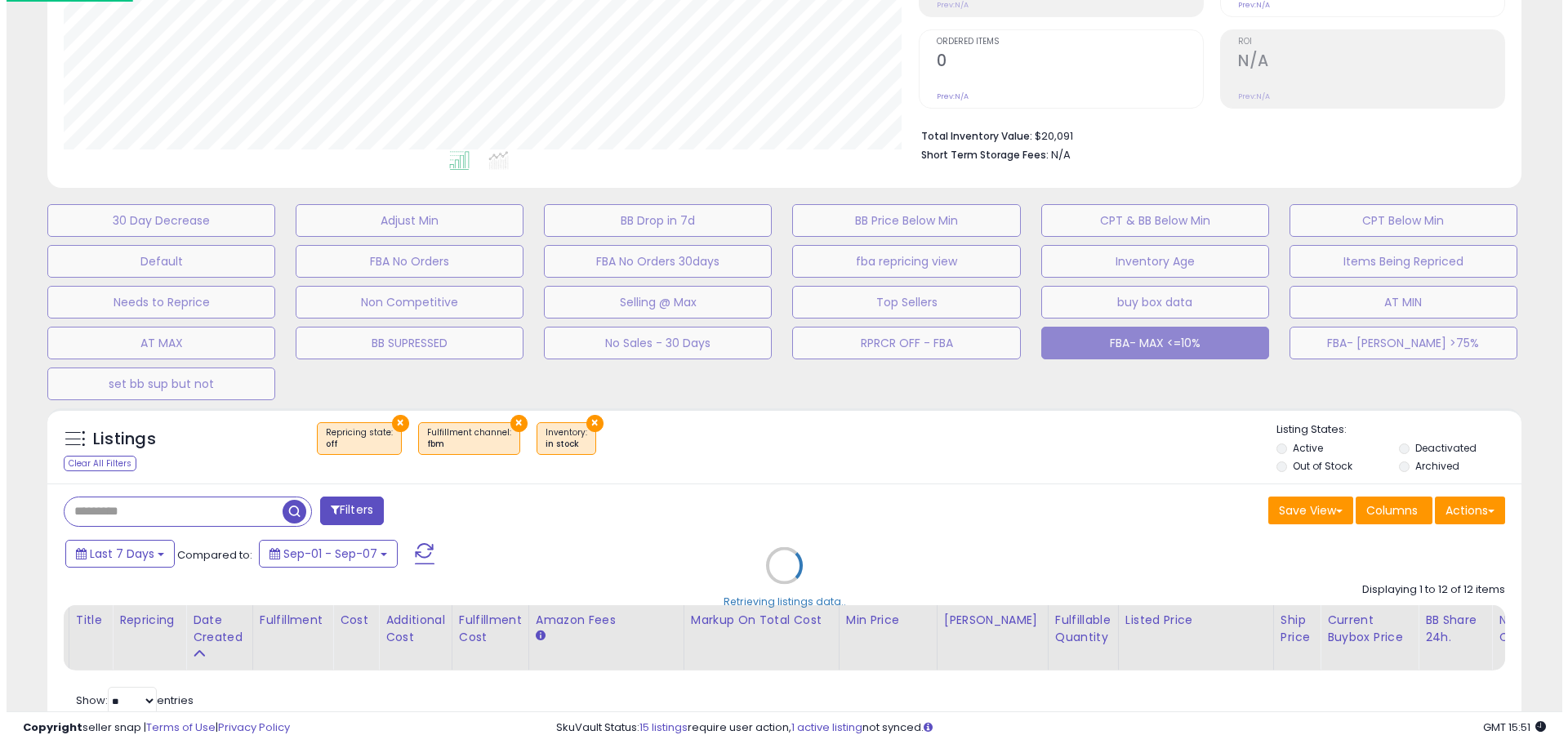
scroll to position [816348, 815937]
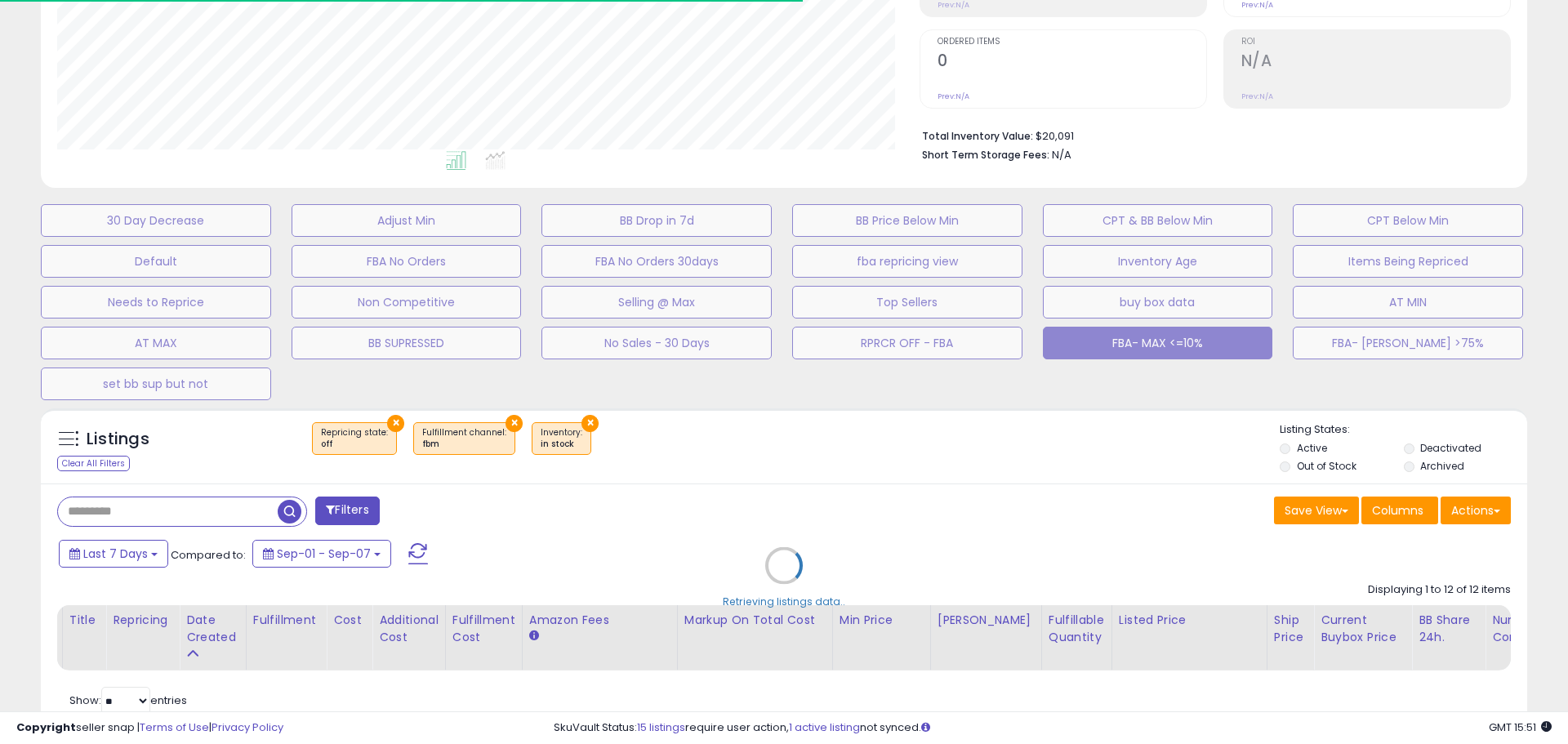
select select "***"
select select "**********"
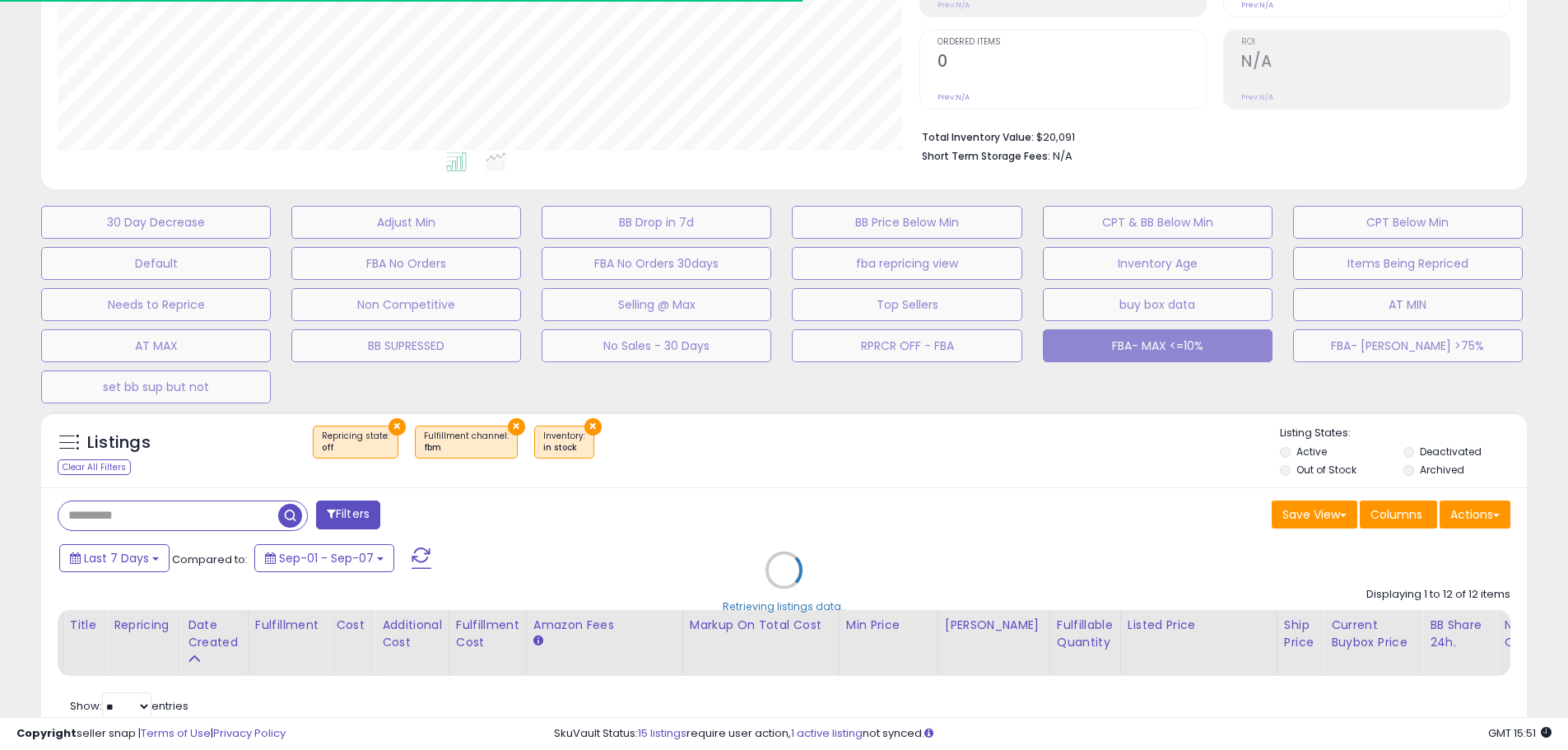
select select "**"
select select "*"
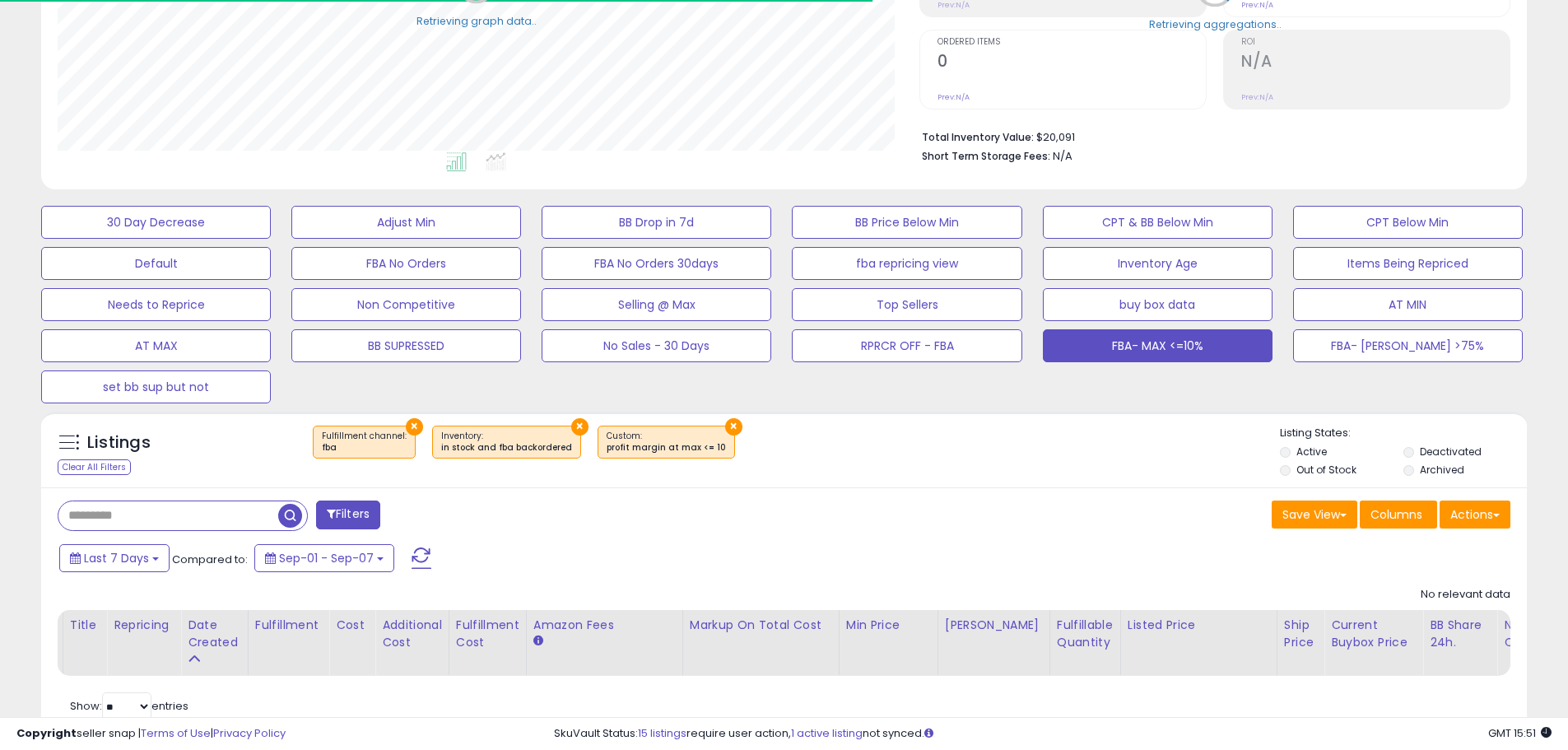
click at [357, 509] on button "Filters" at bounding box center [348, 515] width 64 height 29
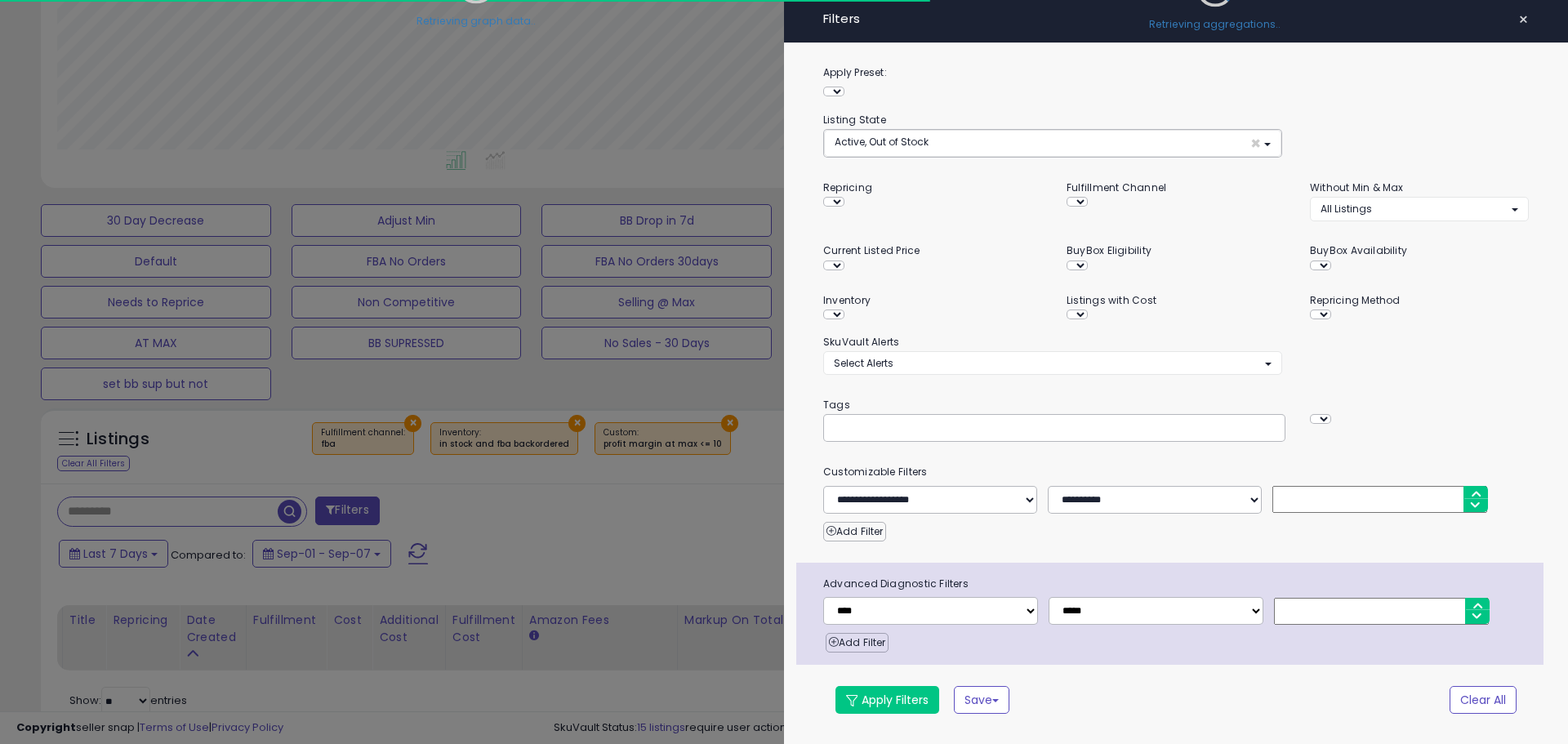
scroll to position [0, 0]
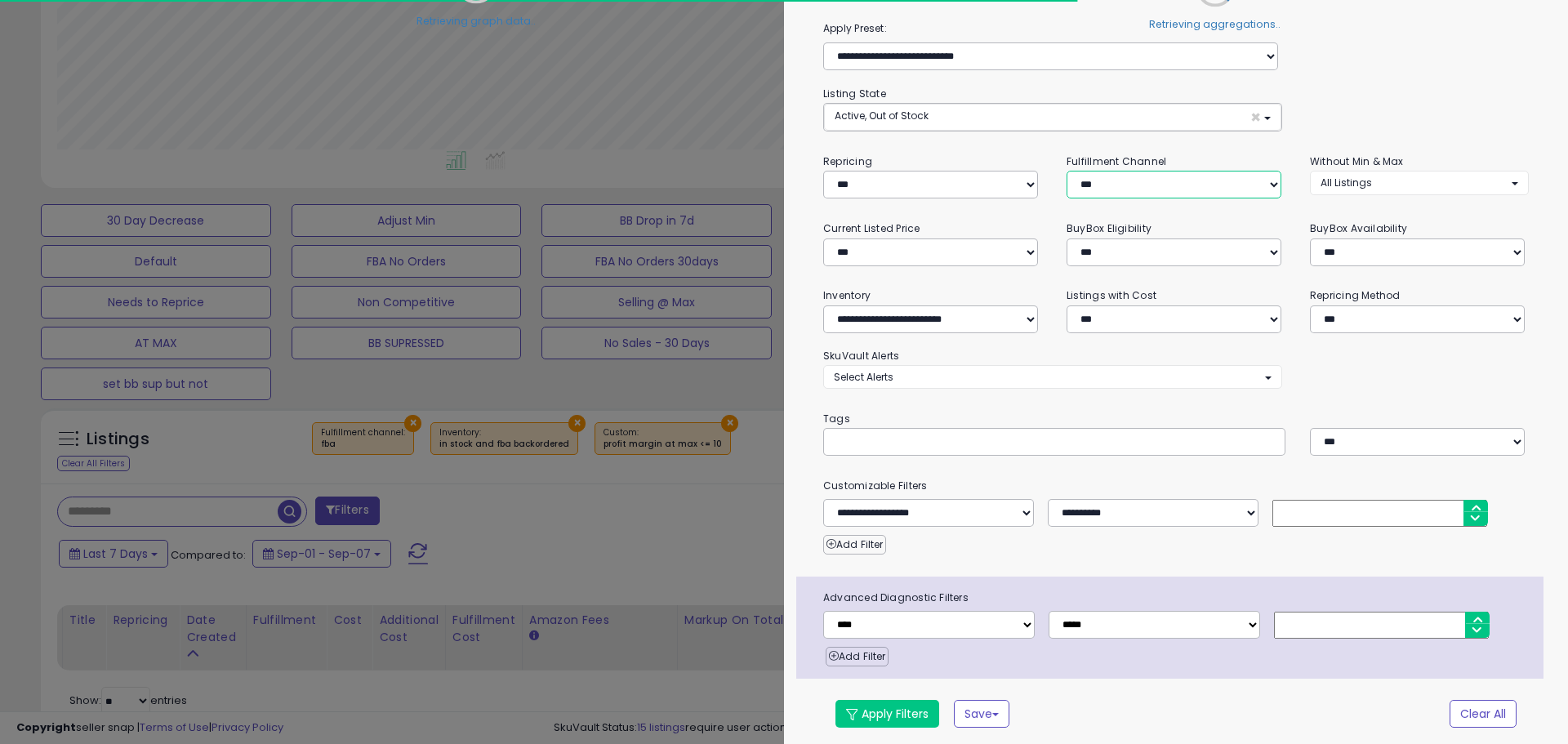
click at [1159, 187] on select "*** *** *** ***" at bounding box center [1174, 185] width 215 height 28
click at [1067, 171] on select "*** *** *** ***" at bounding box center [1174, 185] width 215 height 28
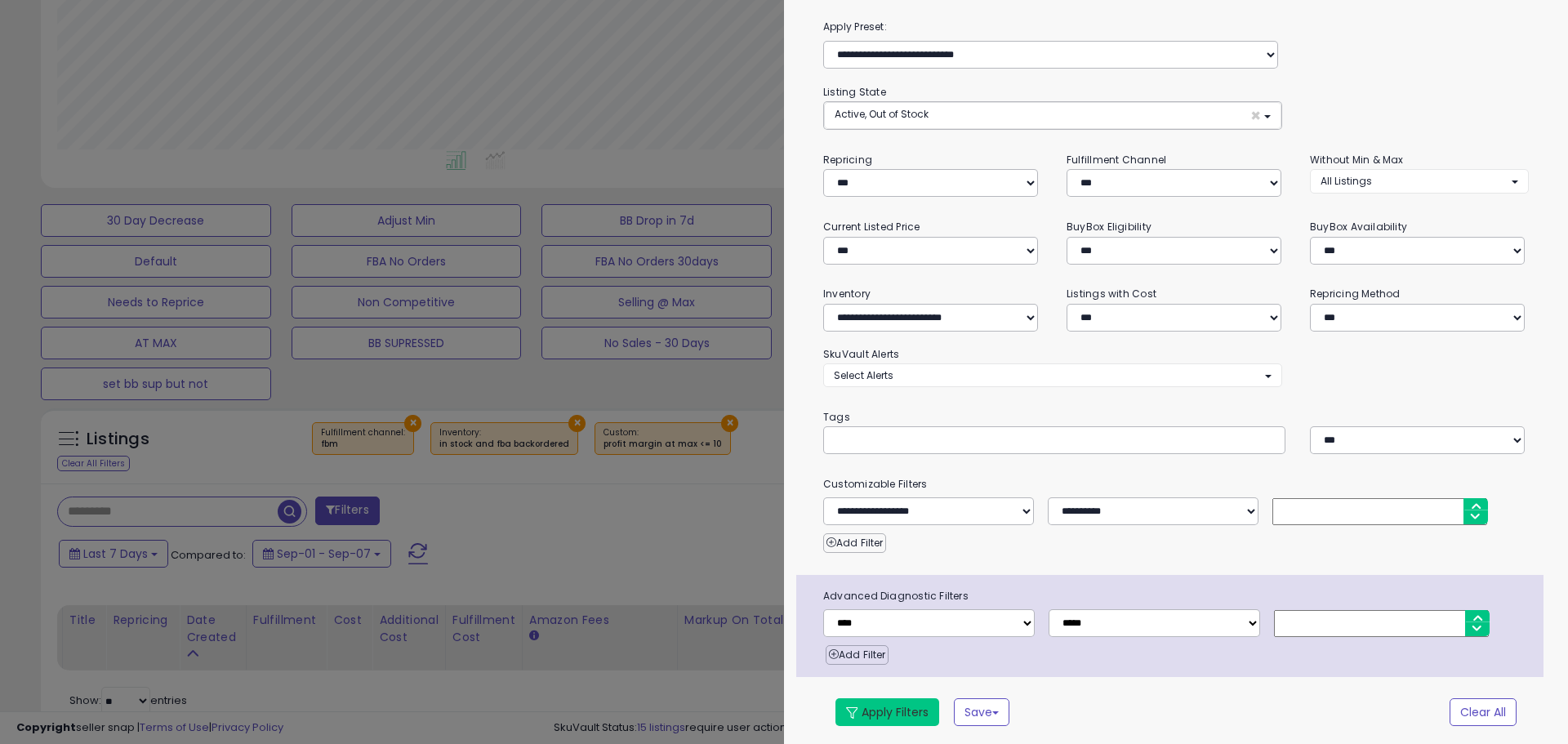
click at [892, 706] on button "Apply Filters" at bounding box center [887, 712] width 104 height 28
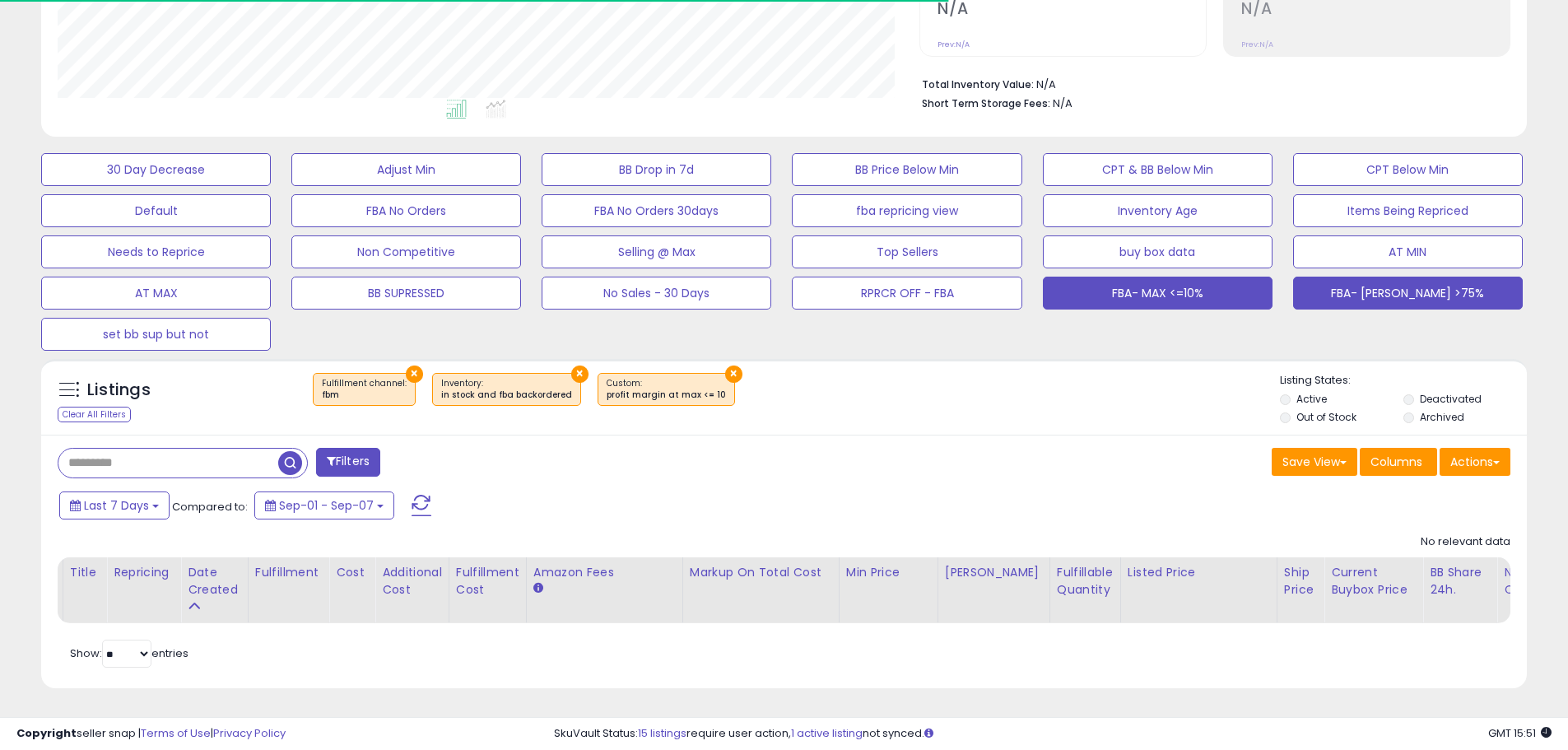
click at [1310, 280] on button "FBA- [PERSON_NAME] >75%" at bounding box center [1408, 293] width 230 height 33
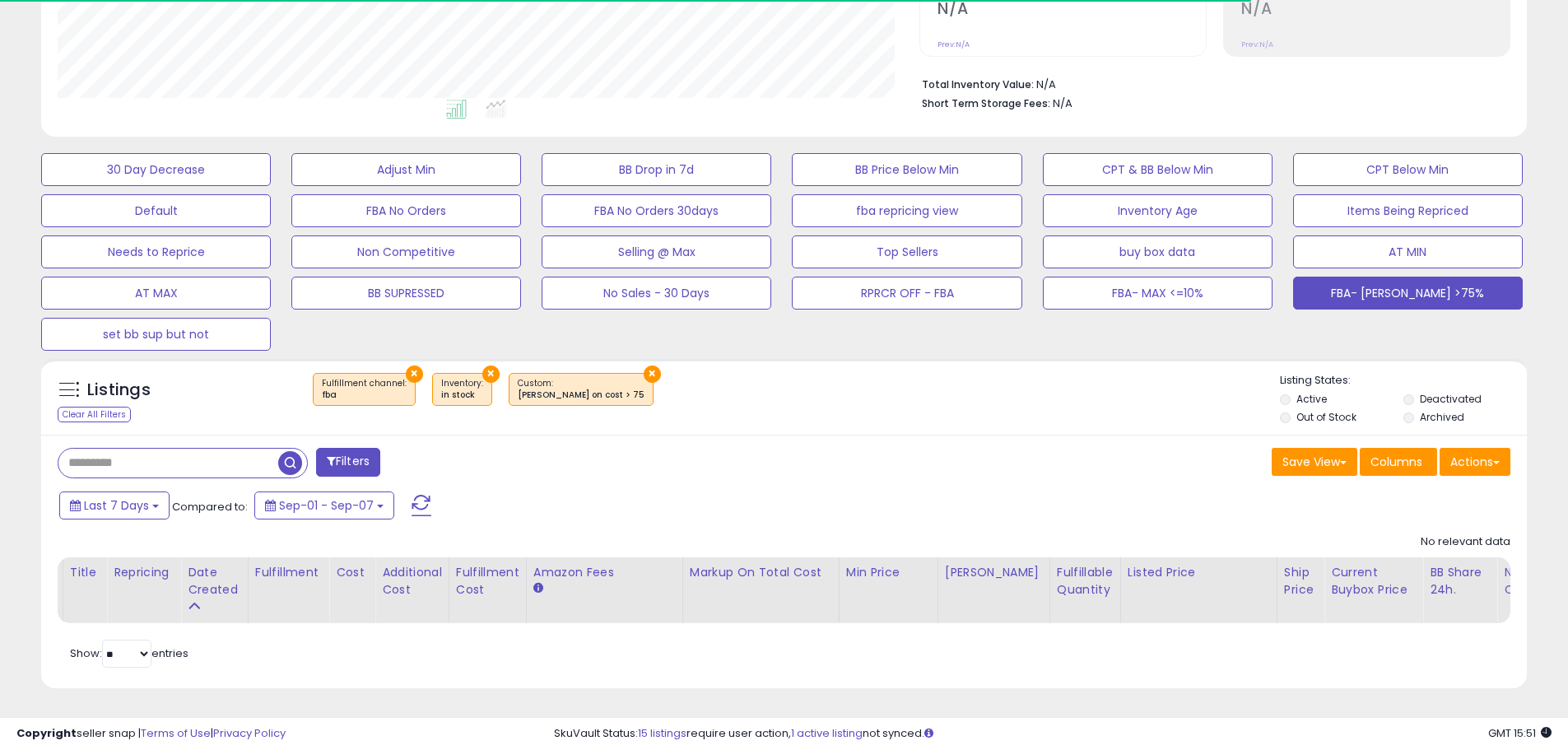
click at [376, 455] on button "Filters" at bounding box center [348, 462] width 64 height 29
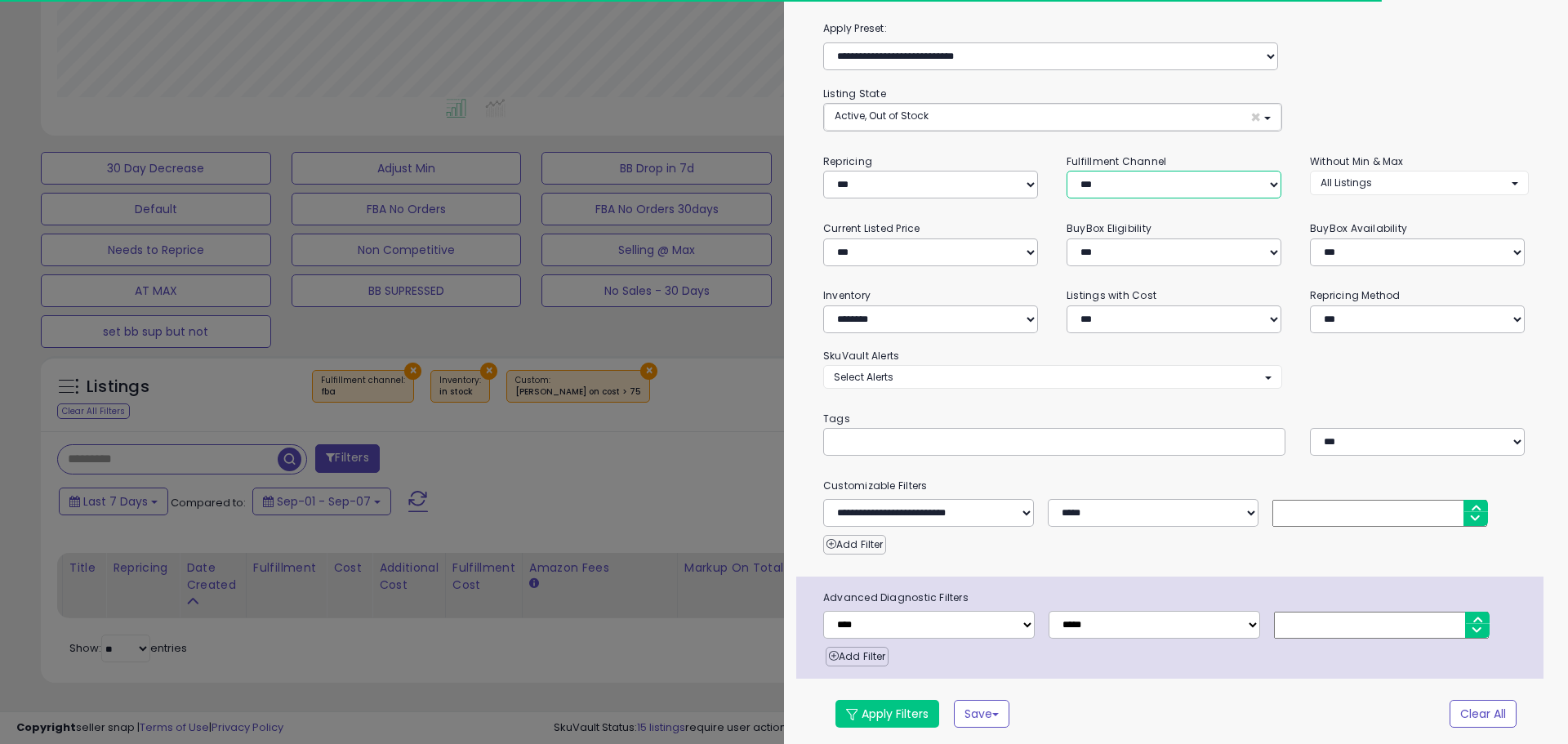
click at [1116, 194] on select "*** *** *** ***" at bounding box center [1174, 185] width 215 height 28
select select "***"
click at [1067, 171] on select "*** *** *** ***" at bounding box center [1174, 185] width 215 height 28
click at [913, 714] on button "Apply Filters" at bounding box center [887, 714] width 104 height 28
